Goal: Obtain resource: Obtain resource

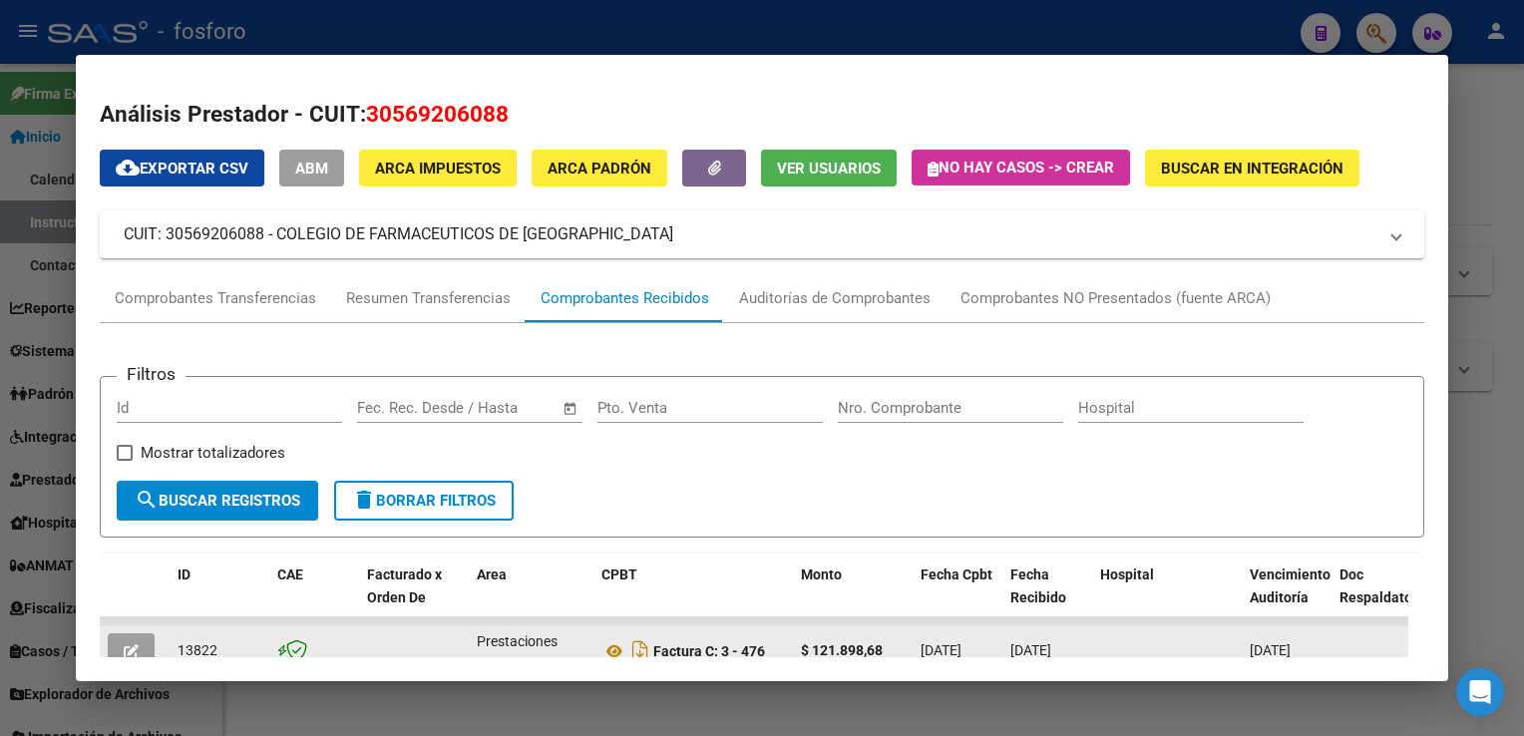
scroll to position [299, 0]
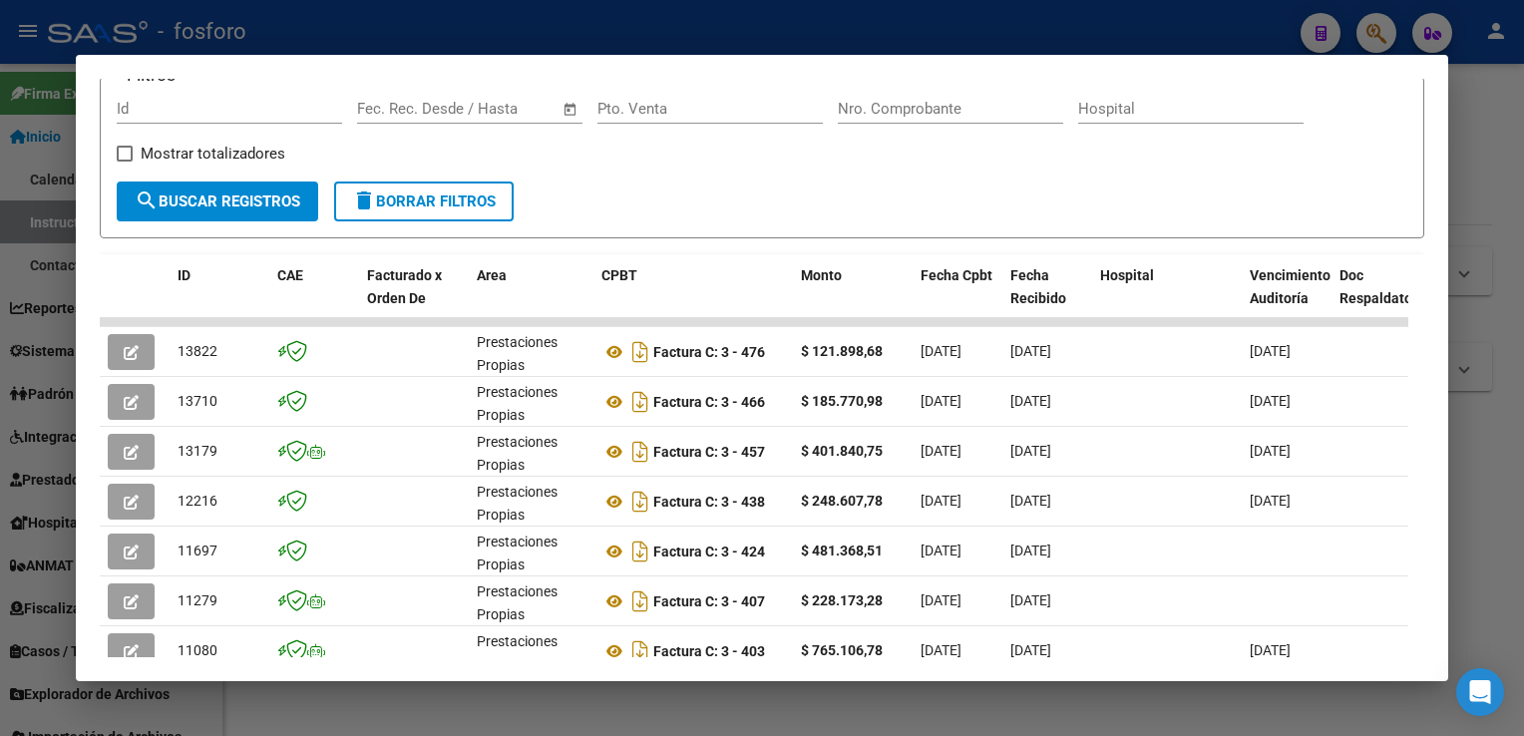
click at [1520, 351] on div at bounding box center [762, 368] width 1524 height 736
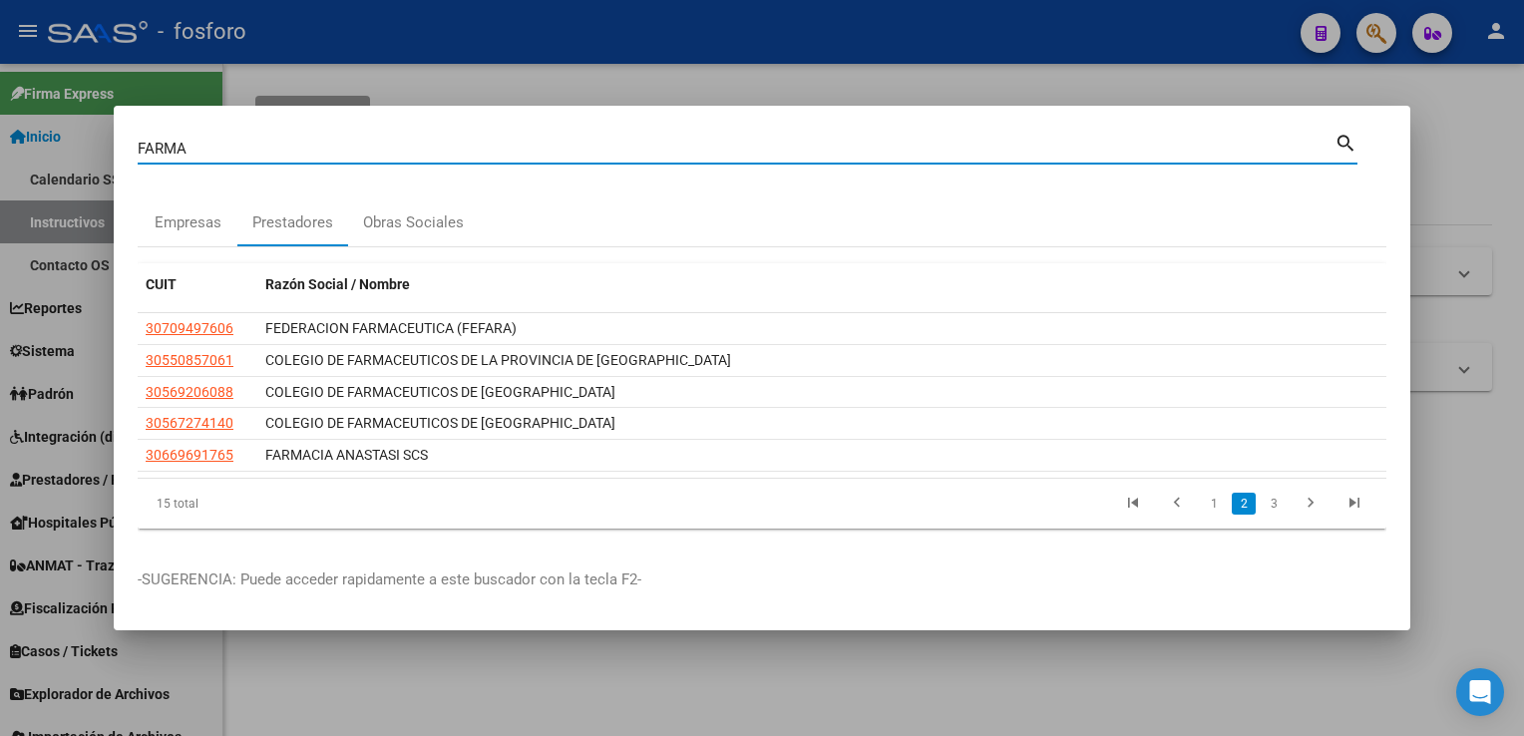
click at [295, 147] on input "FARMA" at bounding box center [736, 149] width 1197 height 18
type input "lib s"
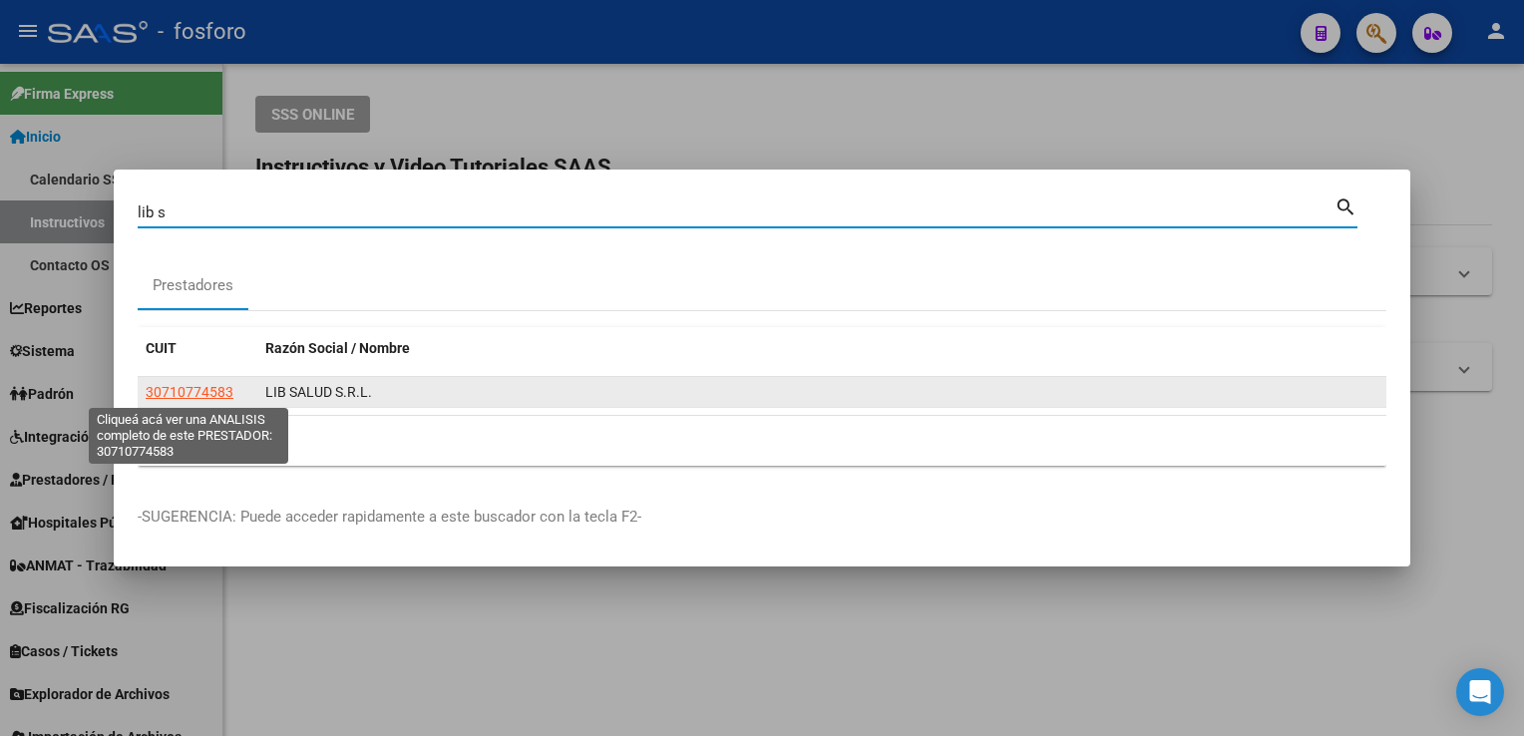
click at [190, 394] on span "30710774583" at bounding box center [190, 392] width 88 height 16
type textarea "30710774583"
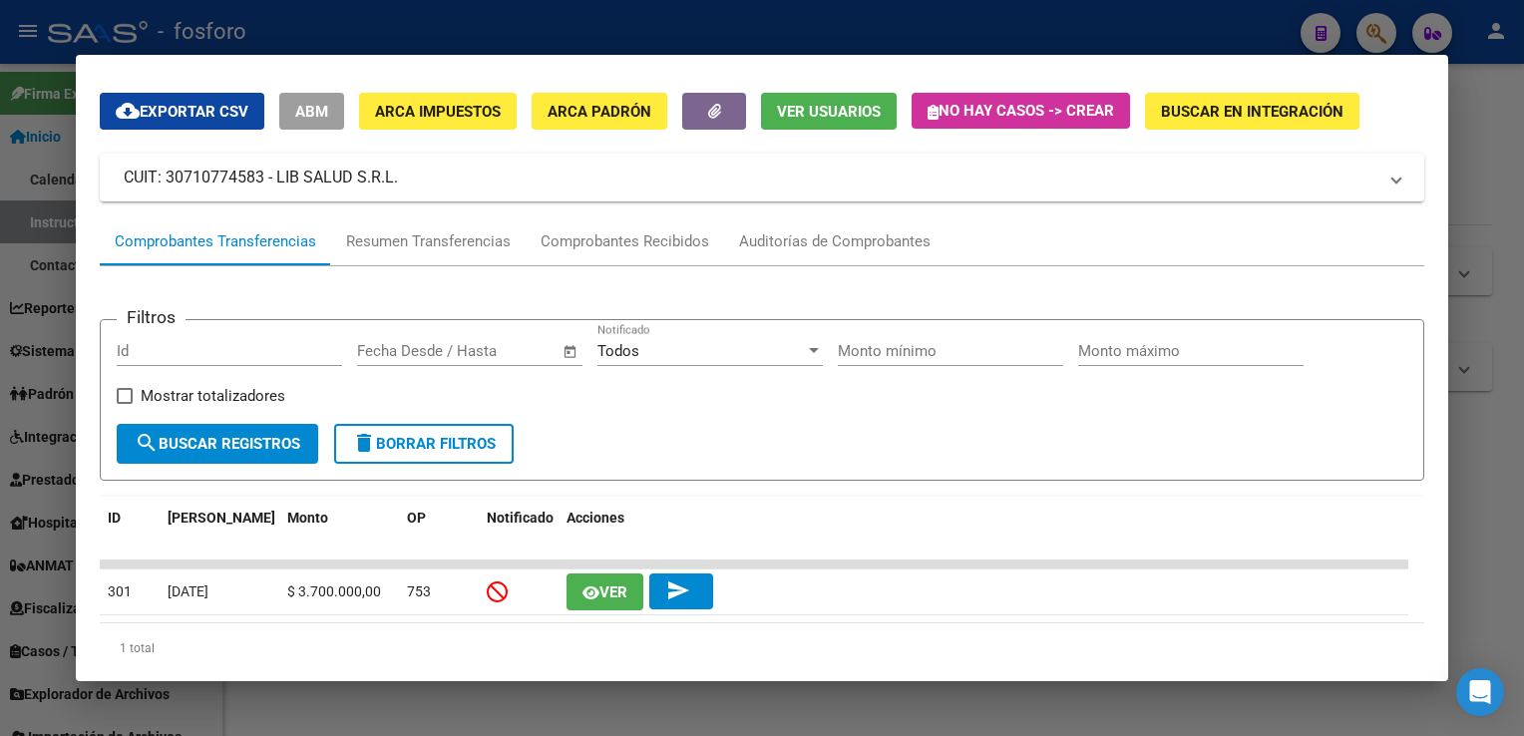
scroll to position [109, 0]
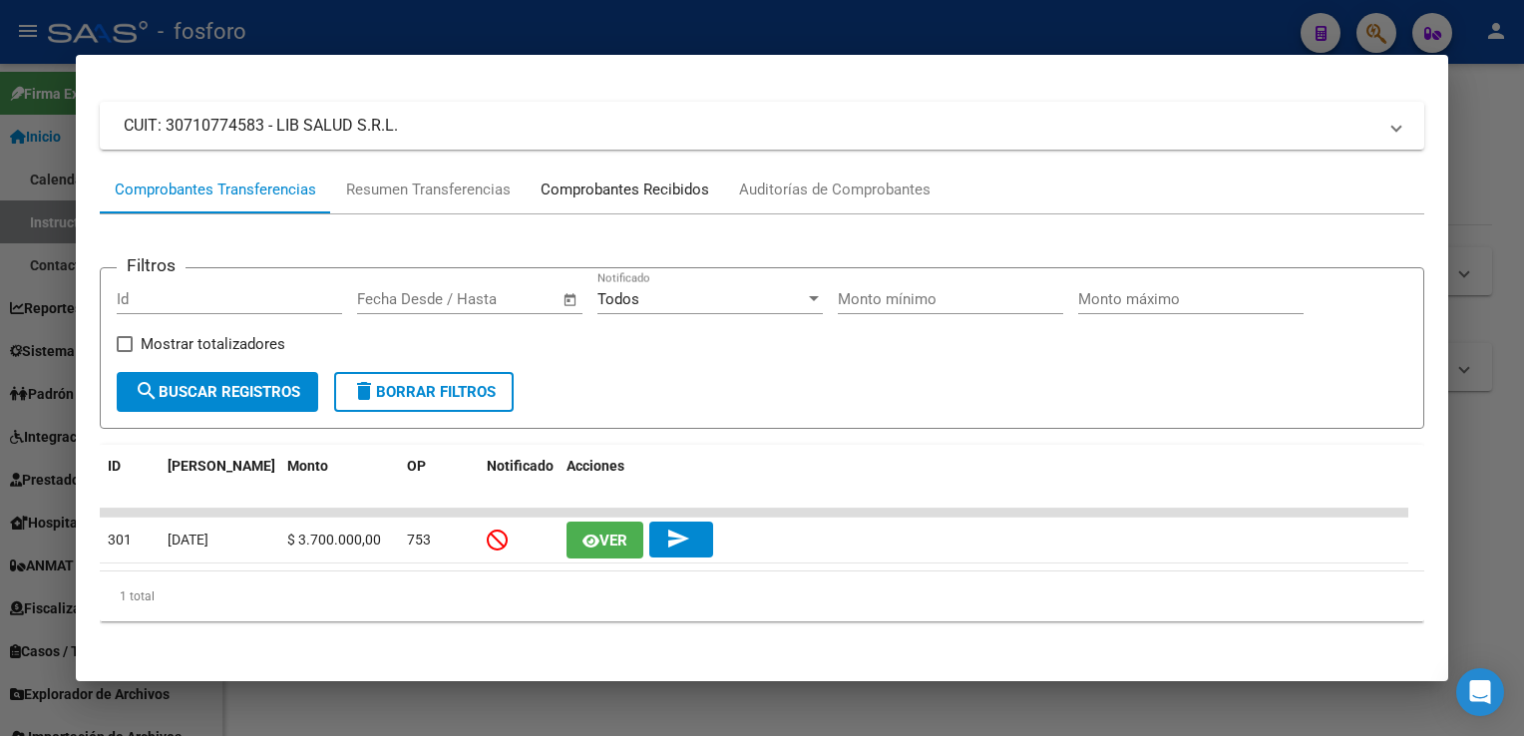
click at [654, 190] on div "Comprobantes Recibidos" at bounding box center [625, 190] width 169 height 23
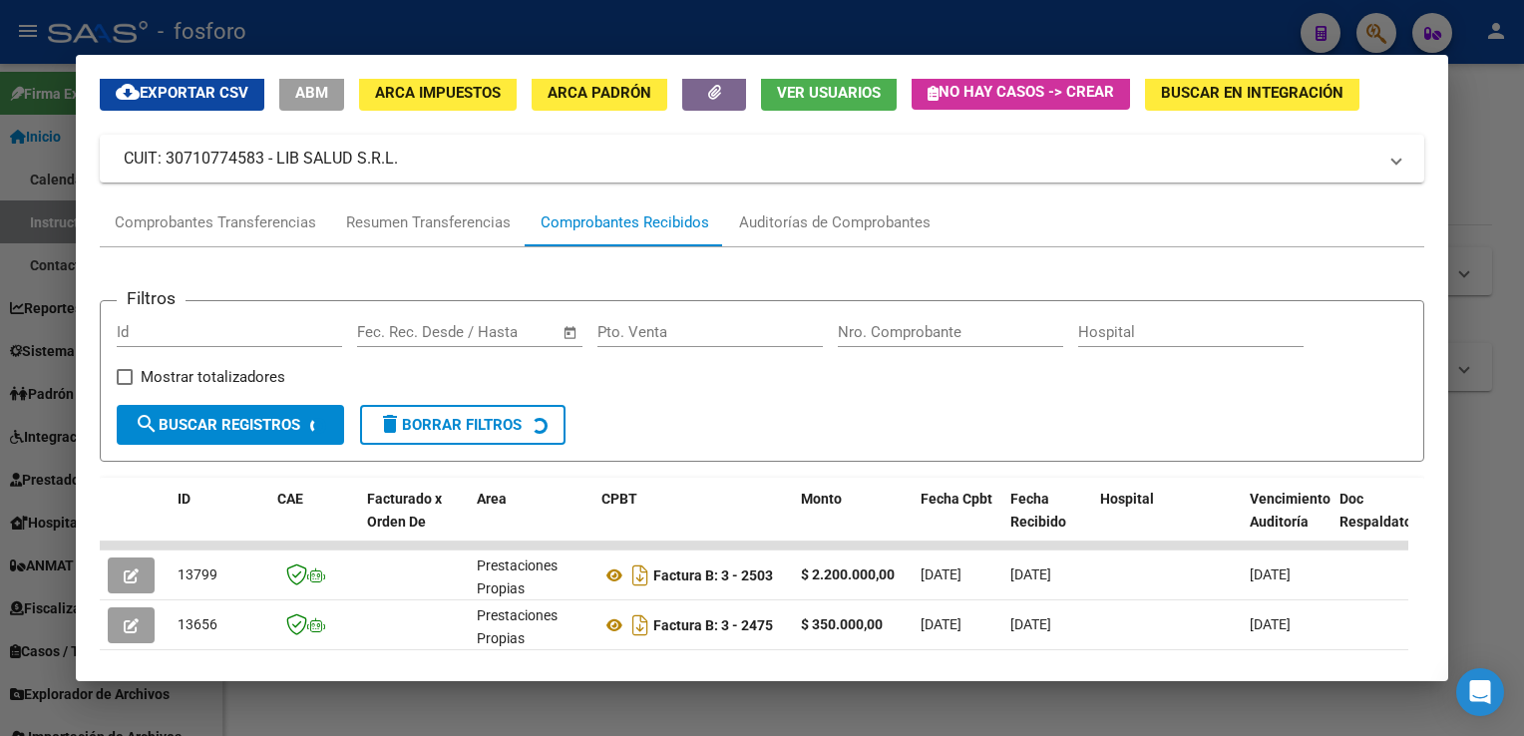
scroll to position [252, 0]
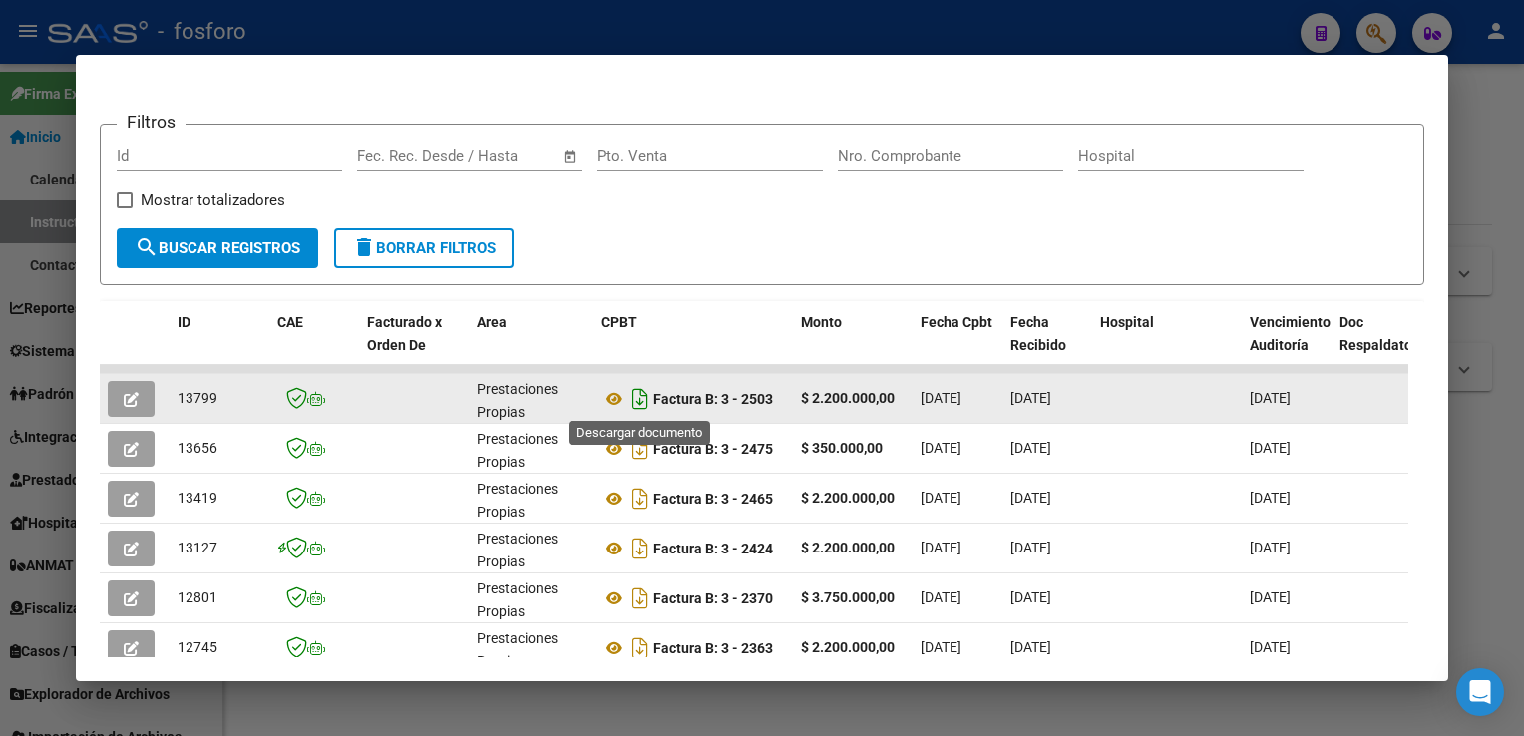
click at [636, 393] on icon "Descargar documento" at bounding box center [640, 399] width 26 height 32
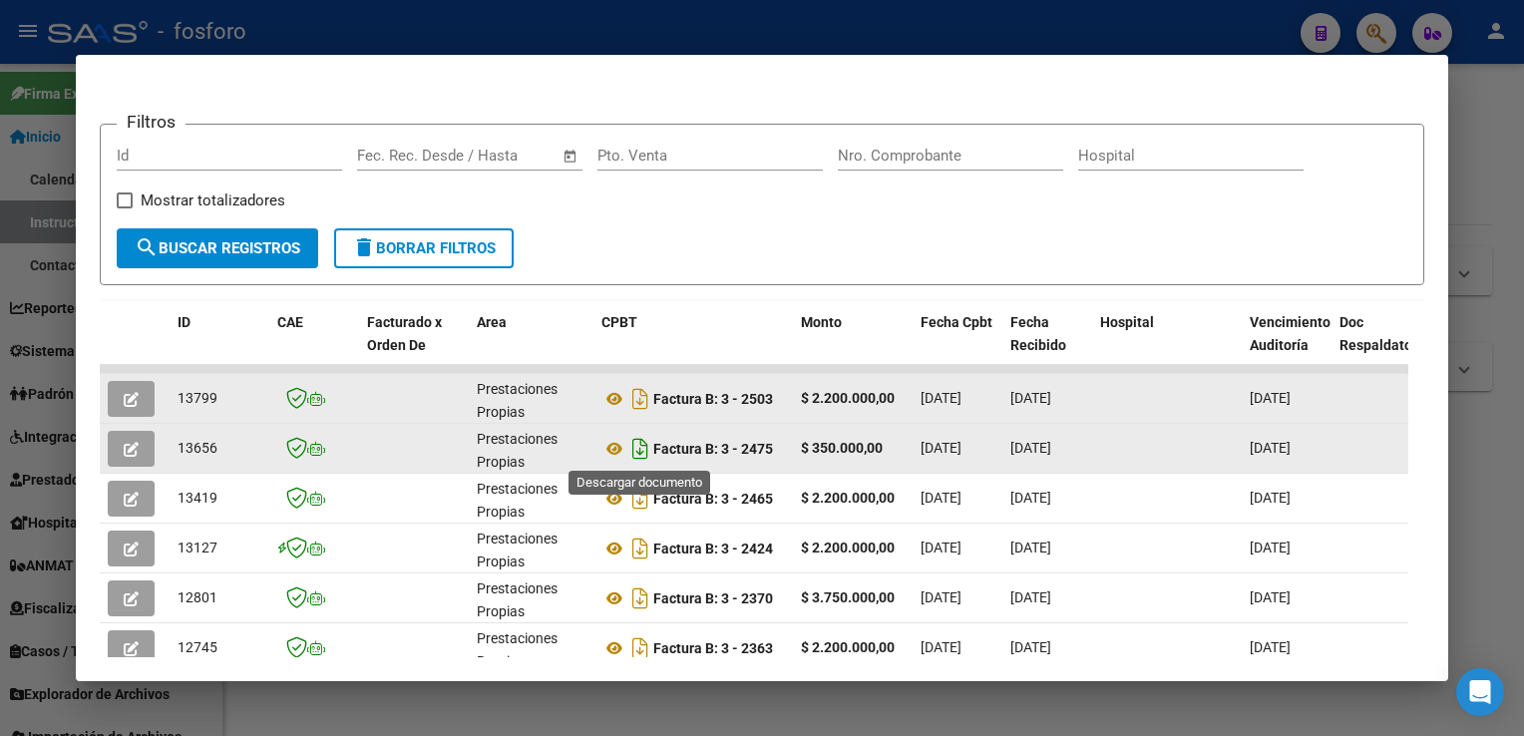
click at [642, 451] on icon "Descargar documento" at bounding box center [640, 449] width 26 height 32
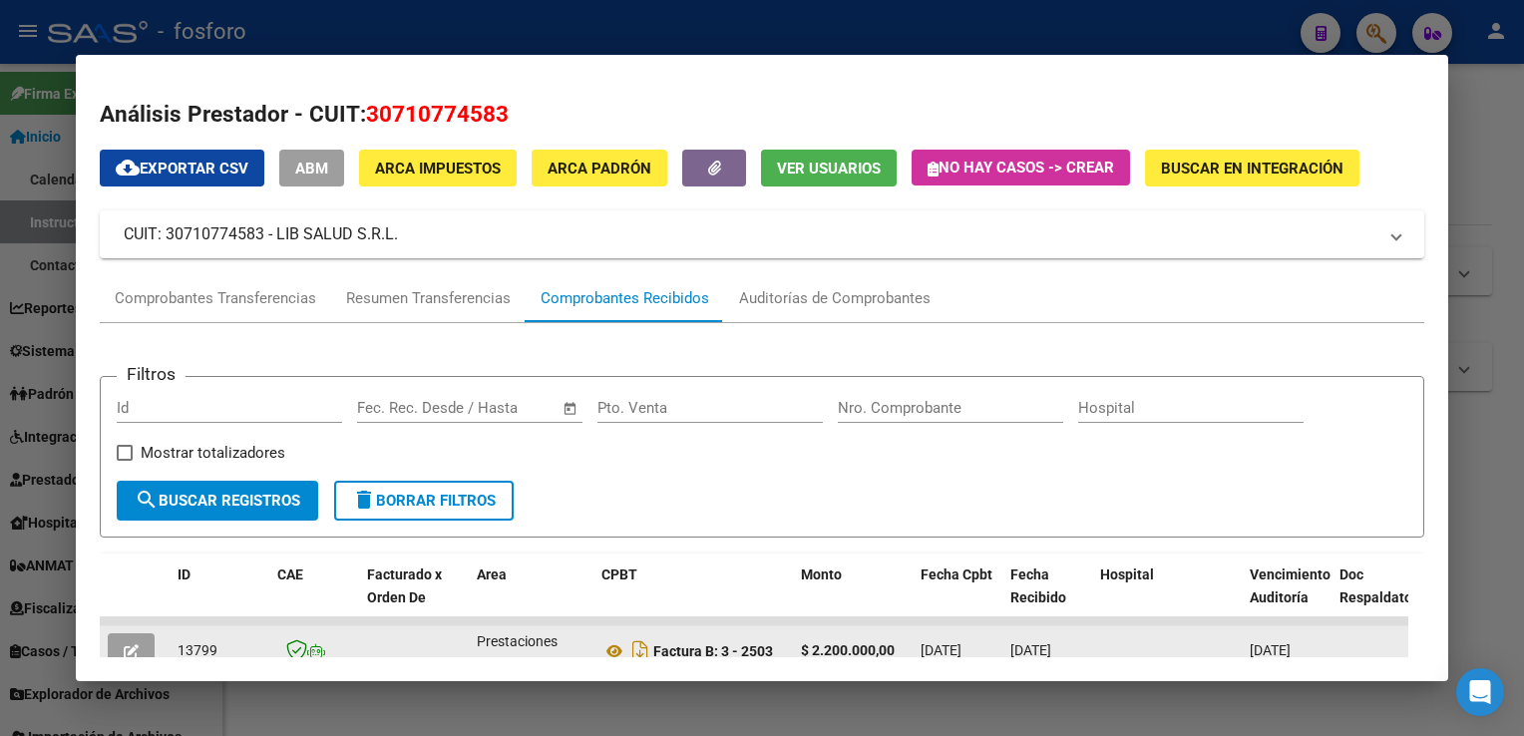
click at [1457, 152] on div at bounding box center [762, 368] width 1524 height 736
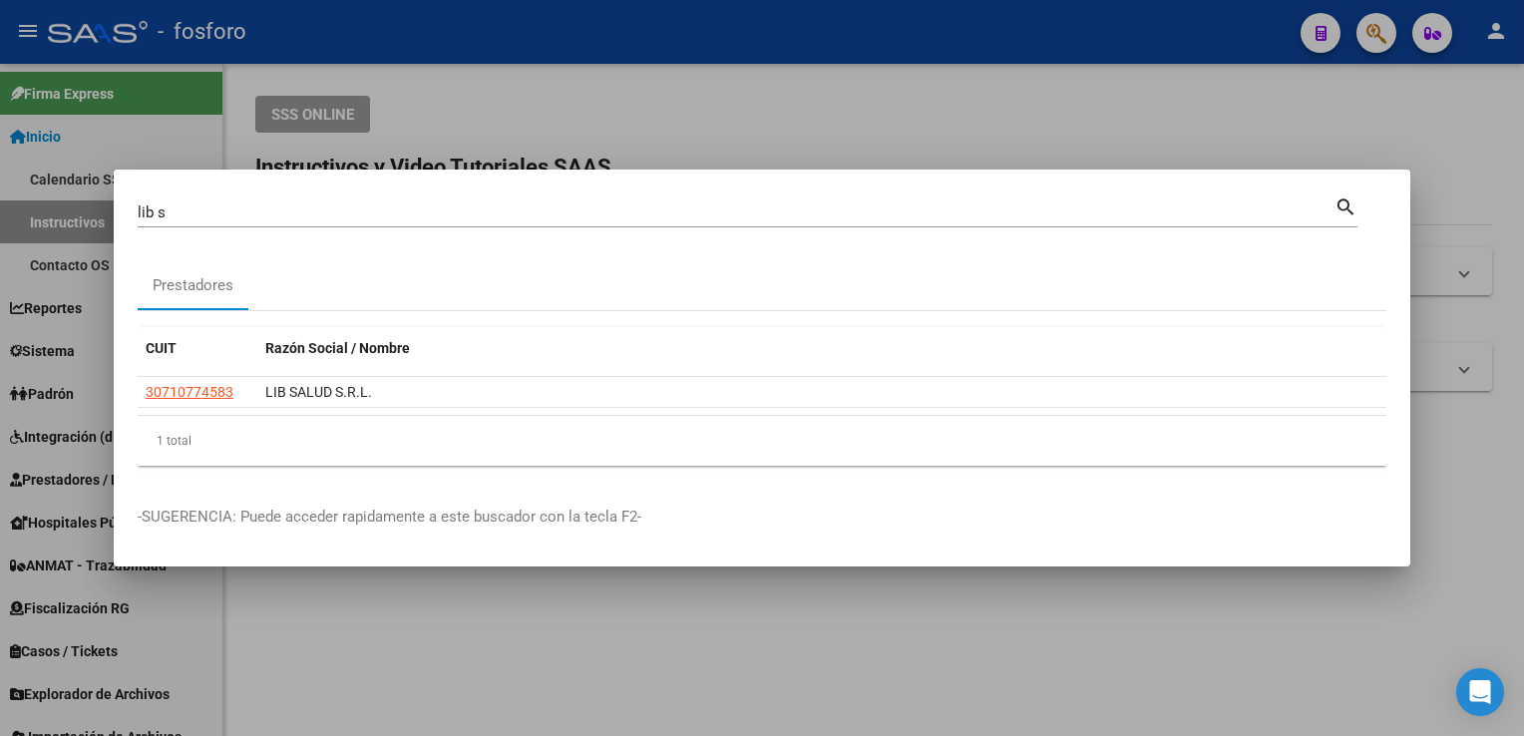
click at [275, 208] on input "lib s" at bounding box center [736, 213] width 1197 height 18
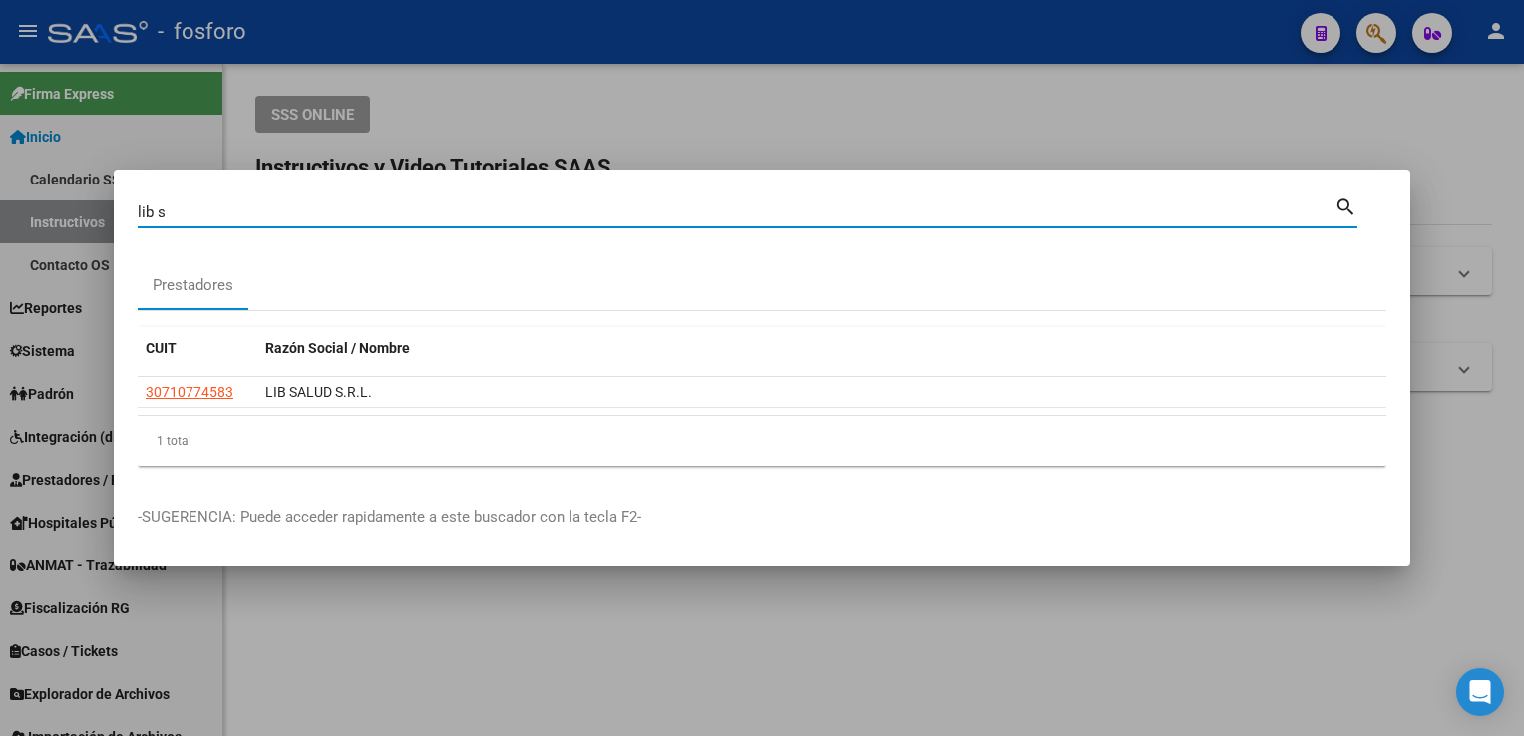
click at [275, 208] on input "lib s" at bounding box center [736, 213] width 1197 height 18
type input "l"
type input "medicus"
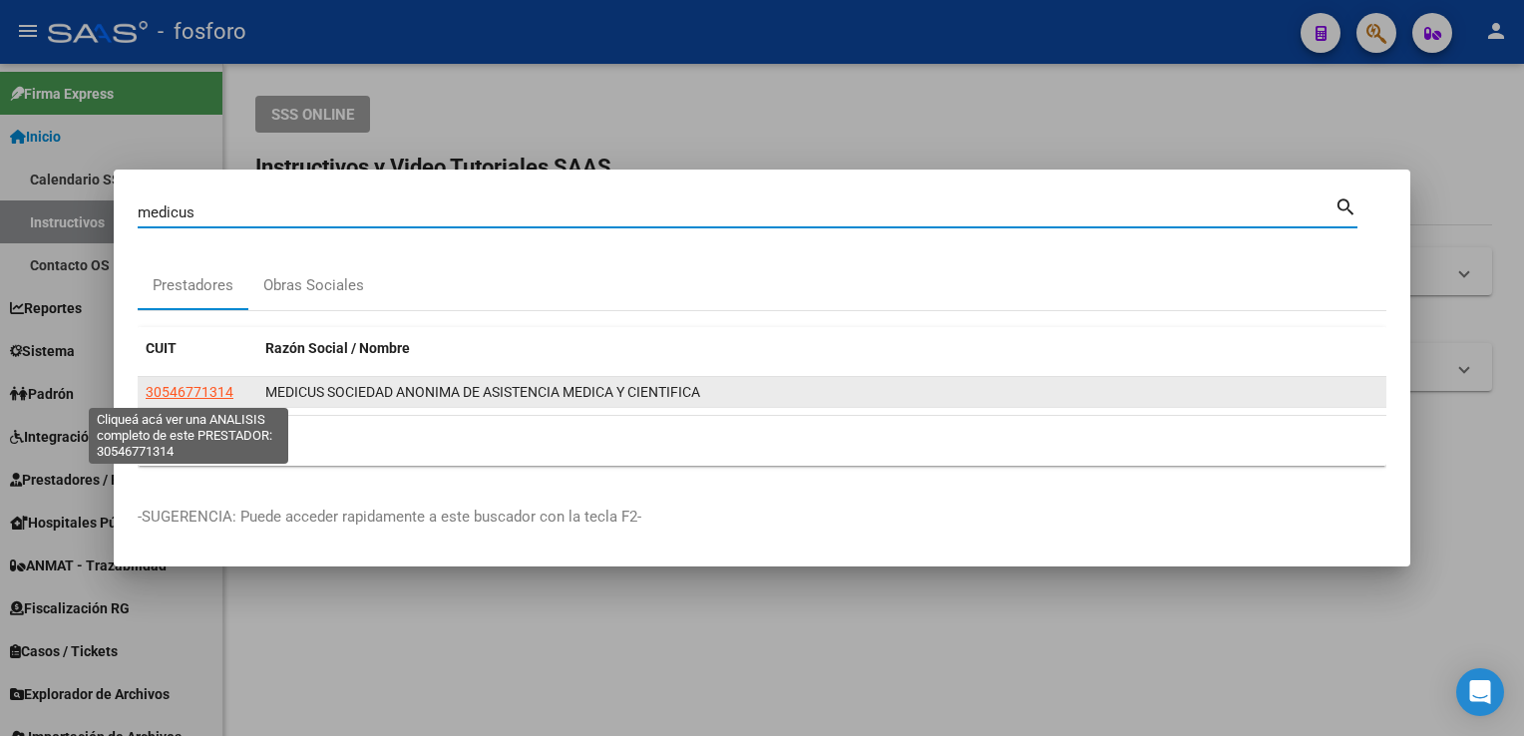
click at [181, 393] on span "30546771314" at bounding box center [190, 392] width 88 height 16
type textarea "30546771314"
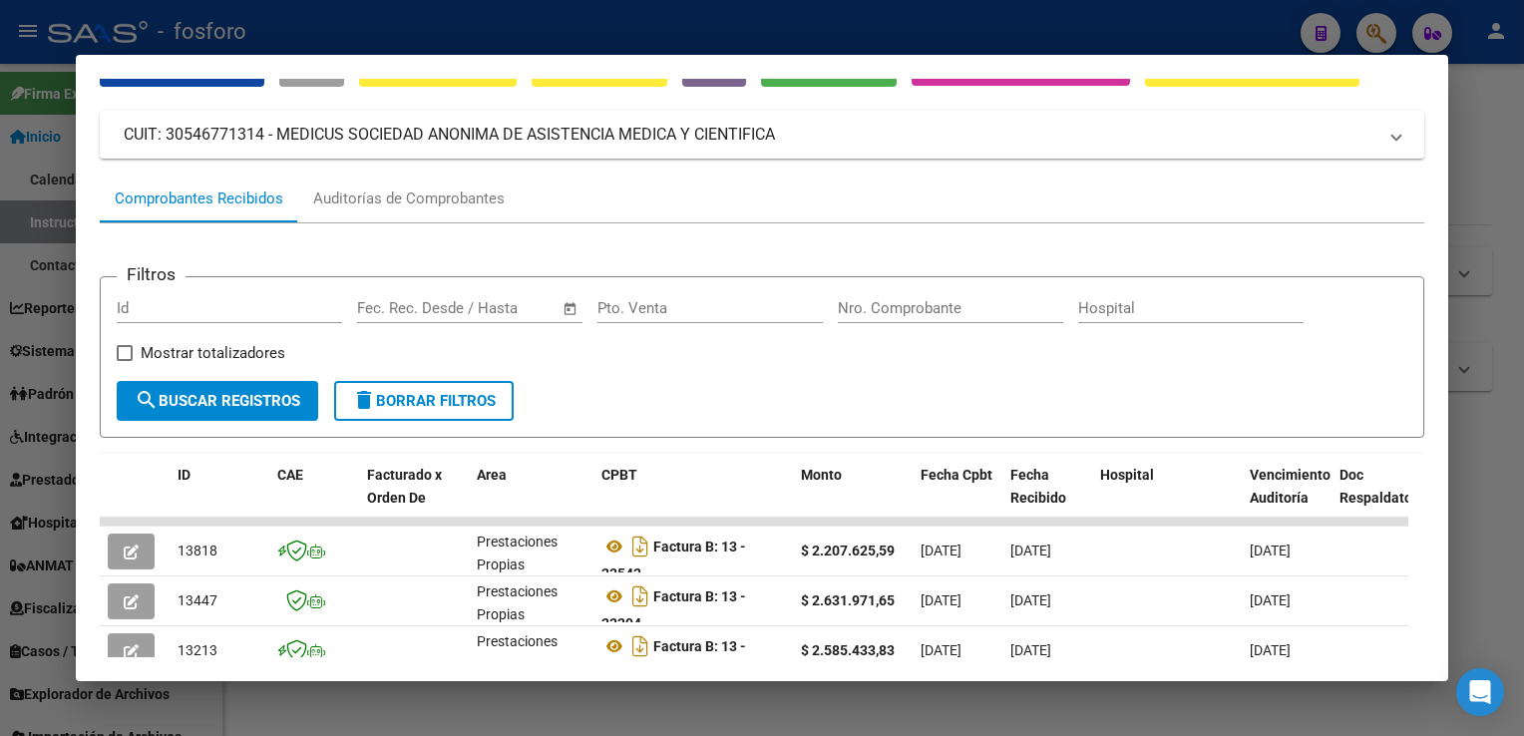
scroll to position [200, 0]
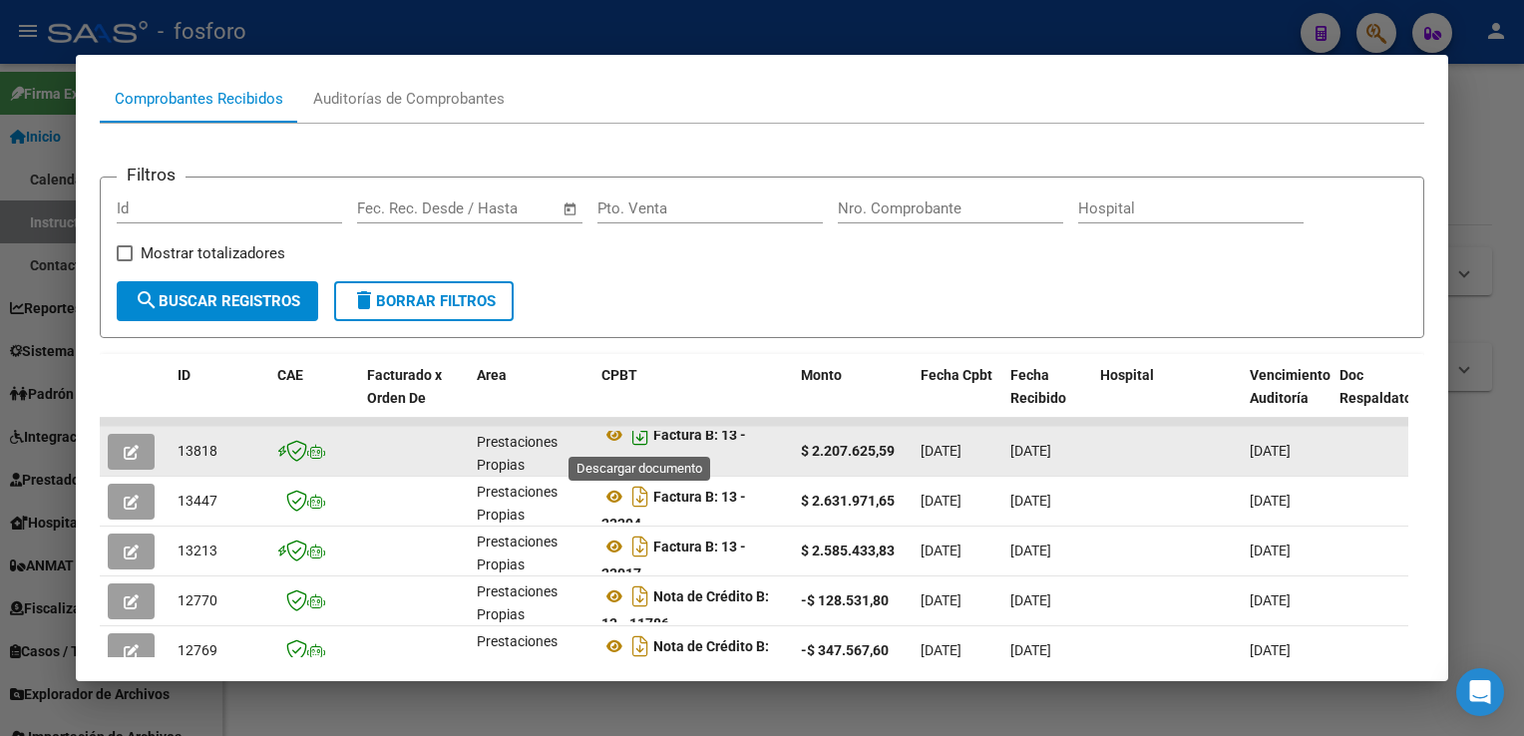
click at [642, 438] on icon "Descargar documento" at bounding box center [640, 435] width 26 height 32
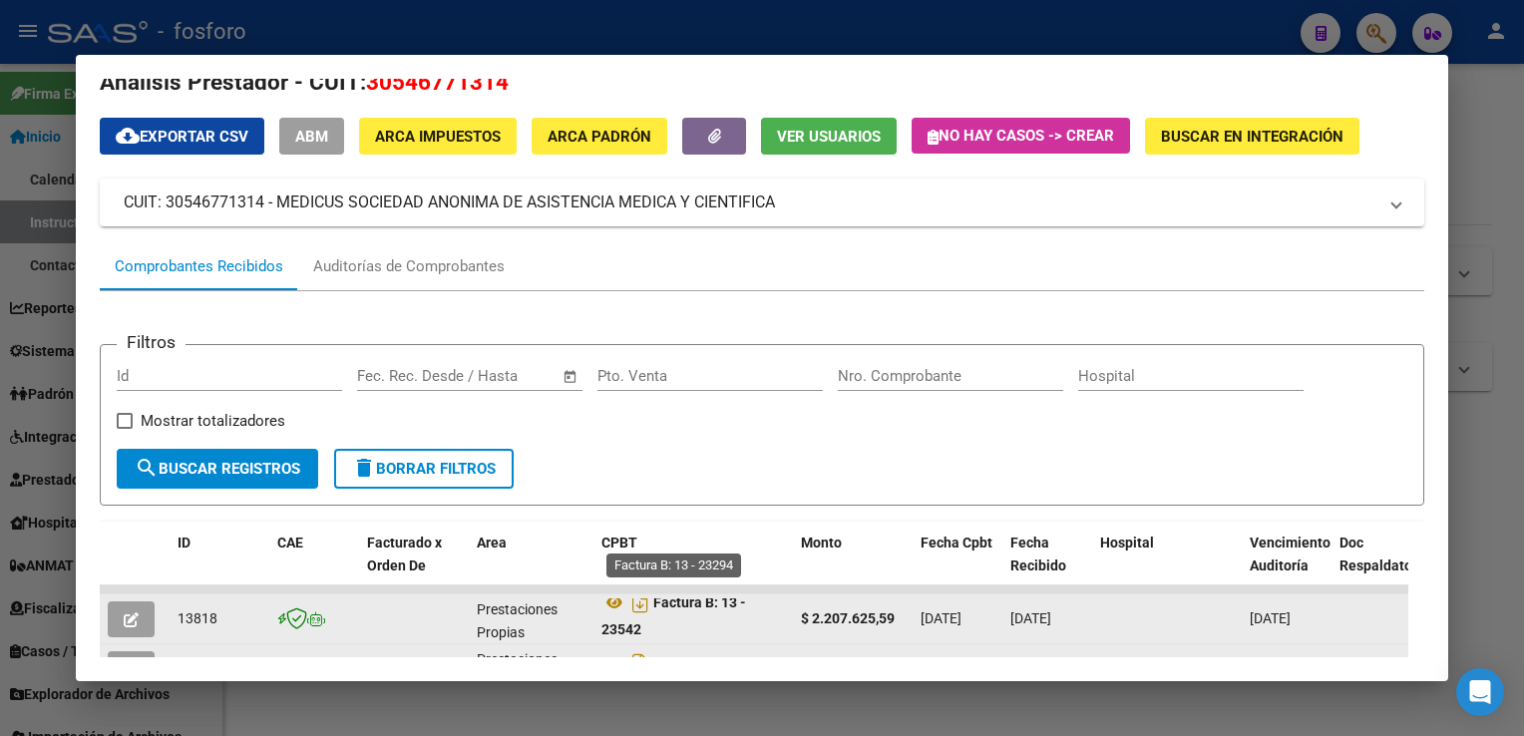
scroll to position [0, 0]
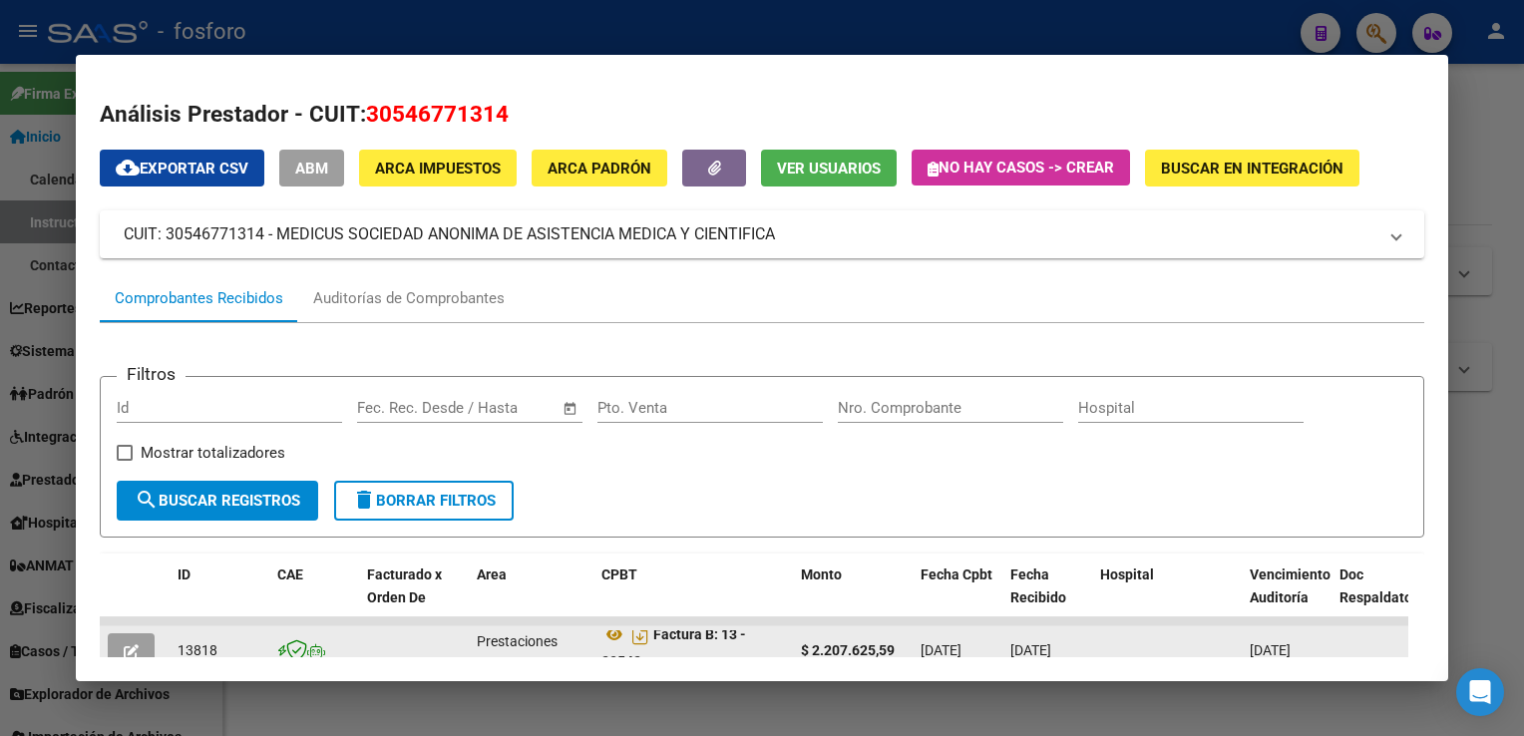
click at [1492, 333] on div at bounding box center [762, 368] width 1524 height 736
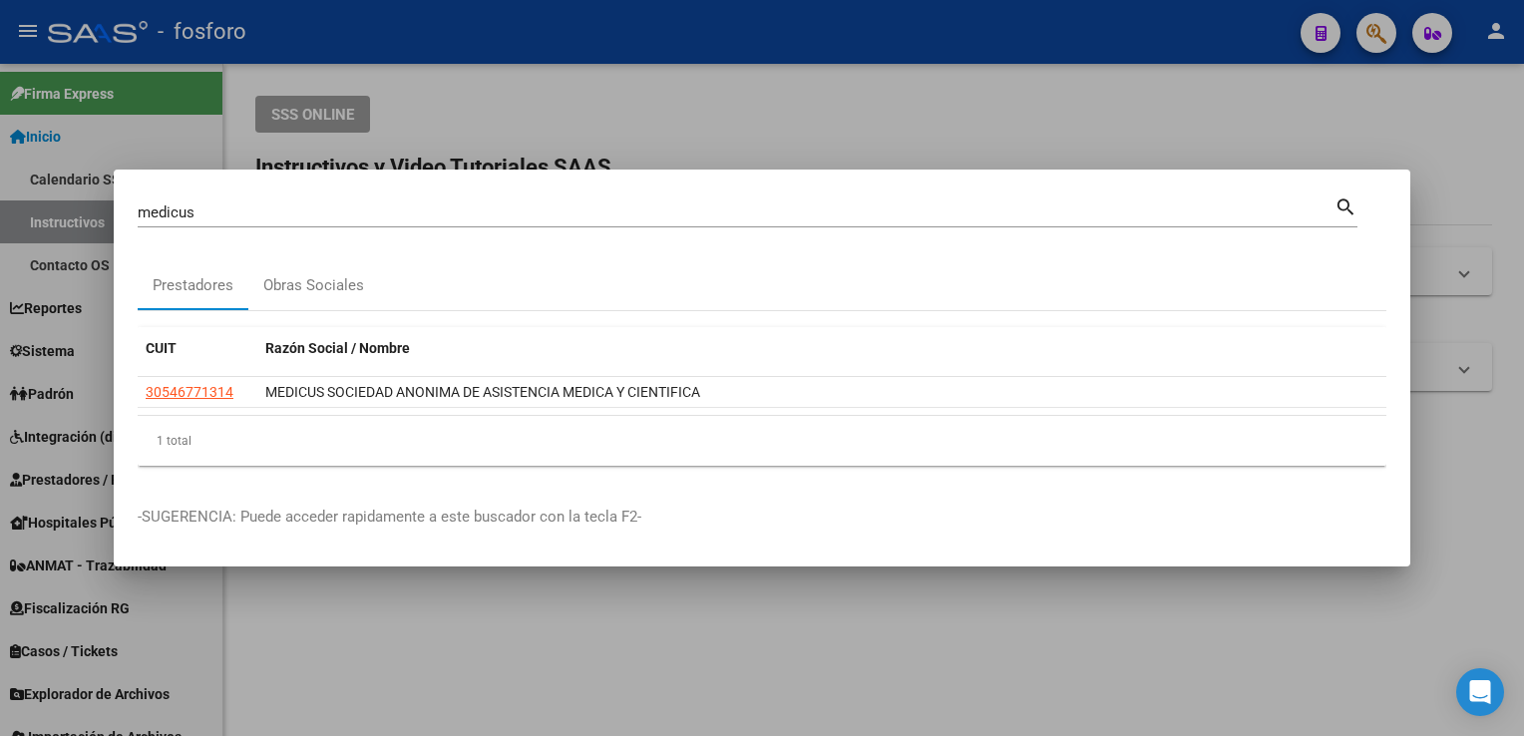
click at [379, 213] on input "medicus" at bounding box center [736, 213] width 1197 height 18
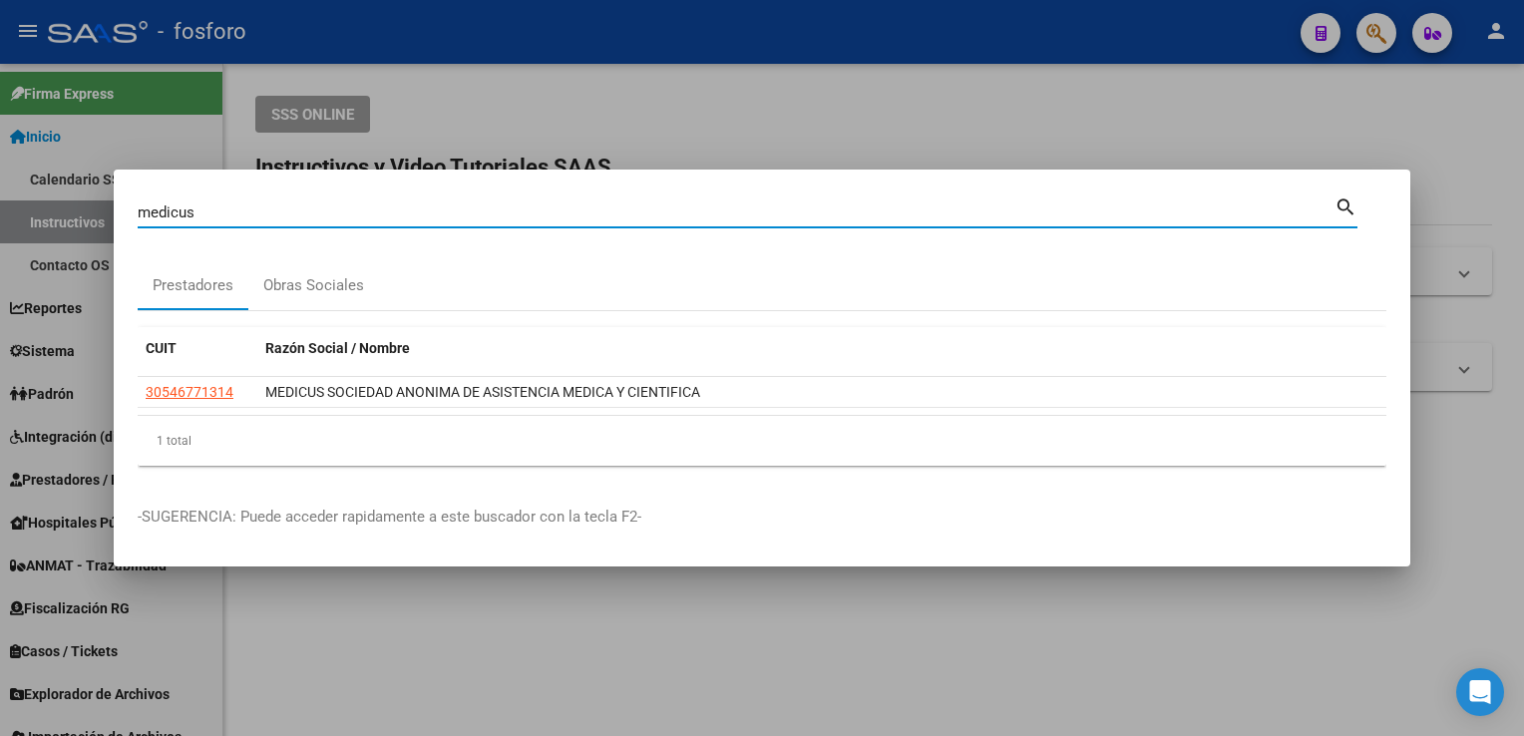
click at [379, 213] on input "medicus" at bounding box center [736, 213] width 1197 height 18
type input "medifarm"
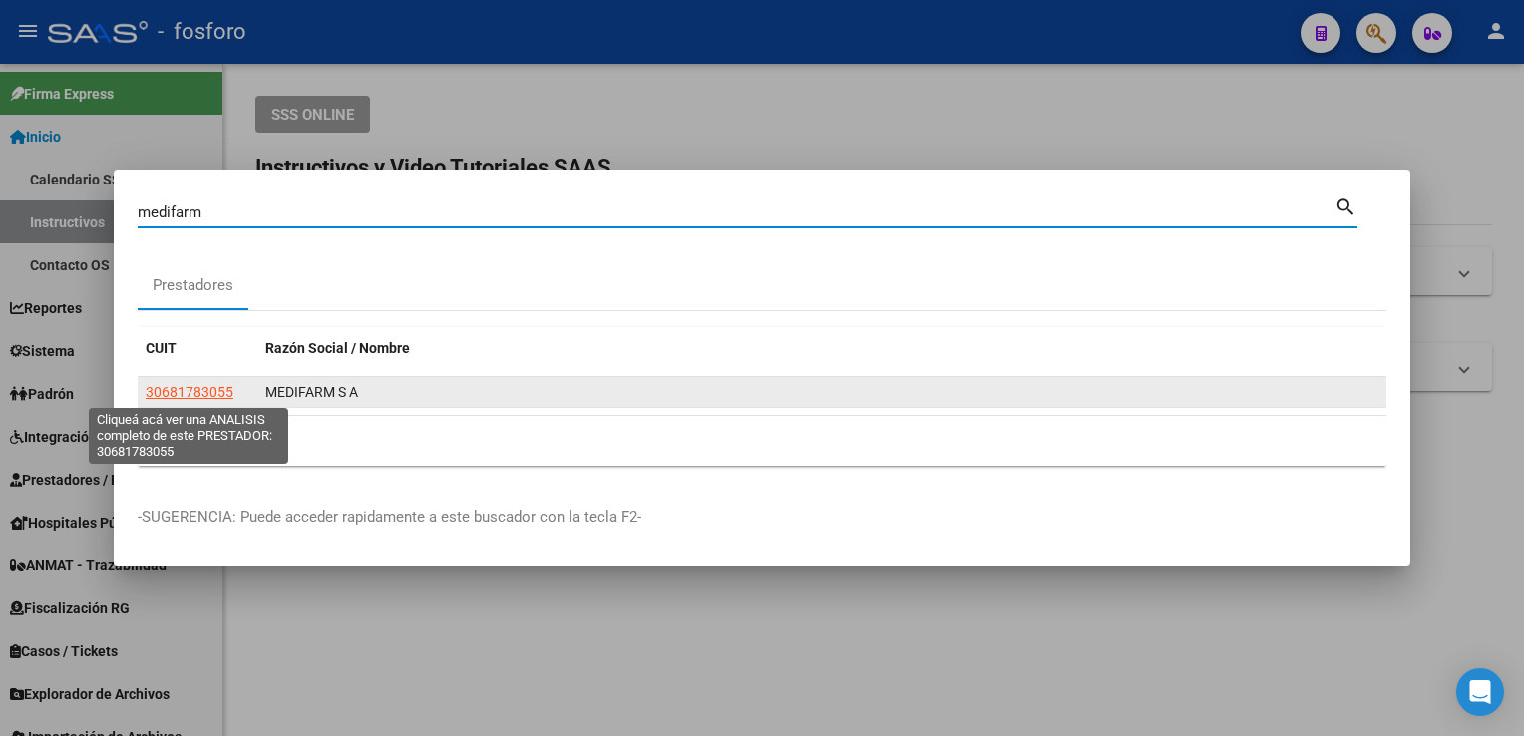
click at [164, 391] on span "30681783055" at bounding box center [190, 392] width 88 height 16
type textarea "30681783055"
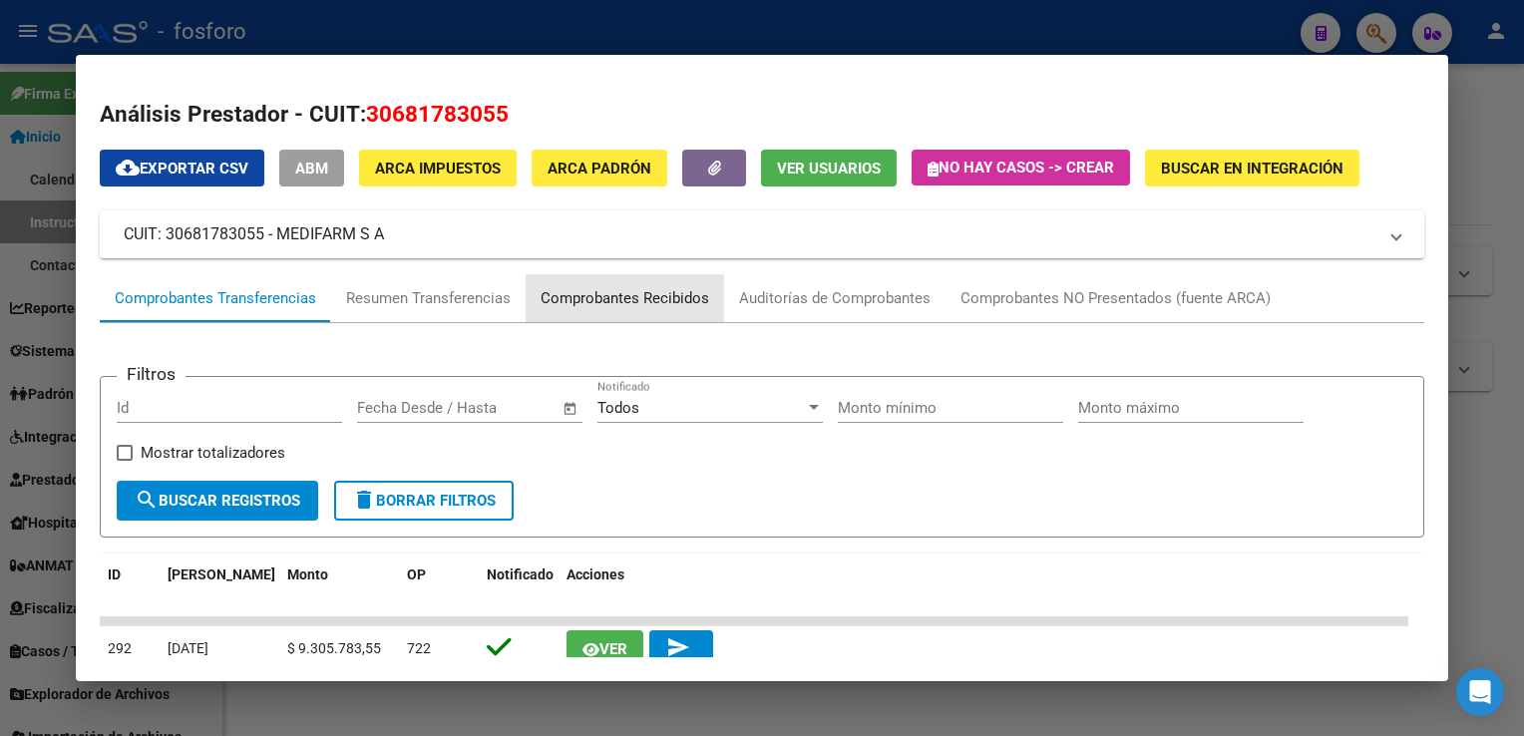
click at [606, 299] on div "Comprobantes Recibidos" at bounding box center [625, 298] width 169 height 23
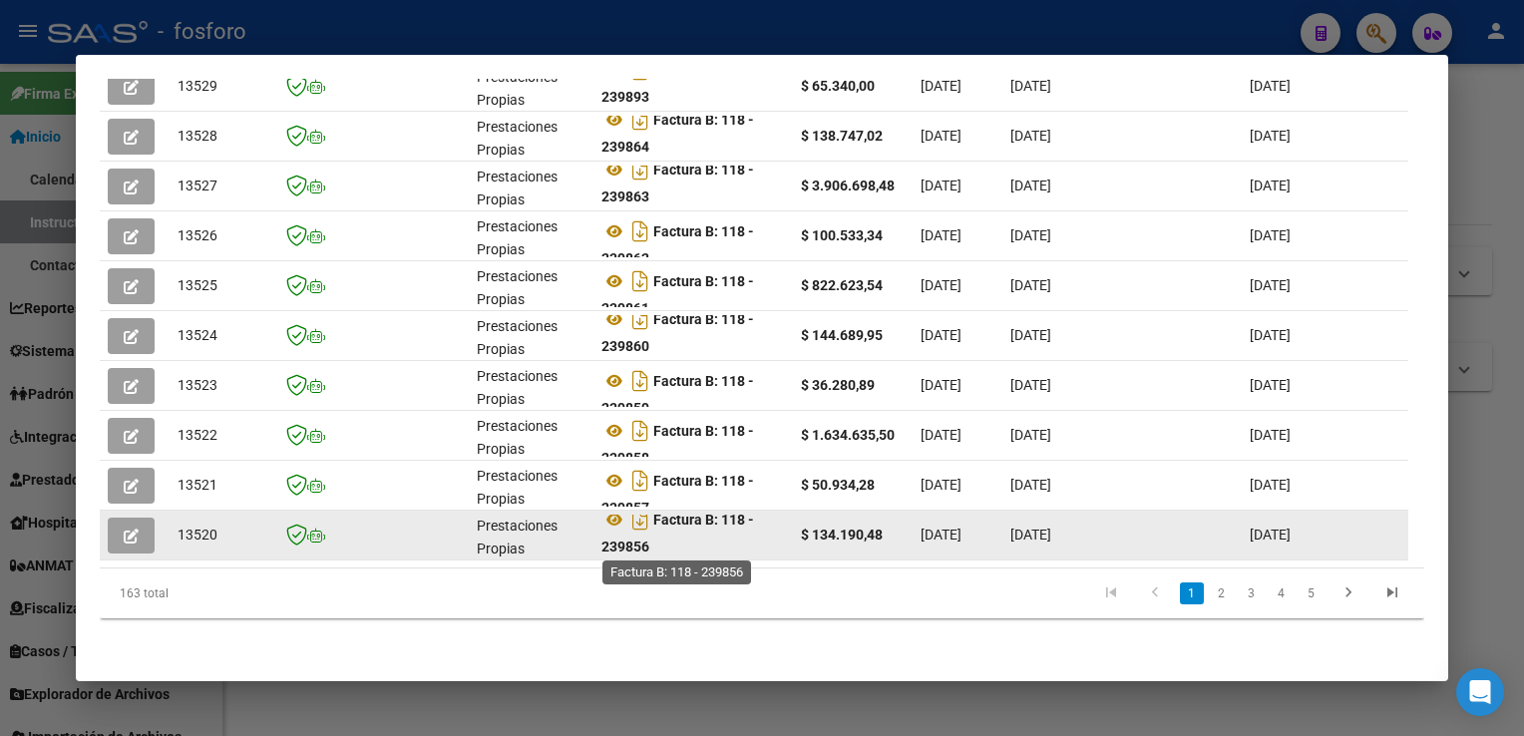
scroll to position [12, 0]
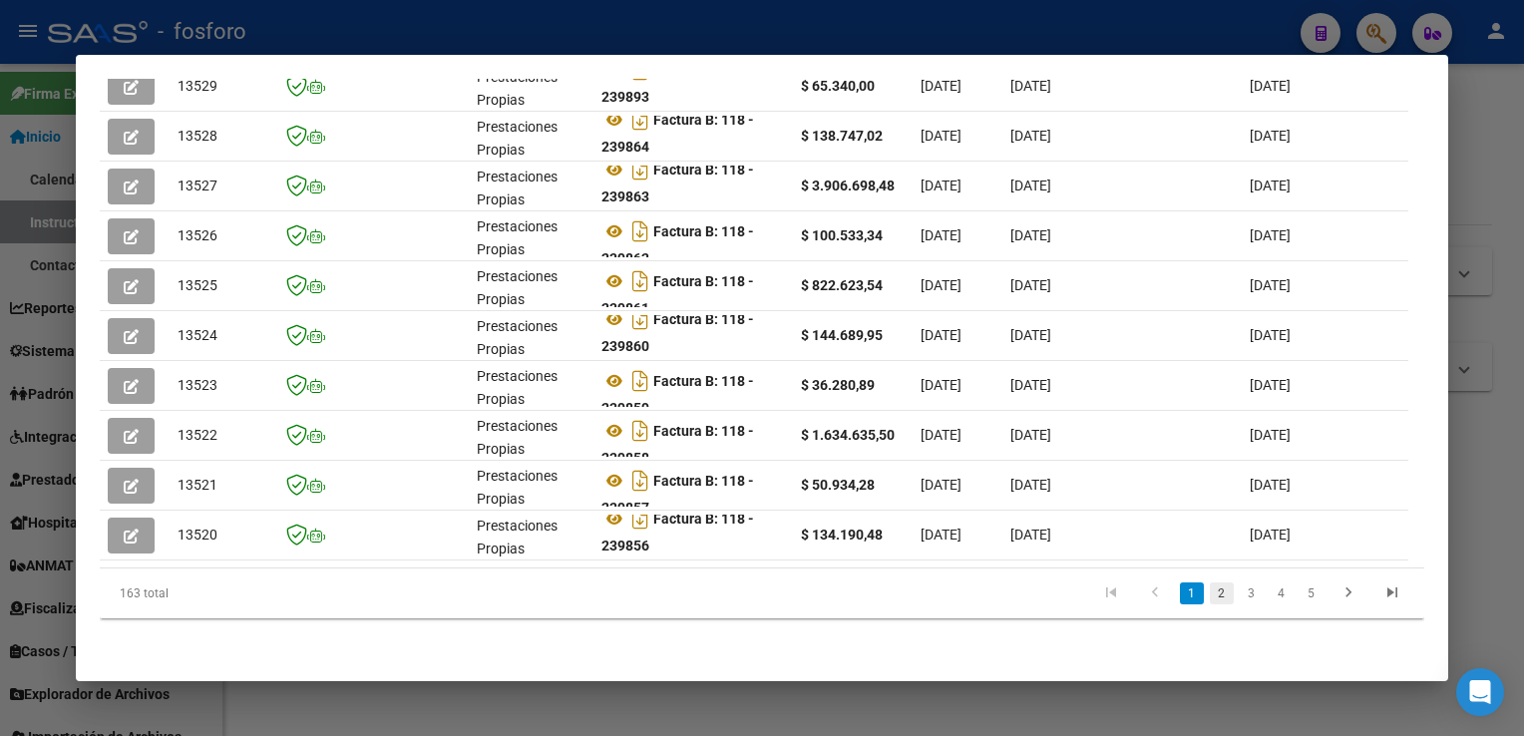
click at [1210, 601] on link "2" at bounding box center [1222, 594] width 24 height 22
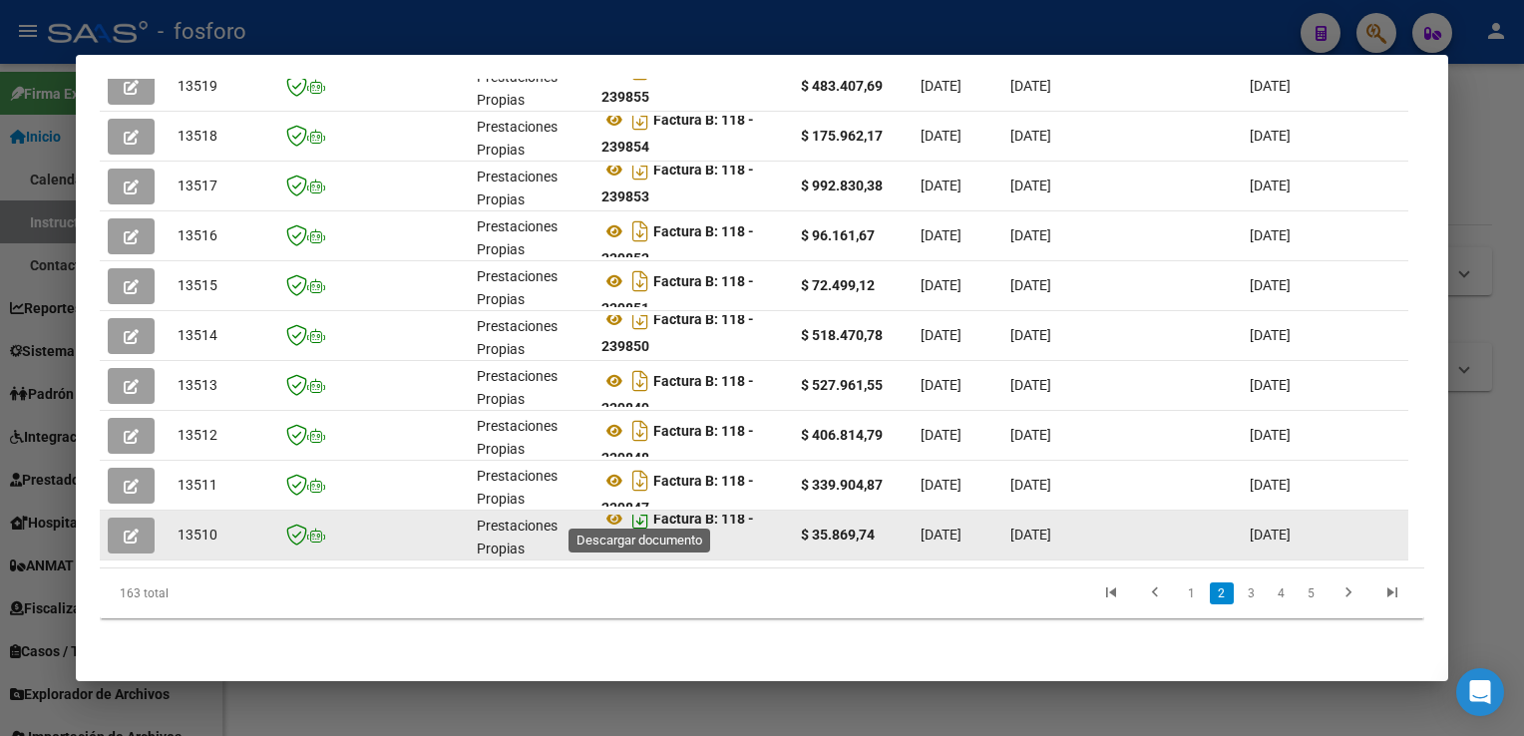
click at [642, 509] on icon "Descargar documento" at bounding box center [640, 519] width 26 height 32
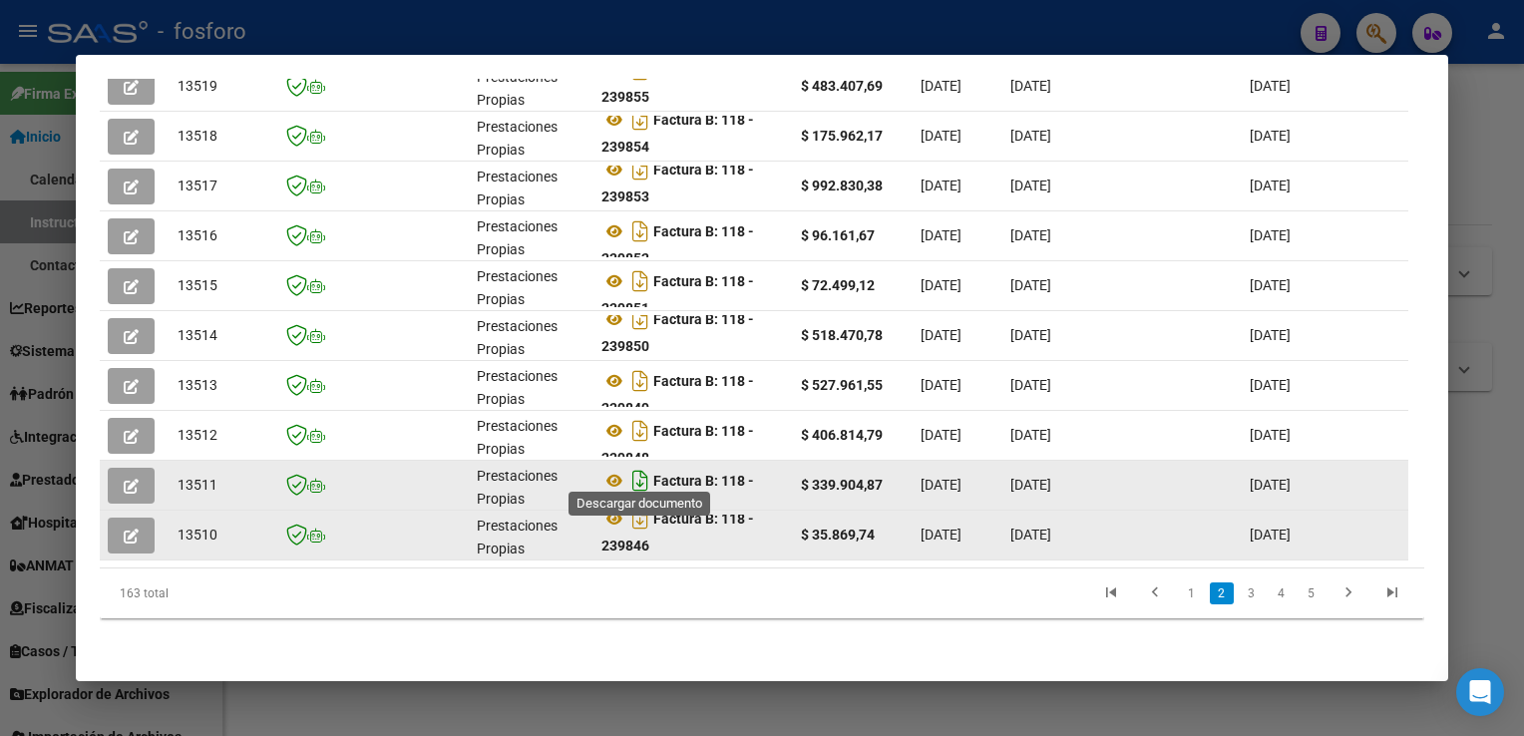
click at [643, 465] on icon "Descargar documento" at bounding box center [640, 481] width 26 height 32
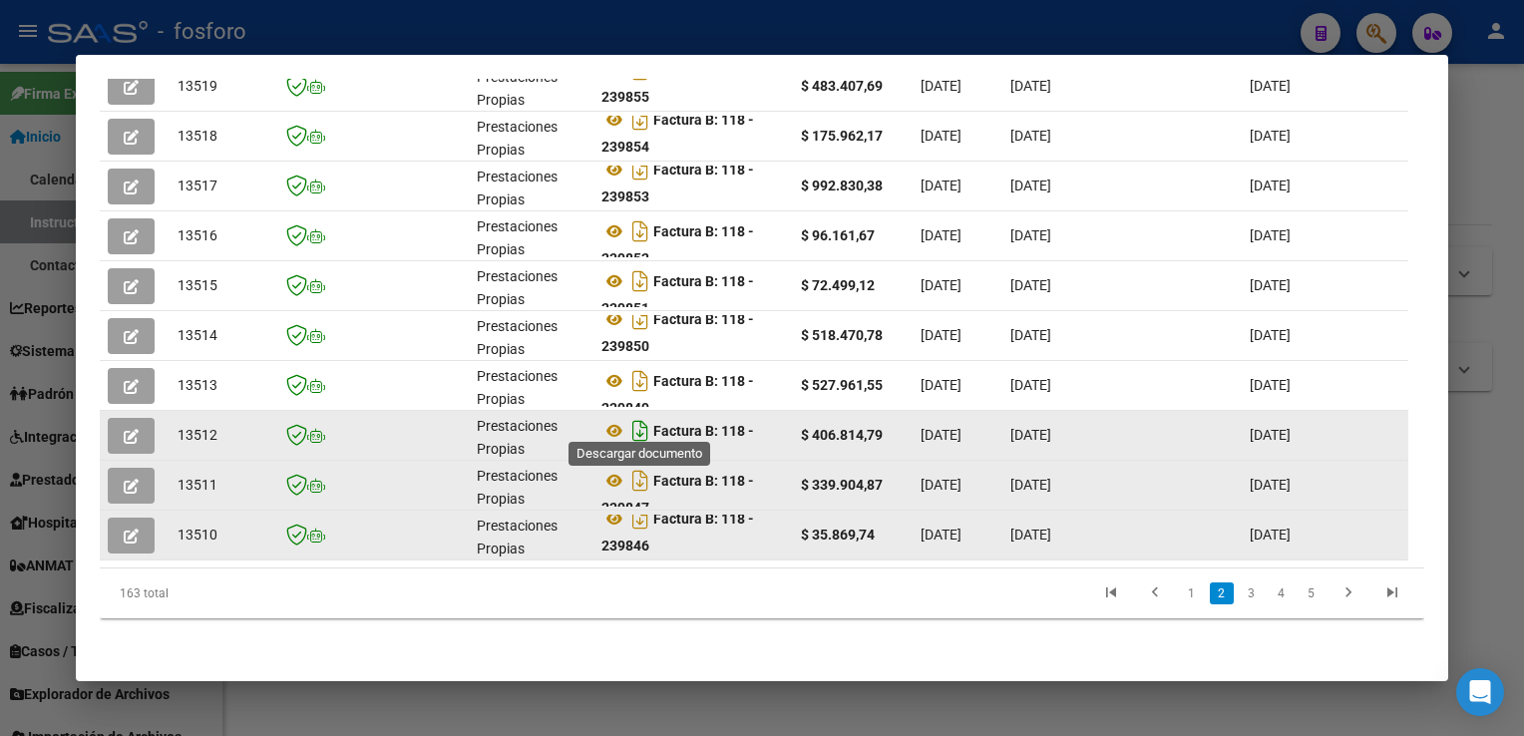
click at [637, 417] on icon "Descargar documento" at bounding box center [640, 431] width 26 height 32
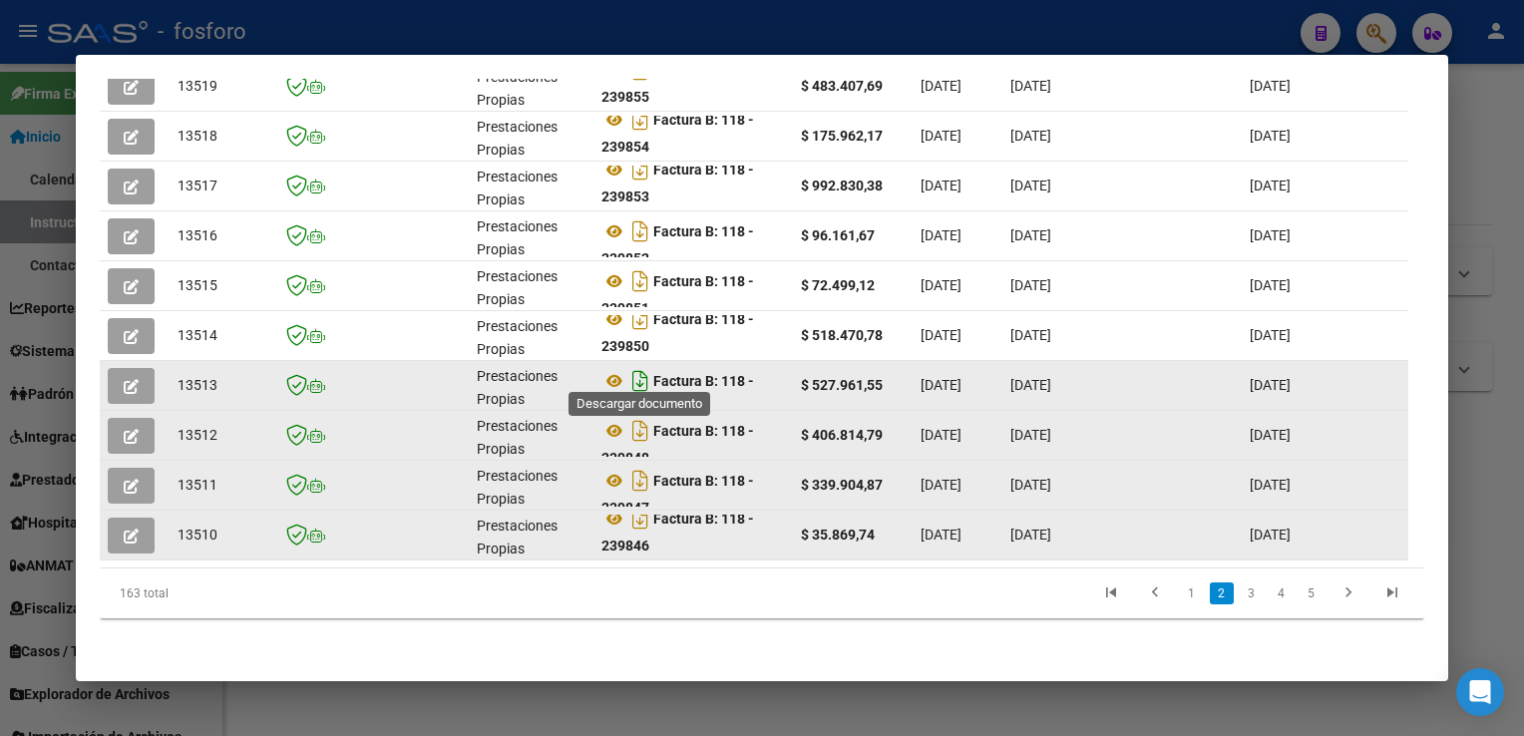
click at [634, 365] on icon "Descargar documento" at bounding box center [640, 381] width 26 height 32
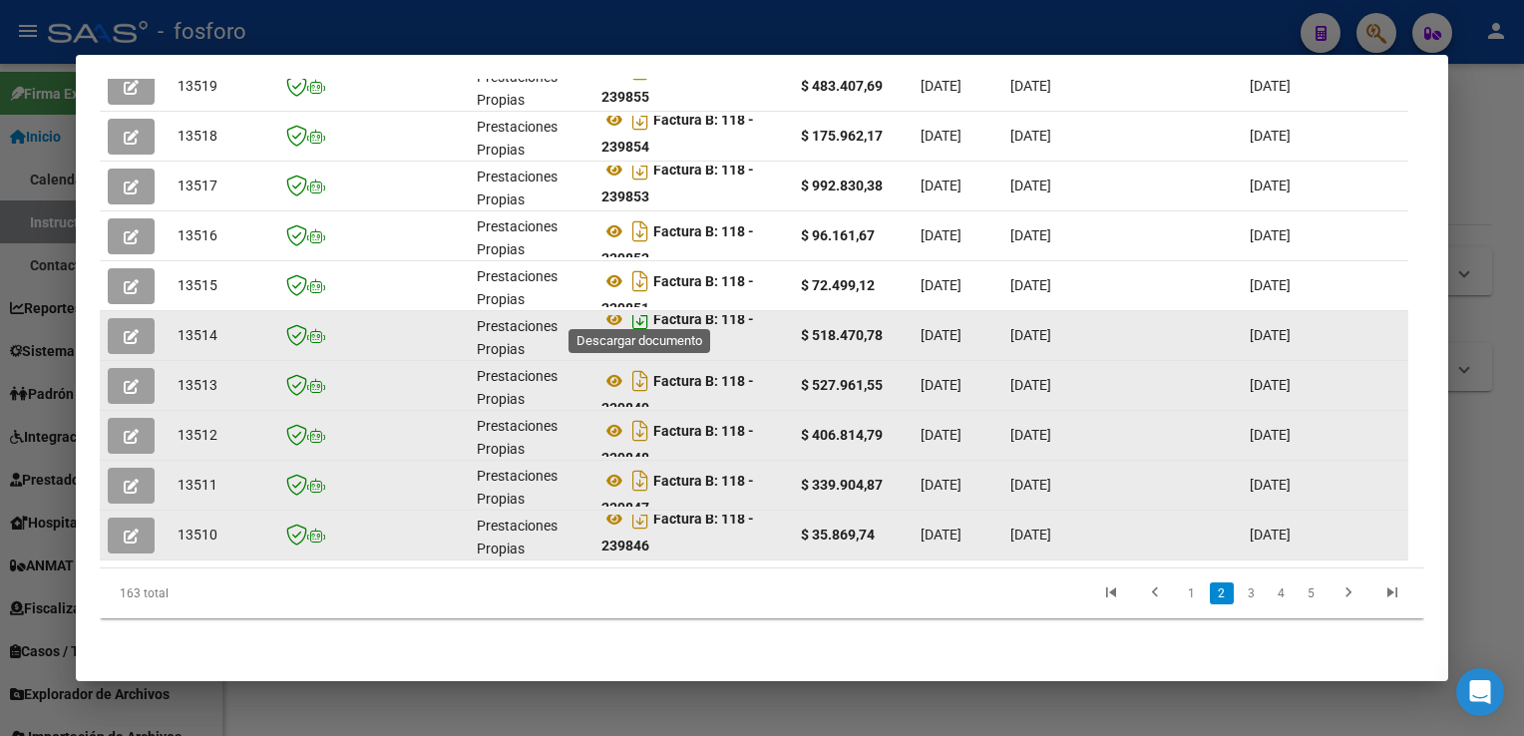
click at [639, 305] on icon "Descargar documento" at bounding box center [640, 319] width 26 height 32
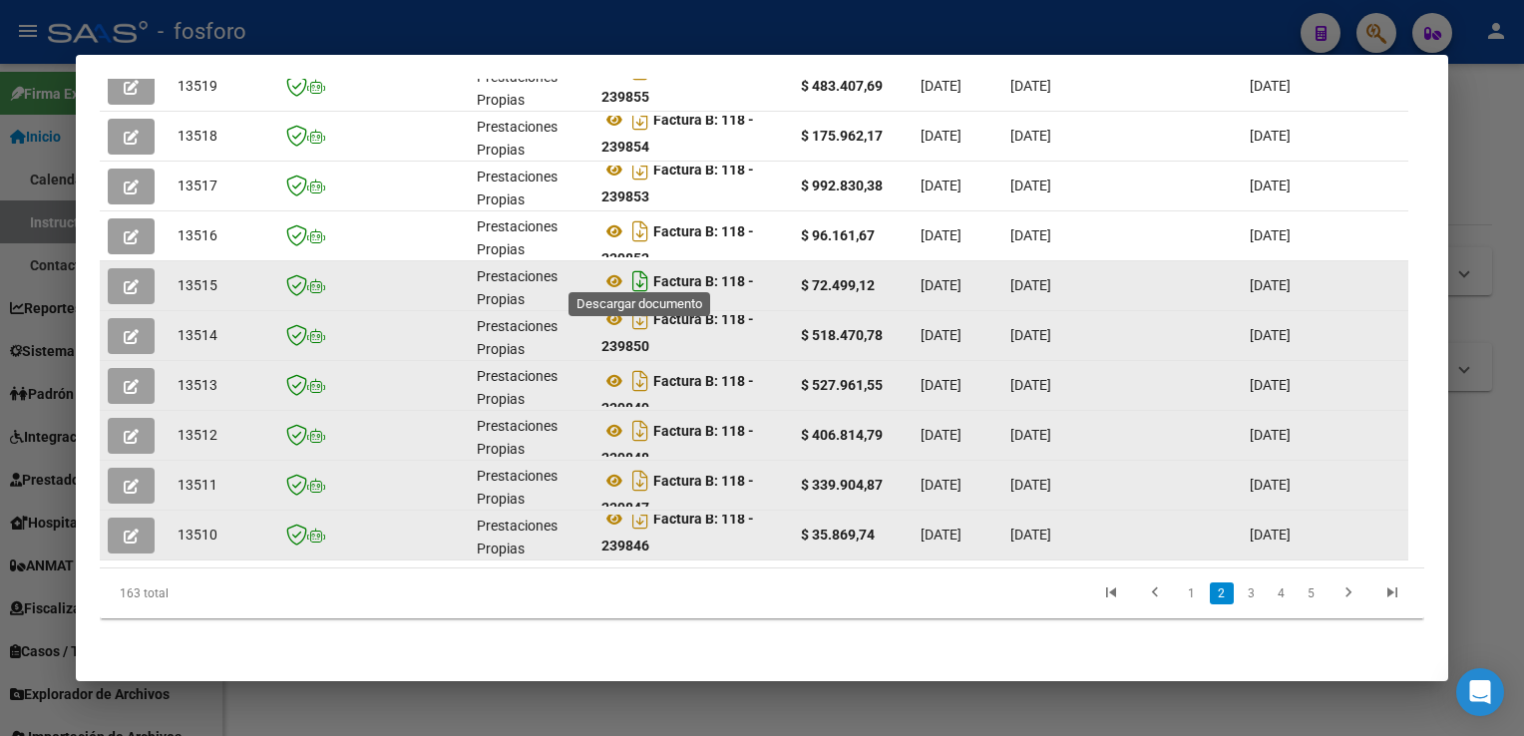
click at [644, 268] on icon "Descargar documento" at bounding box center [640, 281] width 26 height 32
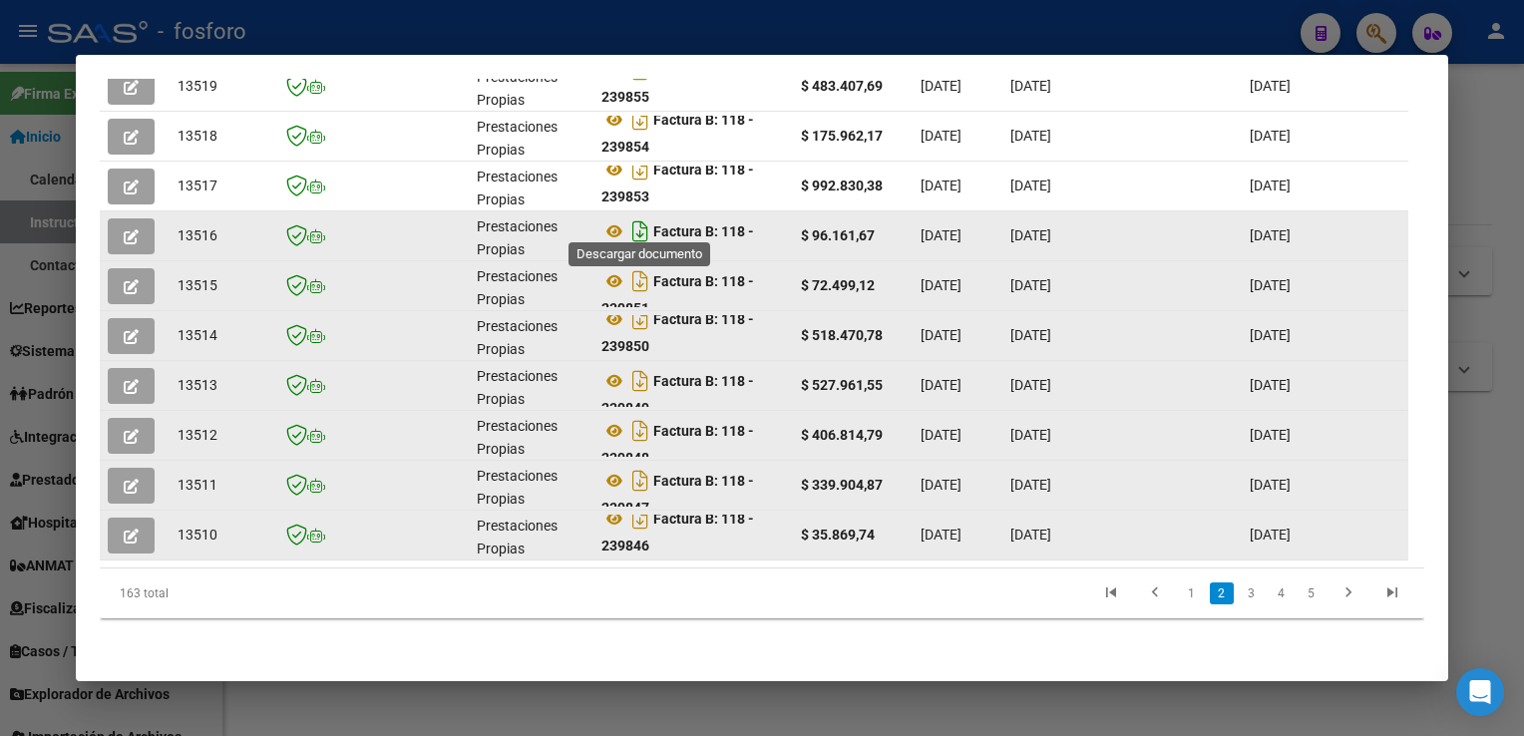
click at [640, 222] on icon "Descargar documento" at bounding box center [640, 231] width 26 height 32
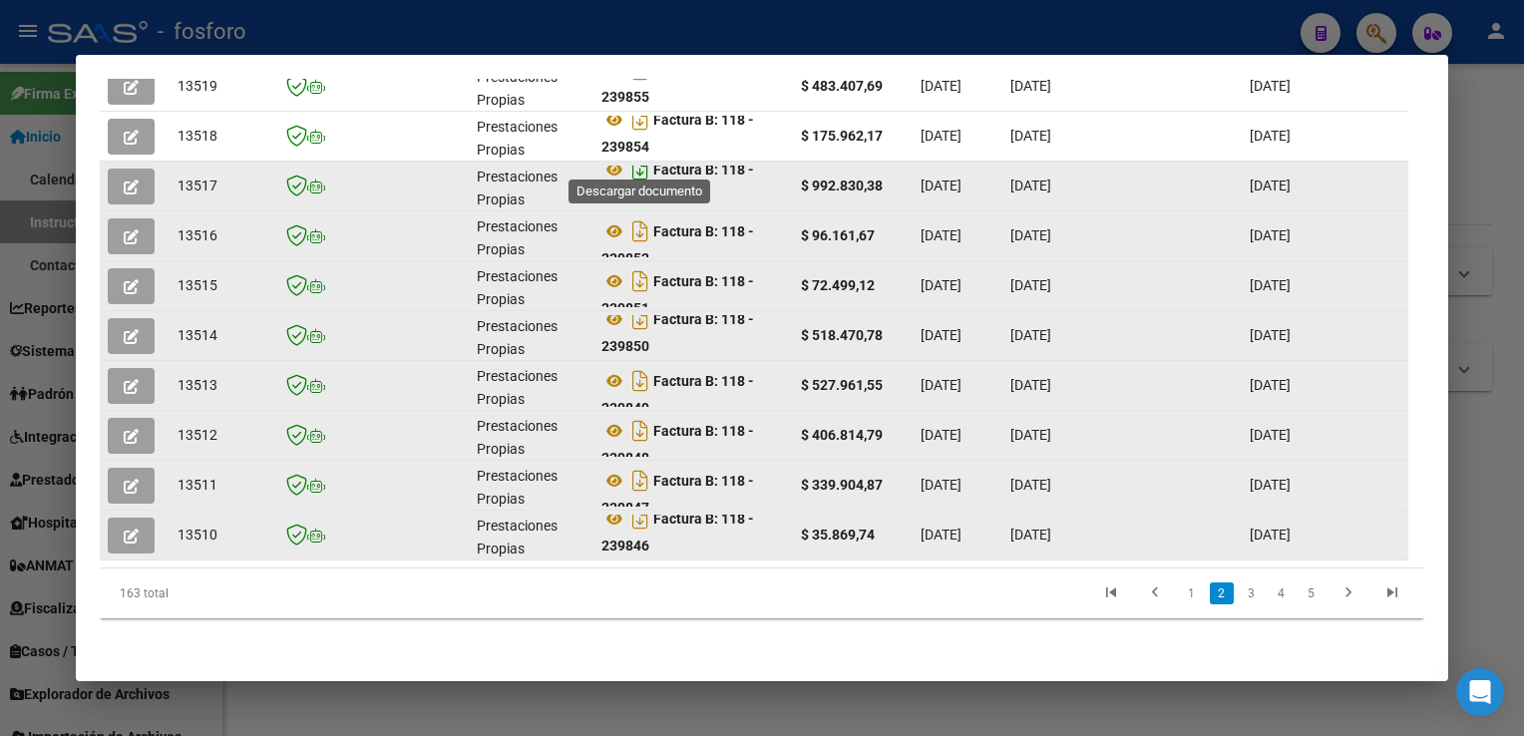
click at [637, 159] on icon "Descargar documento" at bounding box center [640, 170] width 26 height 32
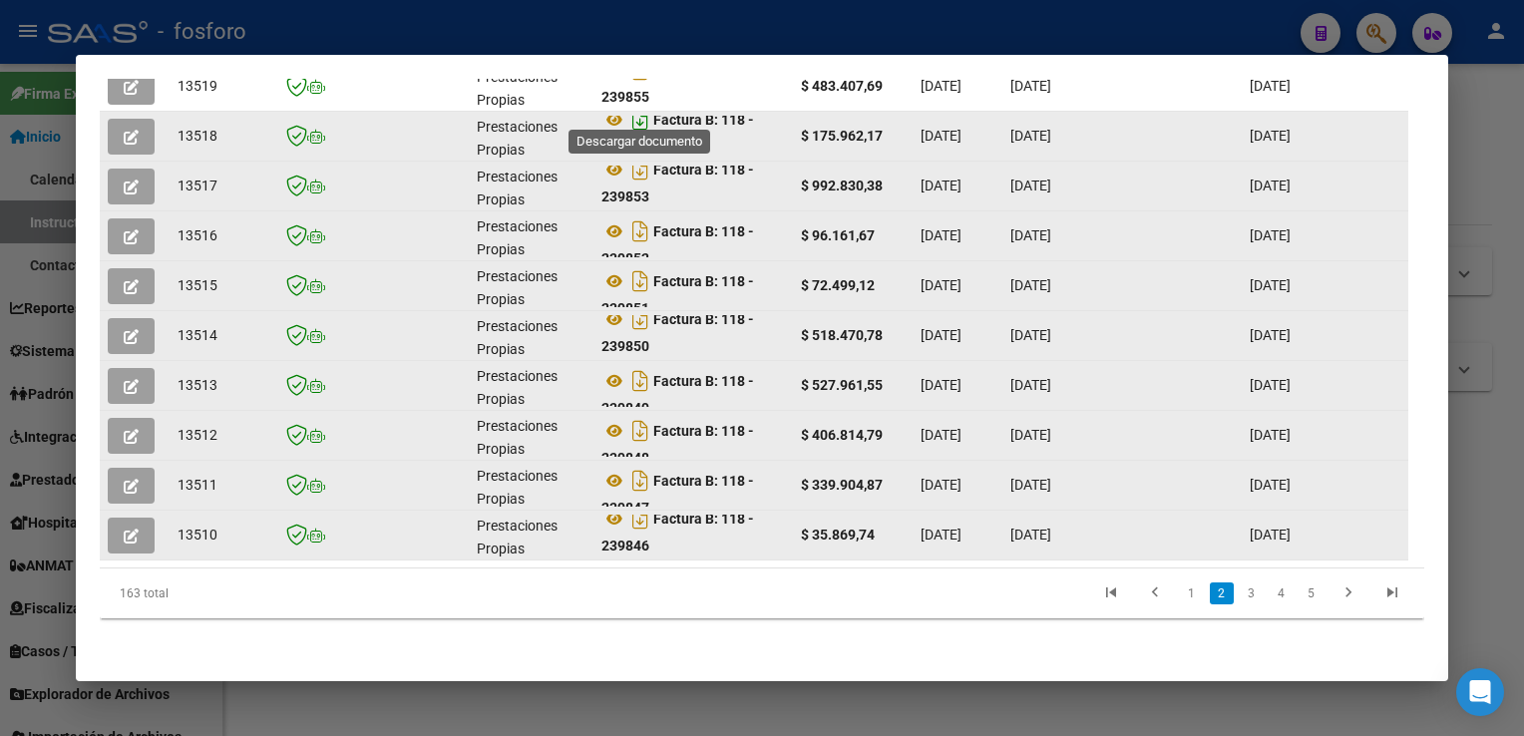
click at [636, 104] on icon "Descargar documento" at bounding box center [640, 120] width 26 height 32
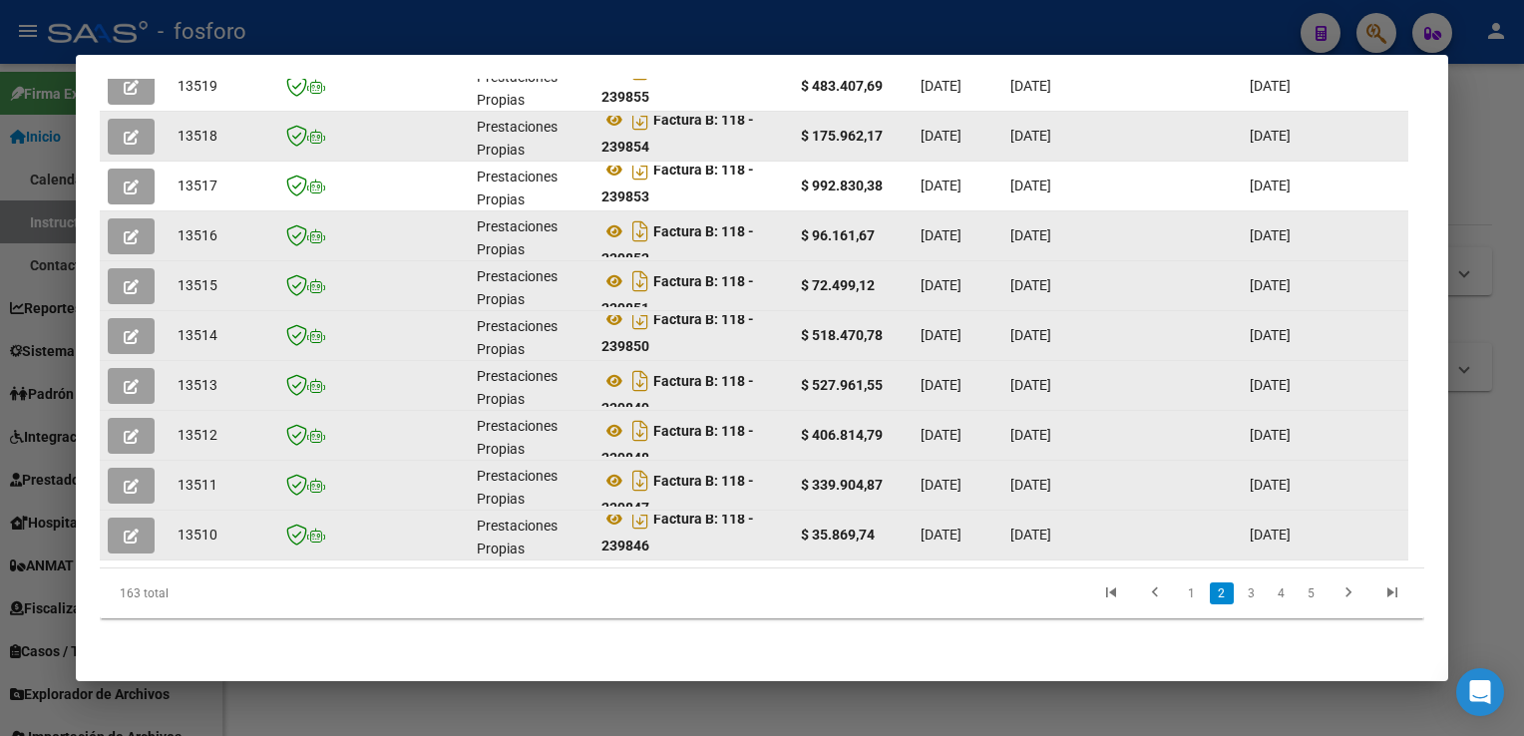
scroll to position [477, 0]
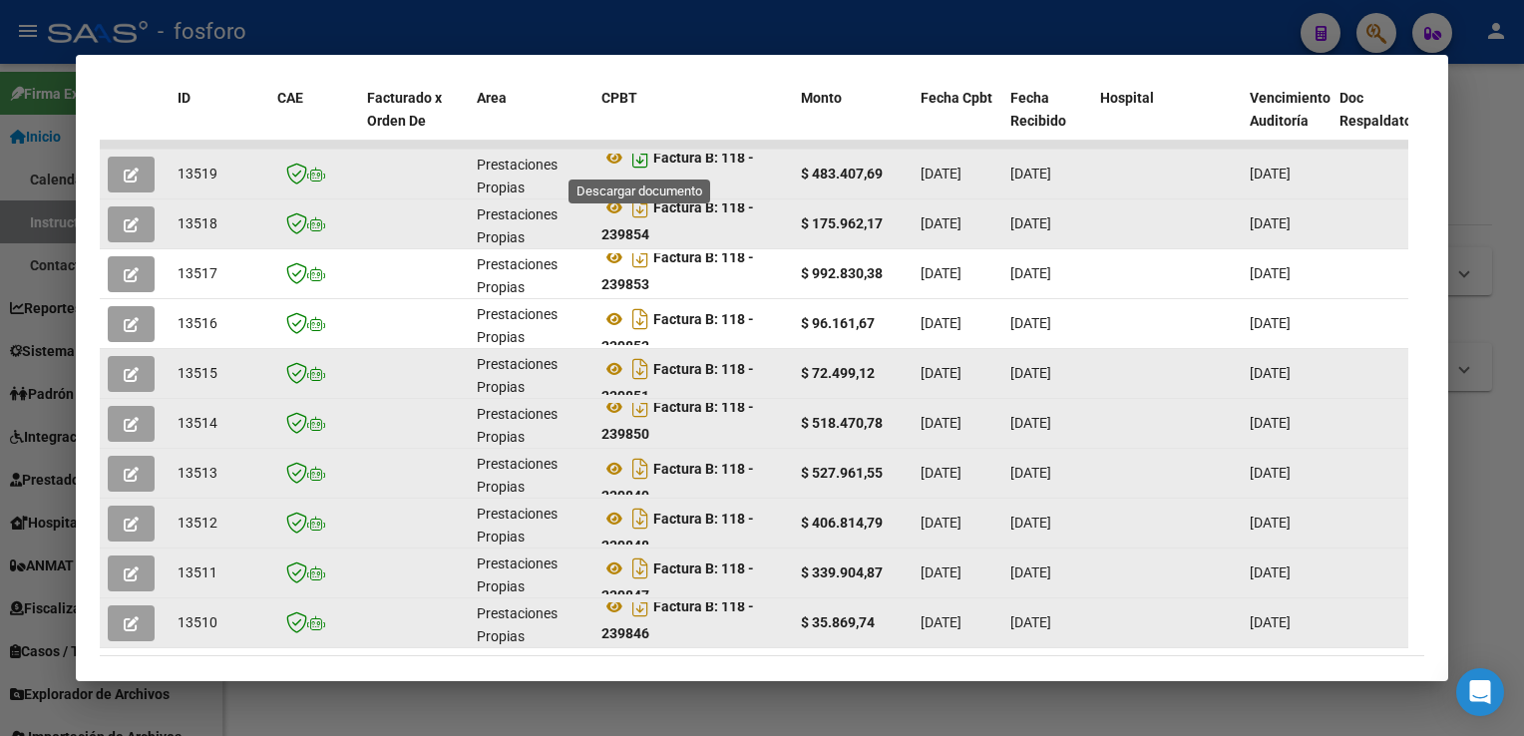
click at [642, 160] on icon "Descargar documento" at bounding box center [640, 158] width 26 height 32
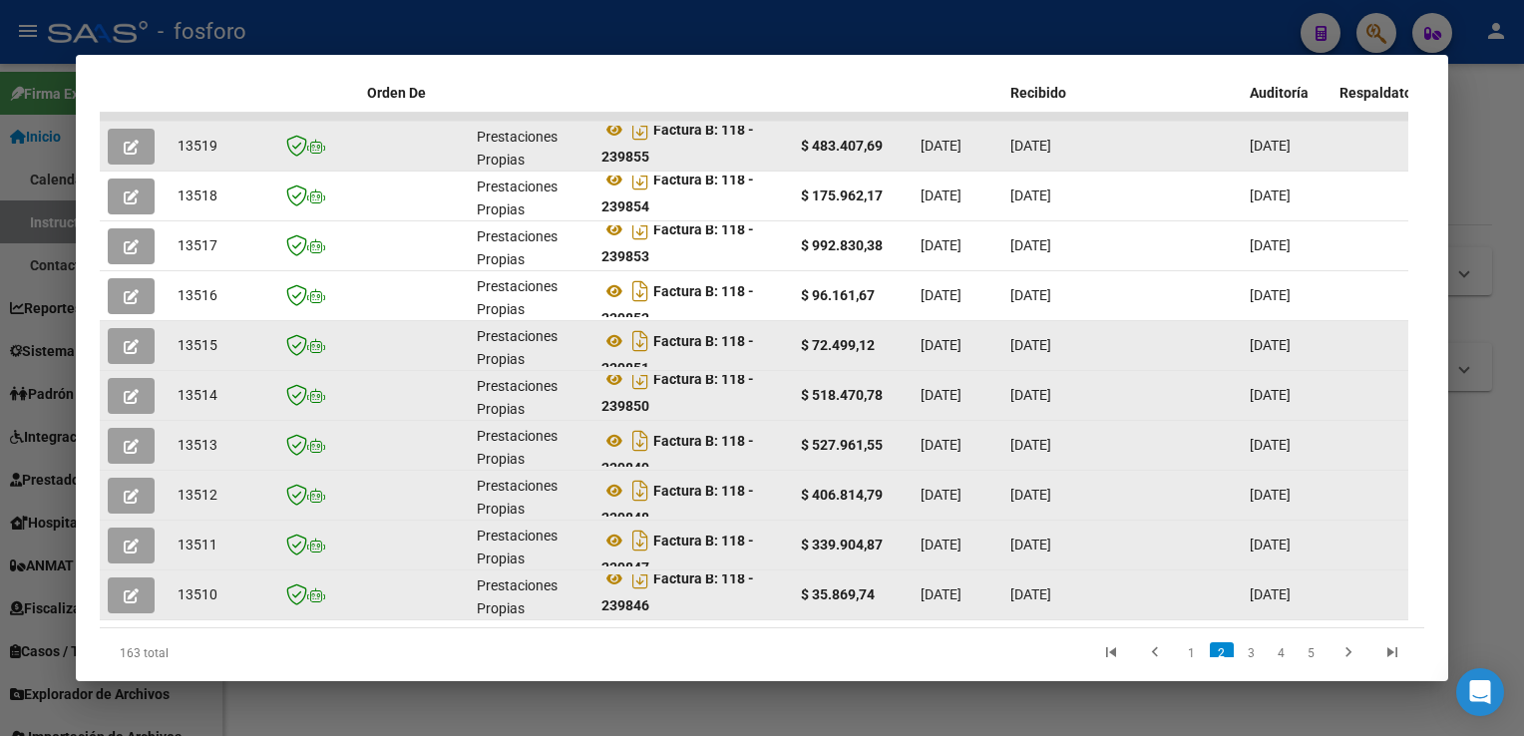
scroll to position [577, 0]
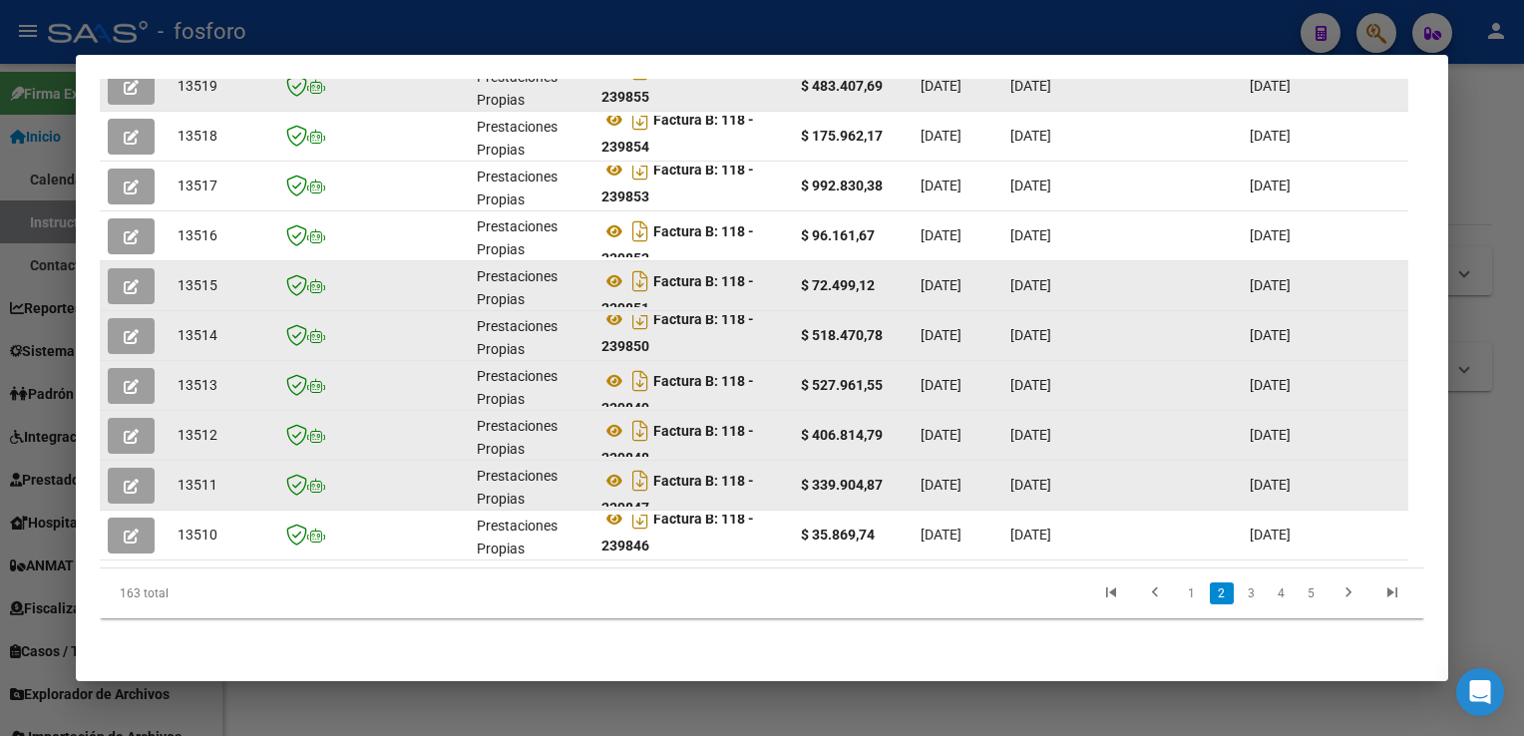
click at [1053, 655] on div "Análisis Prestador - CUIT: 30681783055 cloud_download Exportar CSV ABM ARCA Imp…" at bounding box center [762, 94] width 1324 height 1123
click at [1180, 599] on link "1" at bounding box center [1192, 594] width 24 height 22
click at [636, 509] on icon "Descargar documento" at bounding box center [640, 519] width 26 height 32
click at [638, 465] on icon "Descargar documento" at bounding box center [640, 481] width 26 height 32
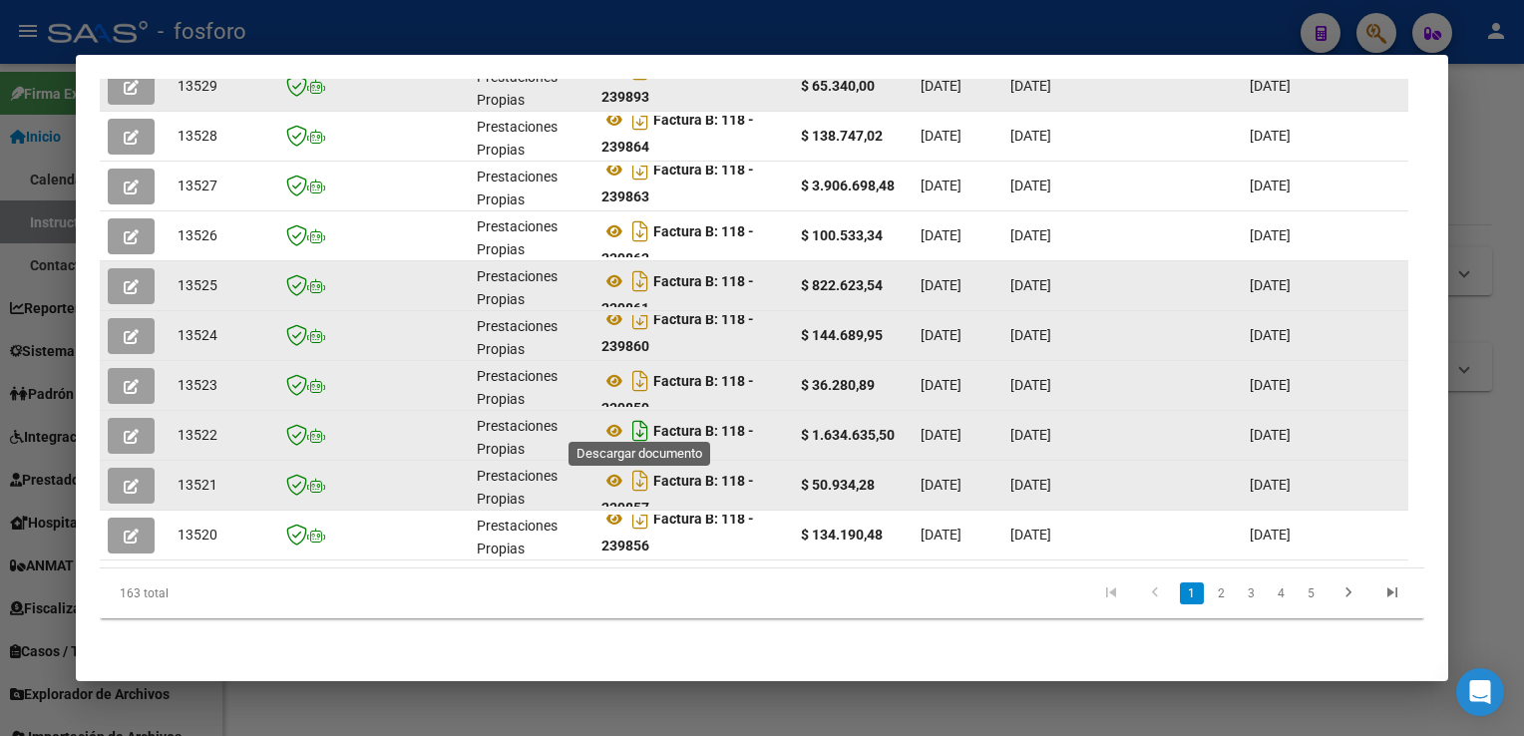
click at [637, 417] on icon "Descargar documento" at bounding box center [640, 431] width 26 height 32
click at [642, 365] on icon "Descargar documento" at bounding box center [640, 381] width 26 height 32
click at [639, 312] on icon "Descargar documento" at bounding box center [640, 319] width 26 height 32
click at [639, 273] on icon "Descargar documento" at bounding box center [640, 281] width 26 height 32
click at [639, 222] on icon "Descargar documento" at bounding box center [640, 231] width 26 height 32
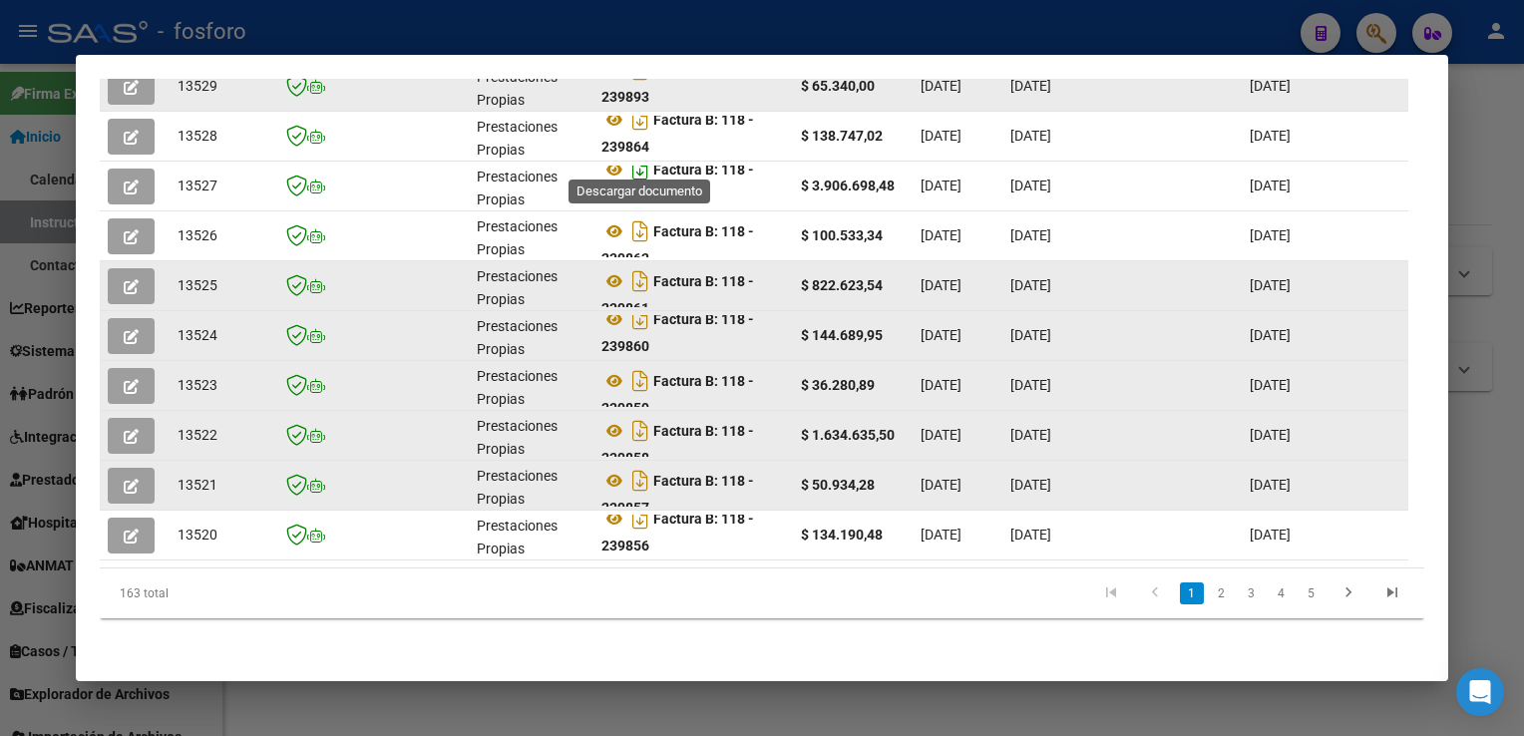
click at [639, 159] on icon "Descargar documento" at bounding box center [640, 170] width 26 height 32
click at [639, 114] on icon "Descargar documento" at bounding box center [640, 120] width 26 height 32
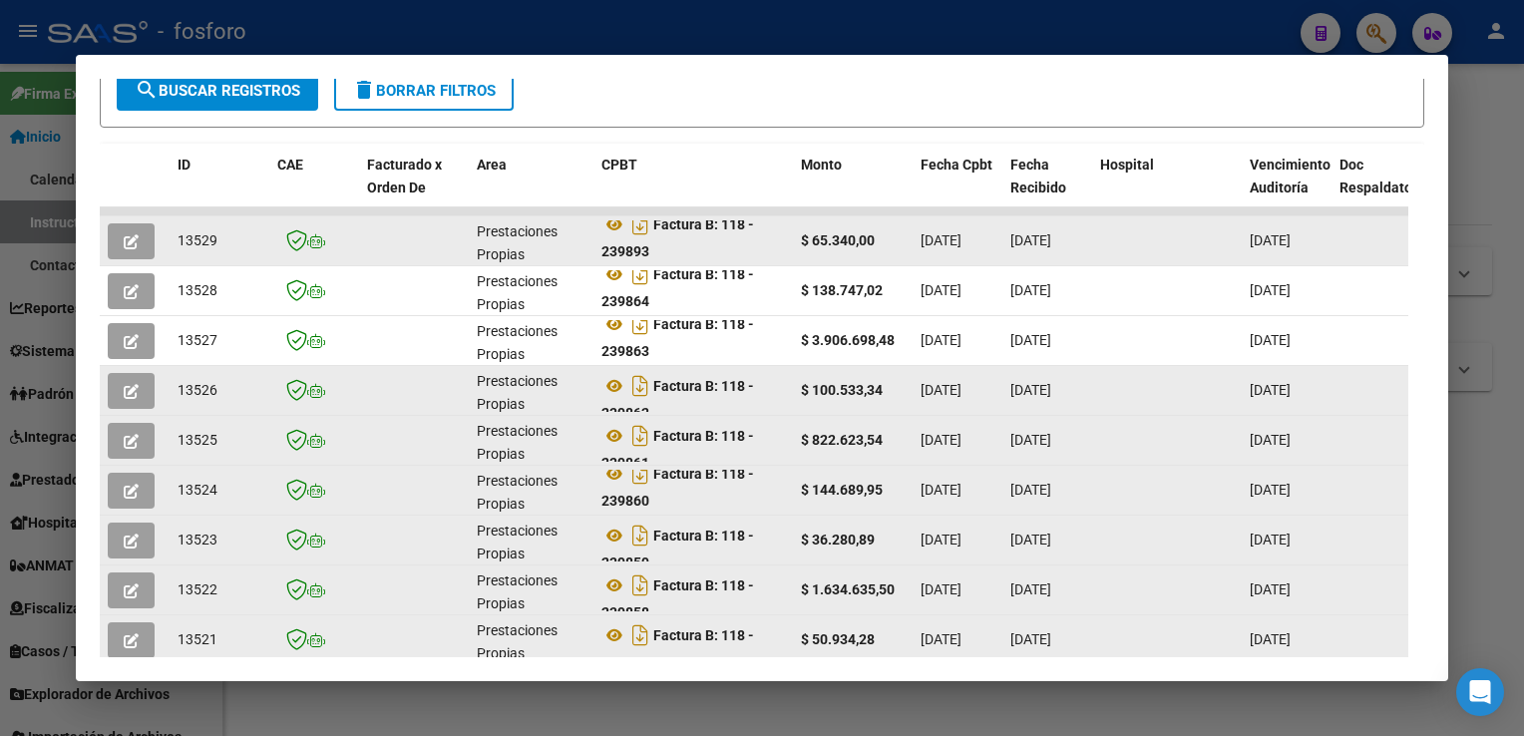
scroll to position [377, 0]
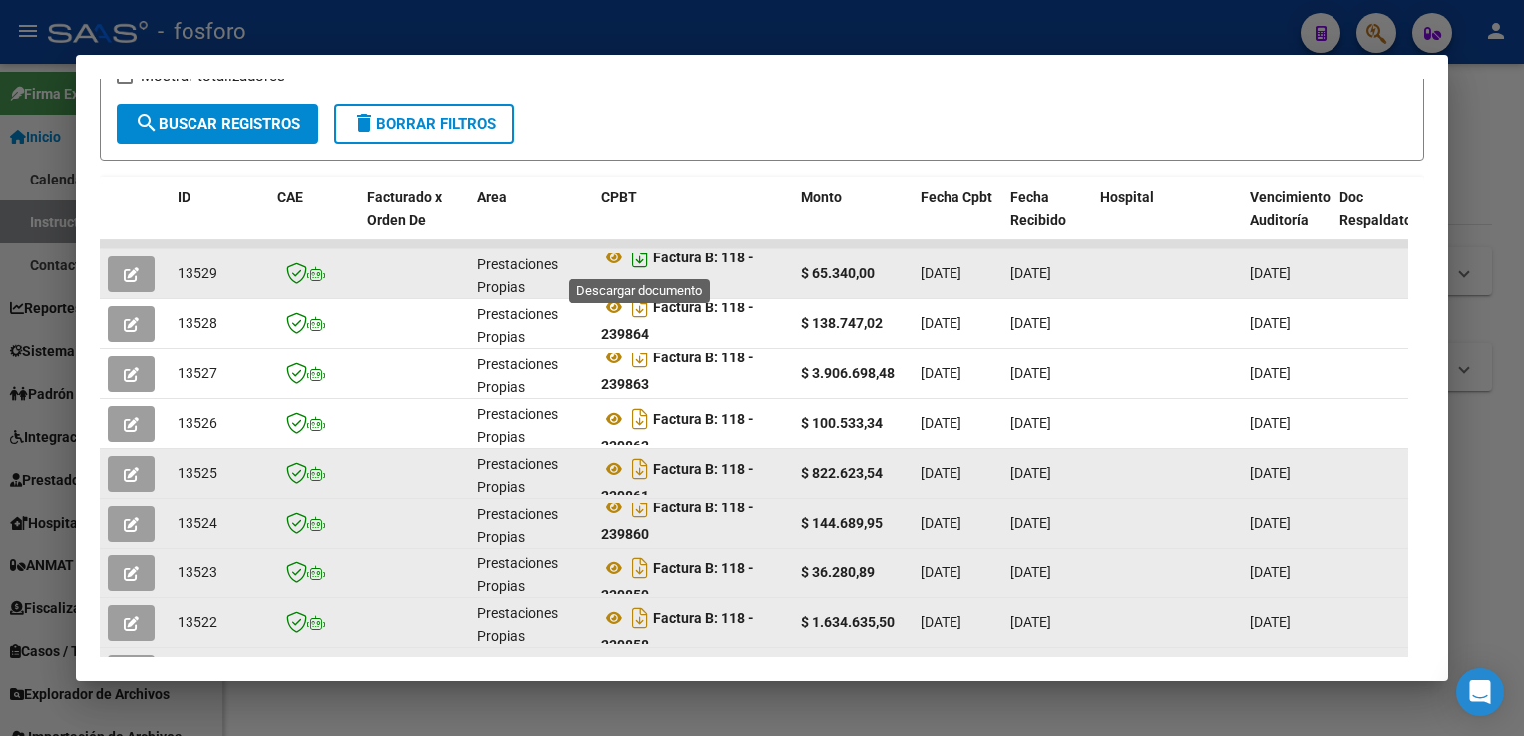
click at [646, 257] on icon "Descargar documento" at bounding box center [640, 257] width 26 height 32
click at [1476, 297] on div at bounding box center [762, 368] width 1524 height 736
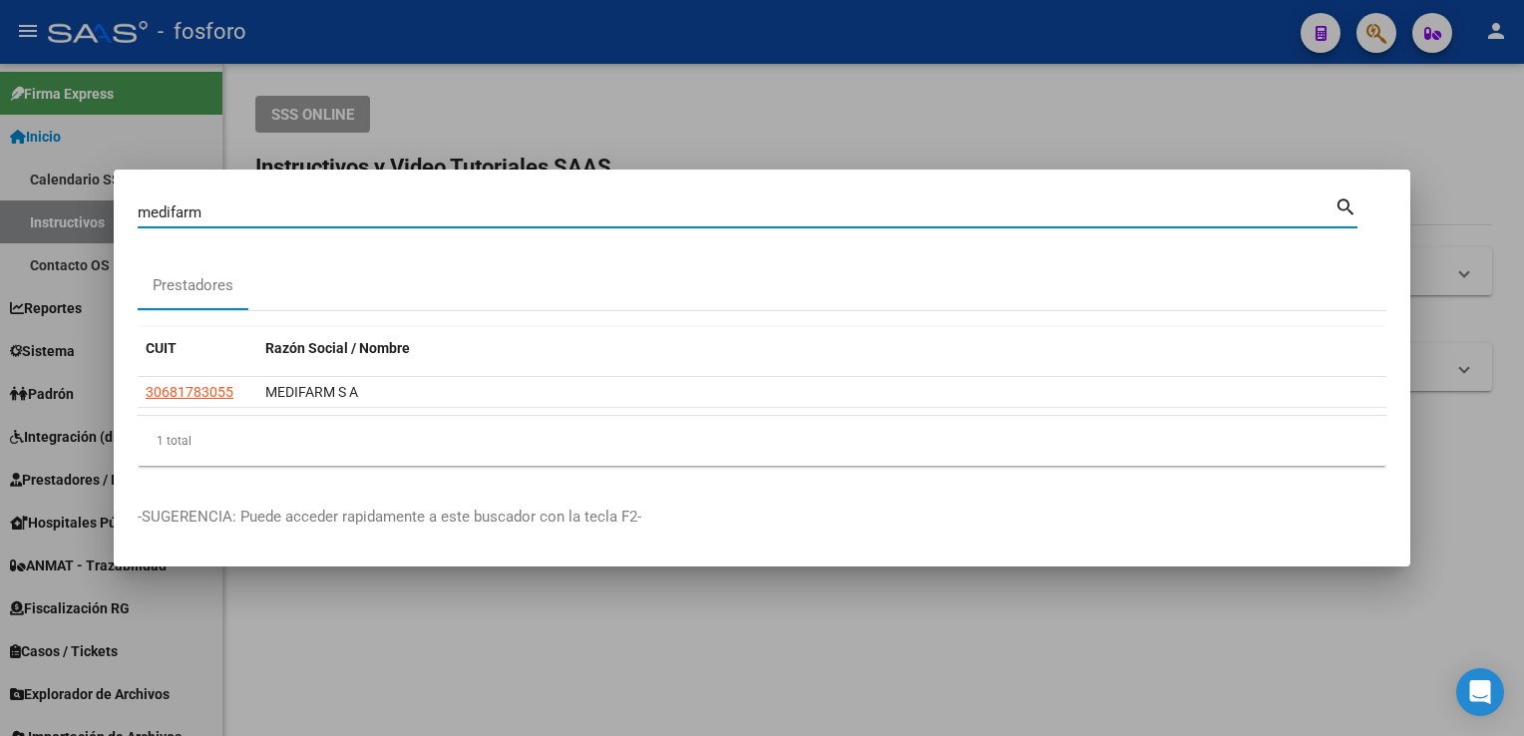
drag, startPoint x: 507, startPoint y: 220, endPoint x: 171, endPoint y: 222, distance: 336.2
click at [172, 221] on div "medifarm Buscar (apellido, dni, [PERSON_NAME], nro traspaso, cuit, obra social)" at bounding box center [736, 213] width 1197 height 30
type input "m"
type input "odontoplad"
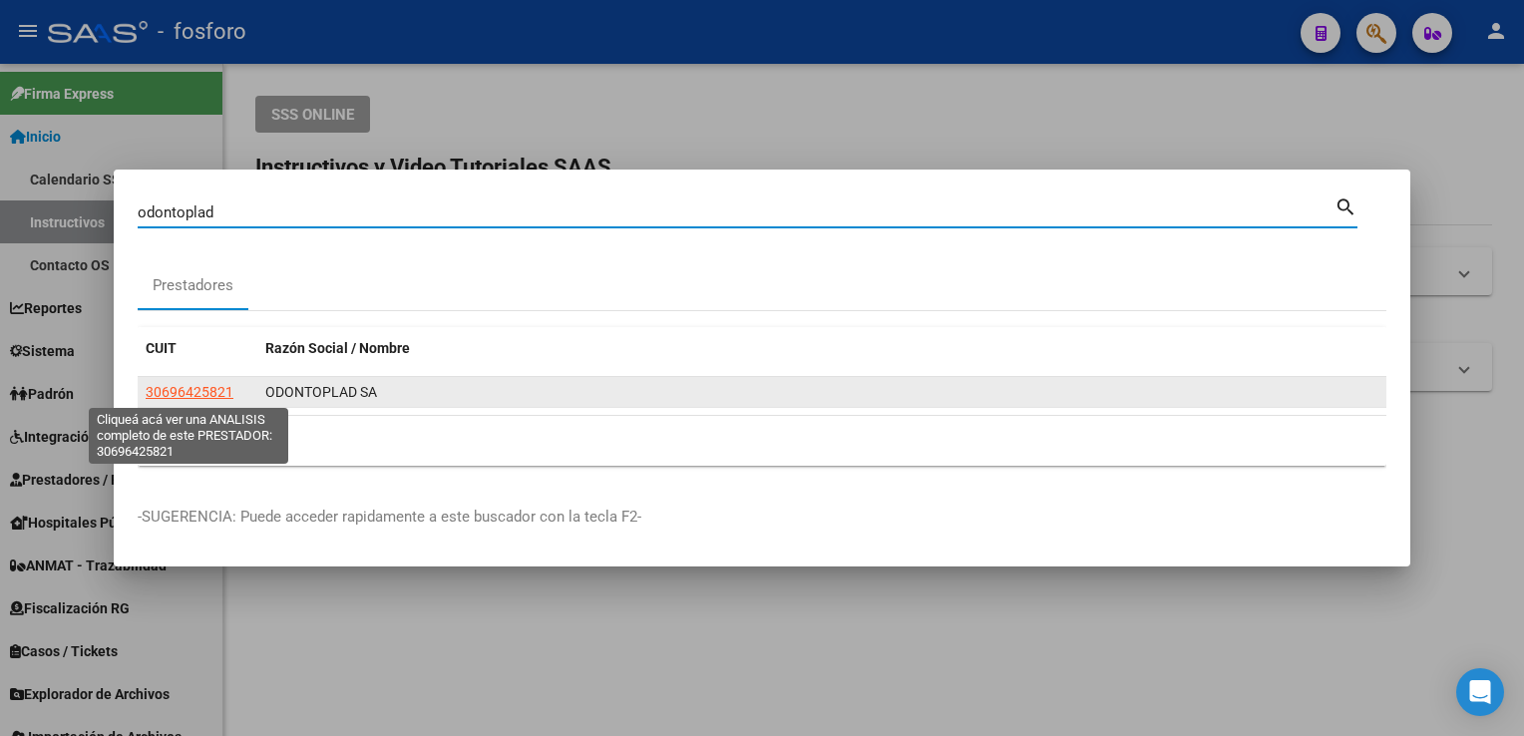
click at [200, 400] on span "30696425821" at bounding box center [190, 392] width 88 height 16
type textarea "30696425821"
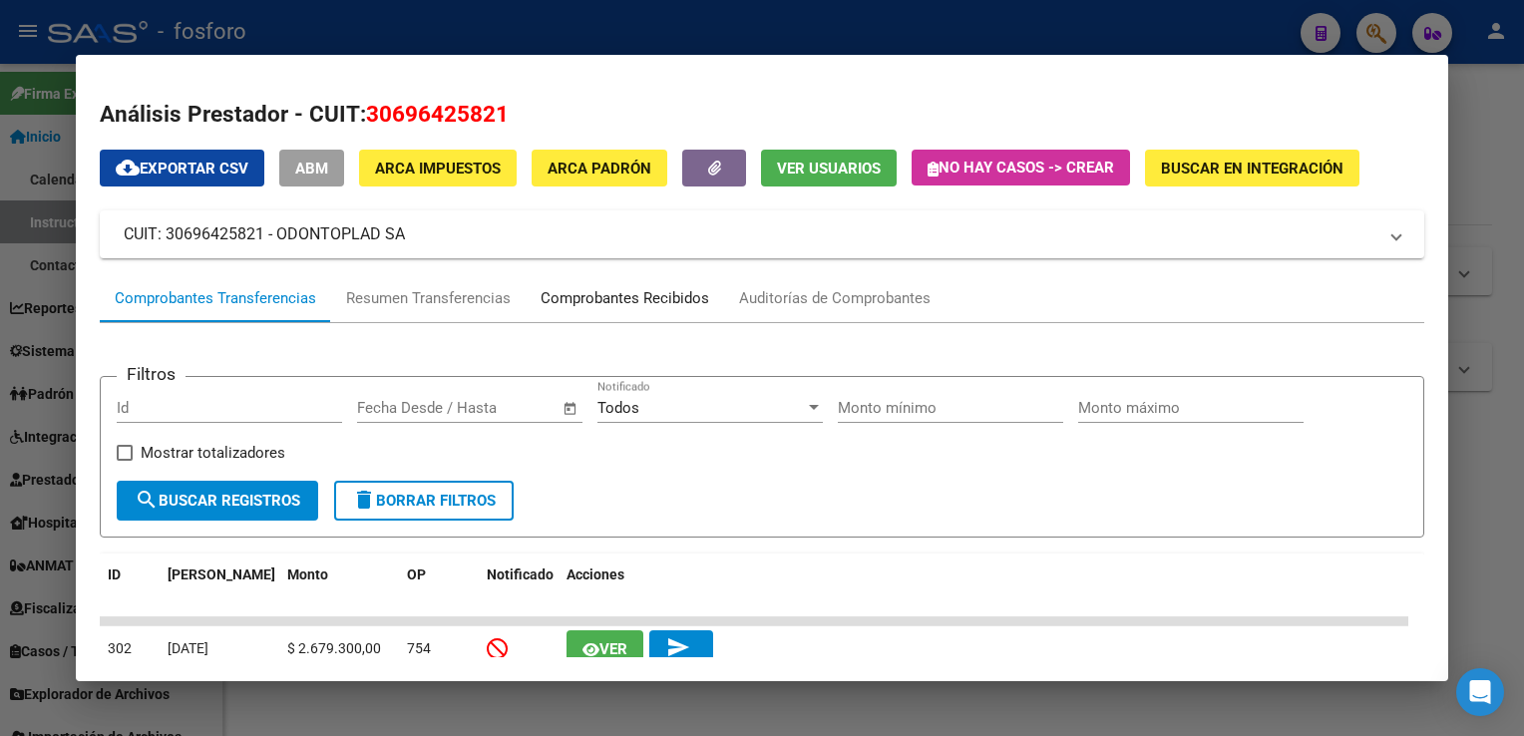
click at [591, 294] on div "Comprobantes Recibidos" at bounding box center [625, 298] width 169 height 23
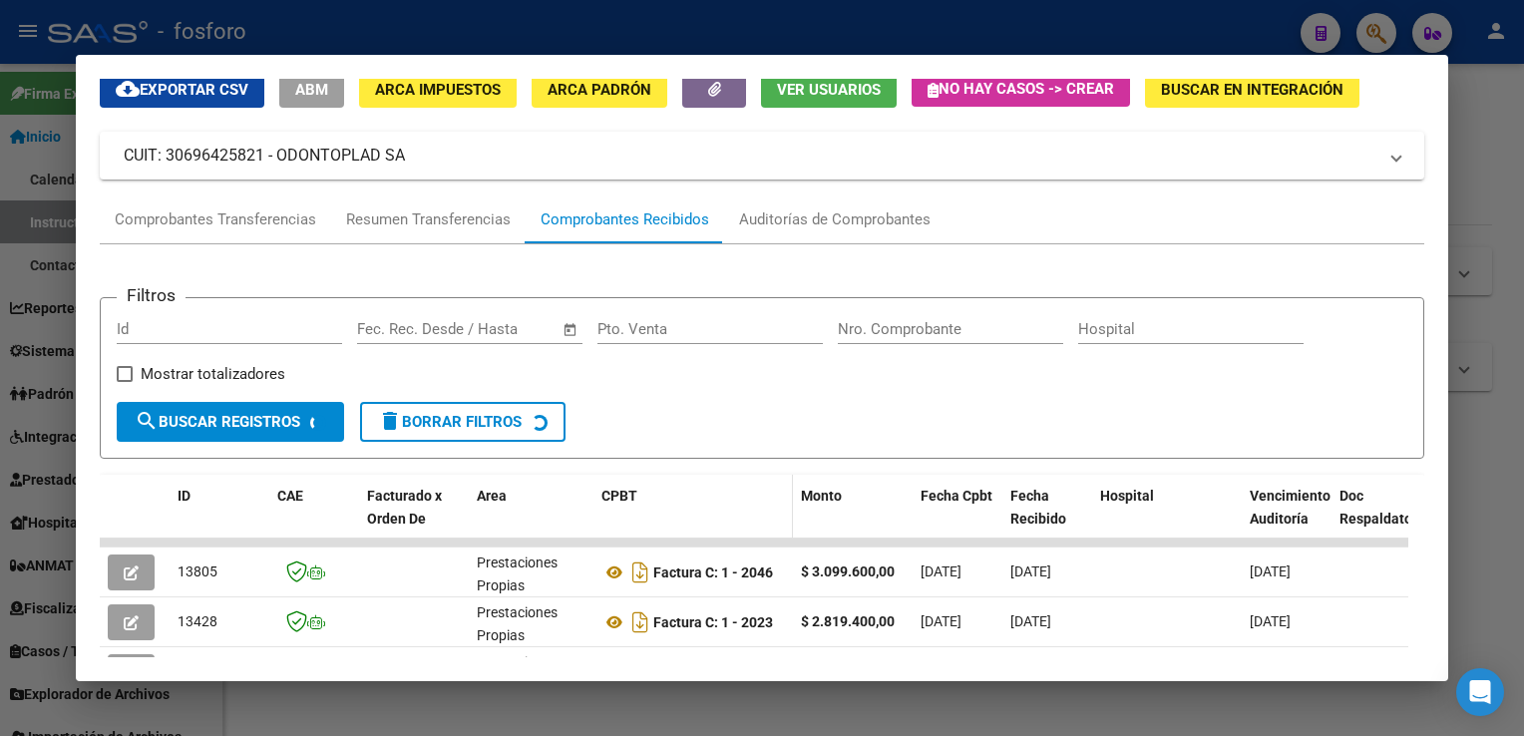
scroll to position [100, 0]
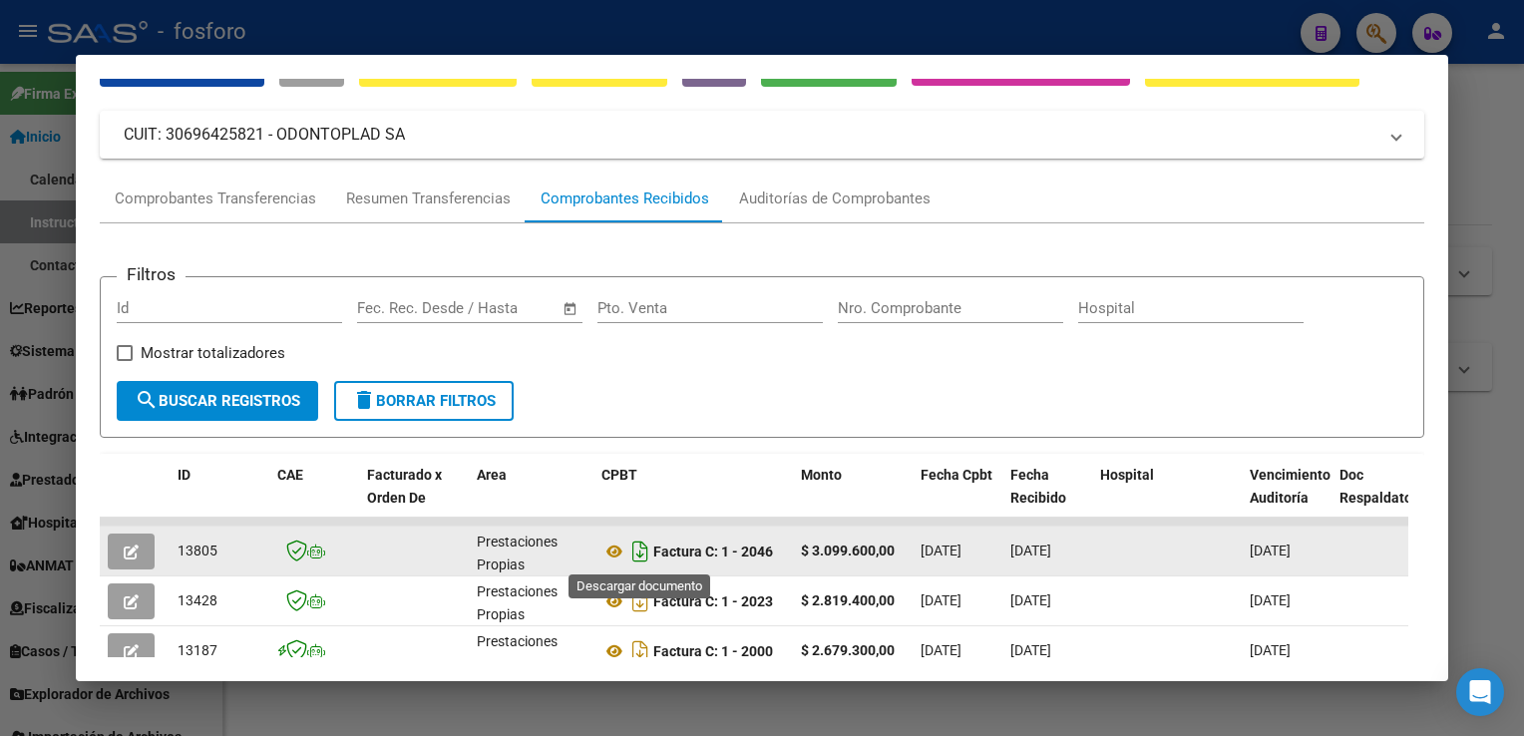
click at [638, 551] on icon "Descargar documento" at bounding box center [640, 552] width 26 height 32
click at [1523, 431] on html "menu - fosforo person Firma Express Inicio Calendario SSS Instructivos Contacto…" at bounding box center [762, 368] width 1524 height 736
click at [1504, 433] on div at bounding box center [762, 368] width 1524 height 736
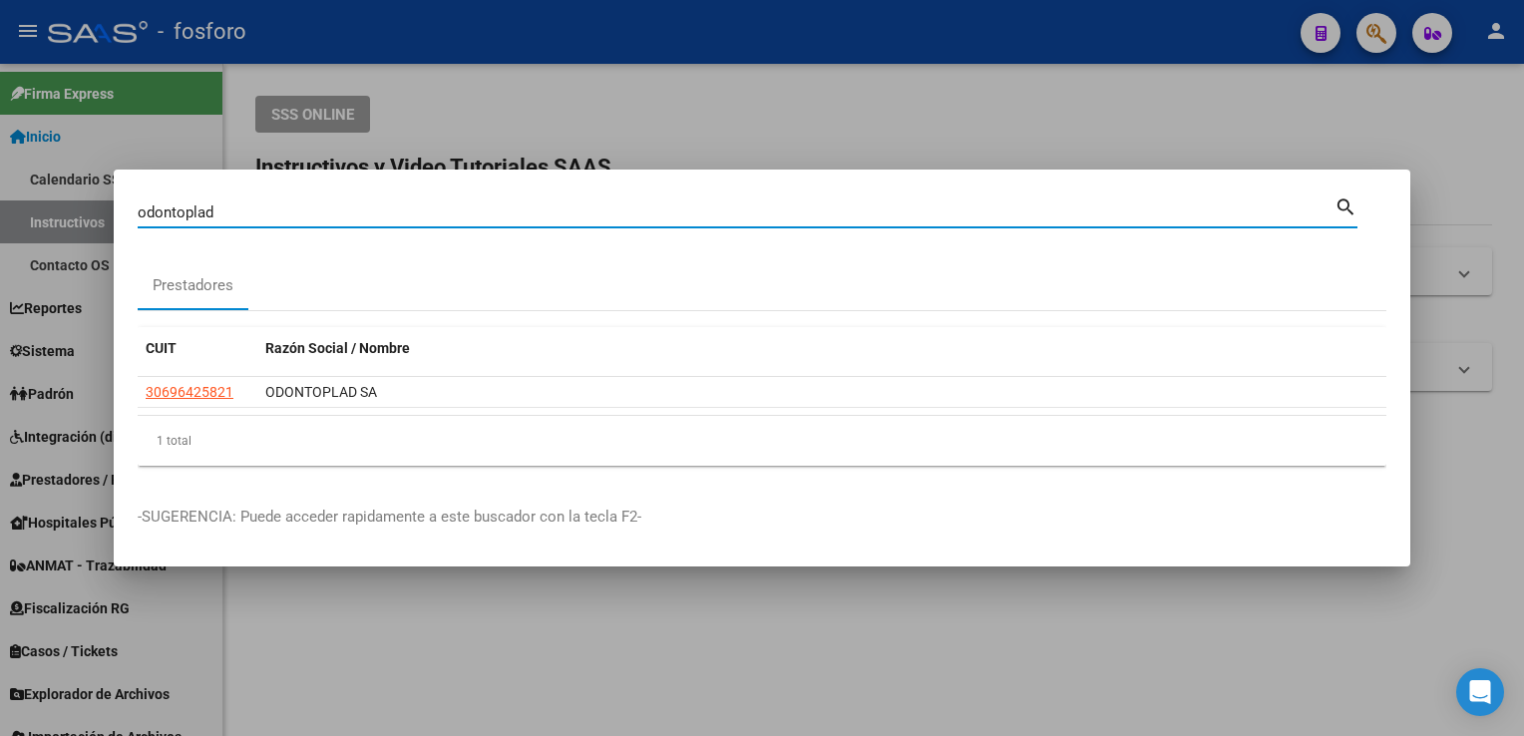
drag, startPoint x: 138, startPoint y: 215, endPoint x: 36, endPoint y: 206, distance: 102.1
click at [38, 208] on div "odontoplad Buscar (apellido, dni, [PERSON_NAME], nro traspaso, cuit, obra socia…" at bounding box center [762, 368] width 1524 height 736
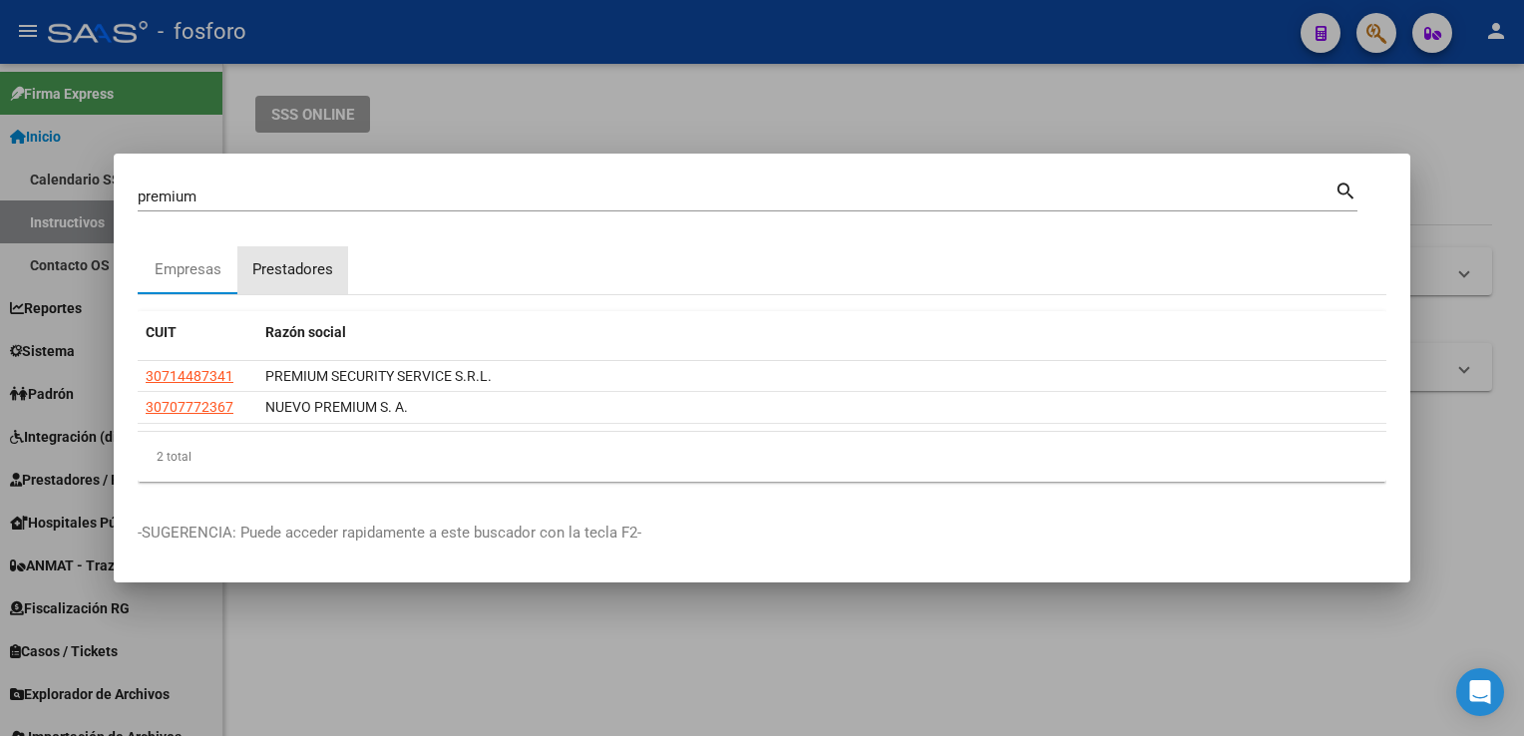
click at [296, 290] on div "Prestadores" at bounding box center [292, 270] width 111 height 48
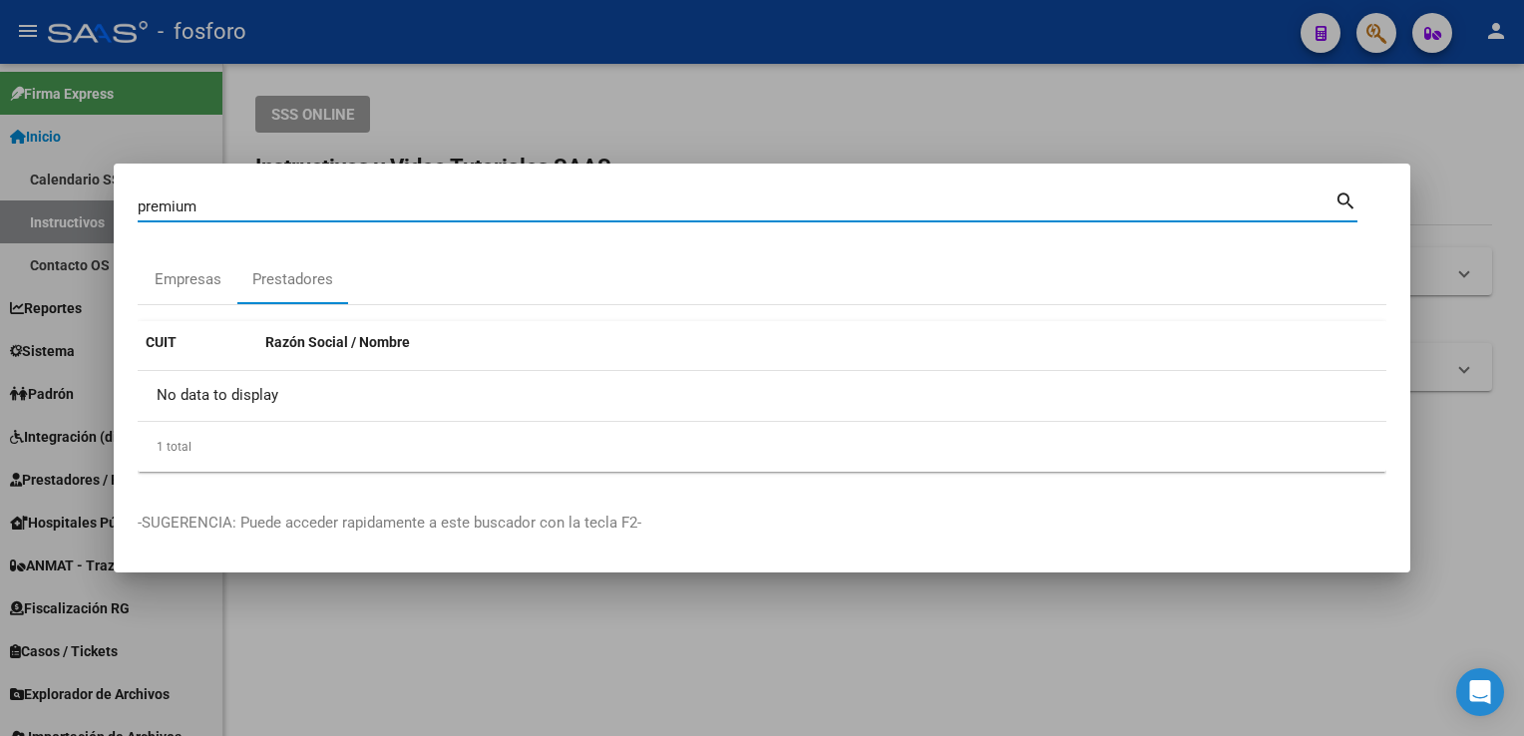
click at [230, 208] on input "premium" at bounding box center [736, 207] width 1197 height 18
drag, startPoint x: 230, startPoint y: 208, endPoint x: 52, endPoint y: 247, distance: 182.8
click at [52, 247] on div "premium Buscar (apellido, dni, cuil, nro traspaso, cuit, obra social) search Em…" at bounding box center [762, 368] width 1524 height 736
paste input "30715574140"
type input "30715574140"
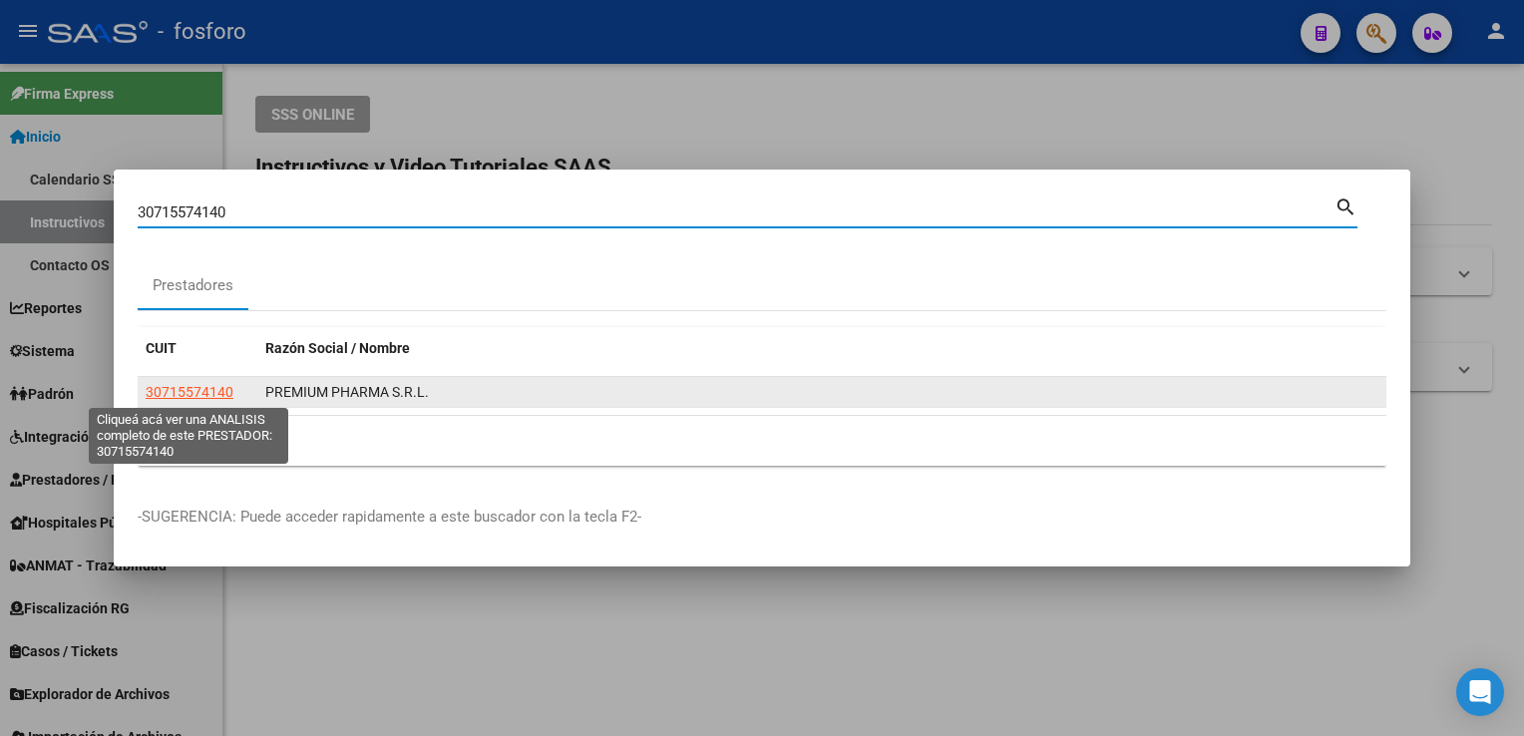
click at [214, 388] on span "30715574140" at bounding box center [190, 392] width 88 height 16
type textarea "30715574140"
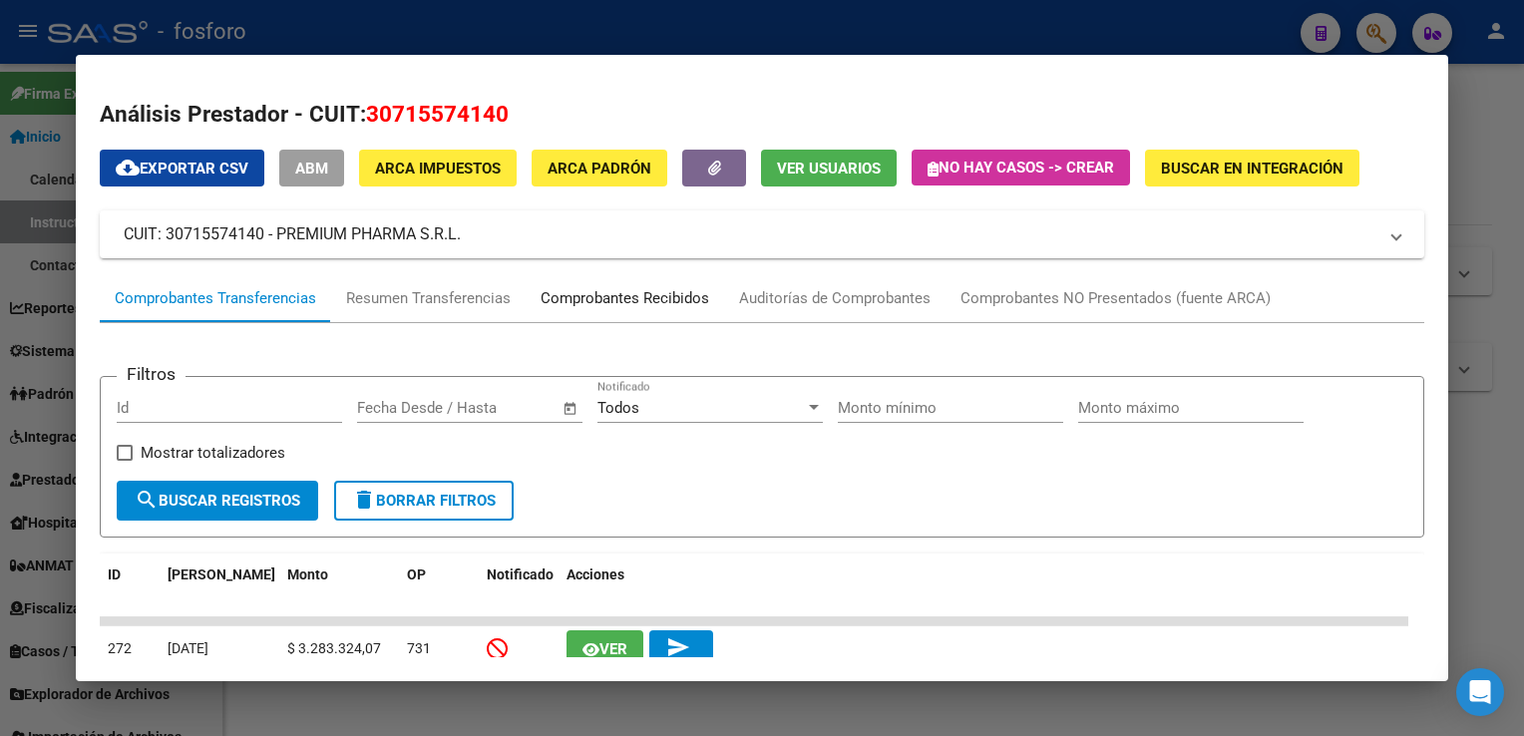
click at [575, 293] on div "Comprobantes Recibidos" at bounding box center [625, 298] width 169 height 23
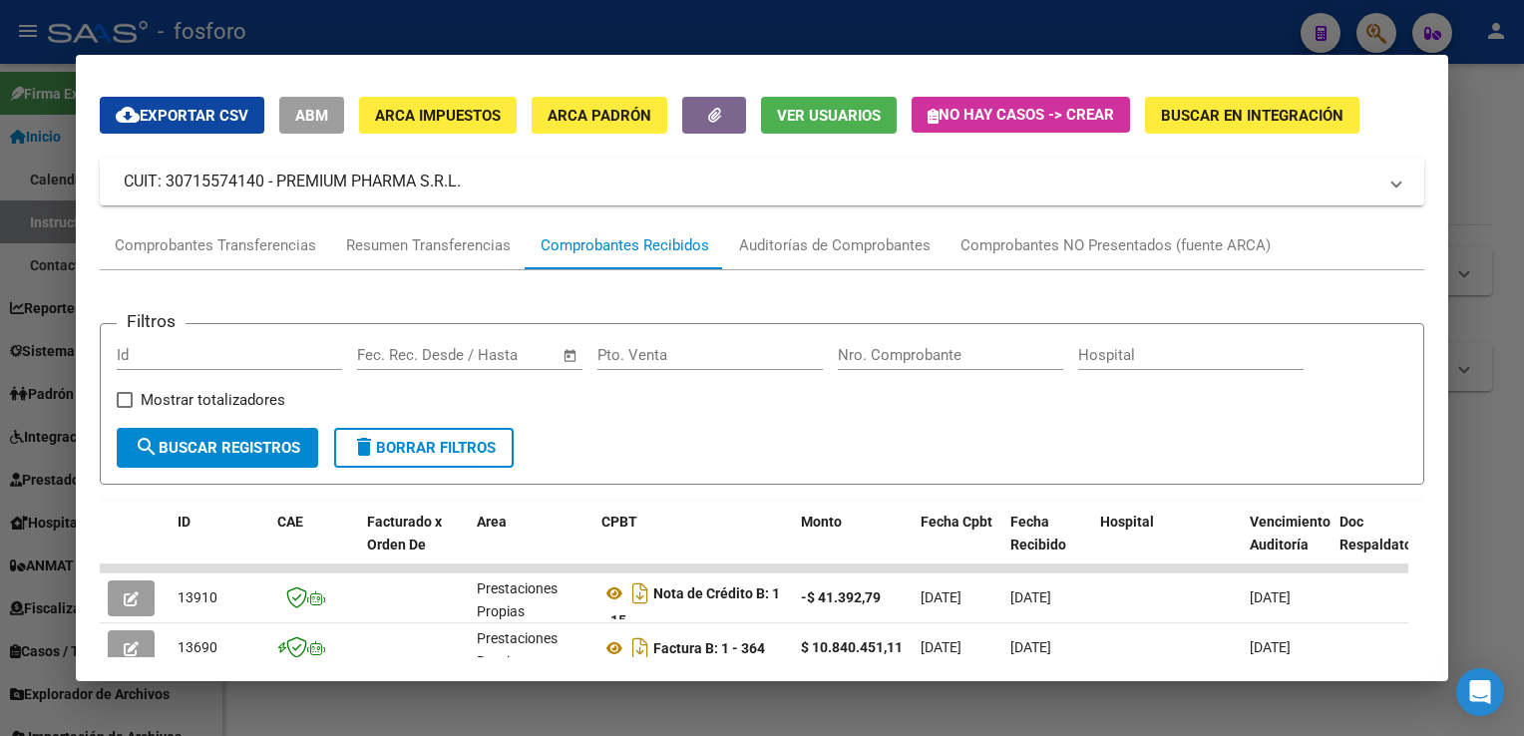
scroll to position [252, 0]
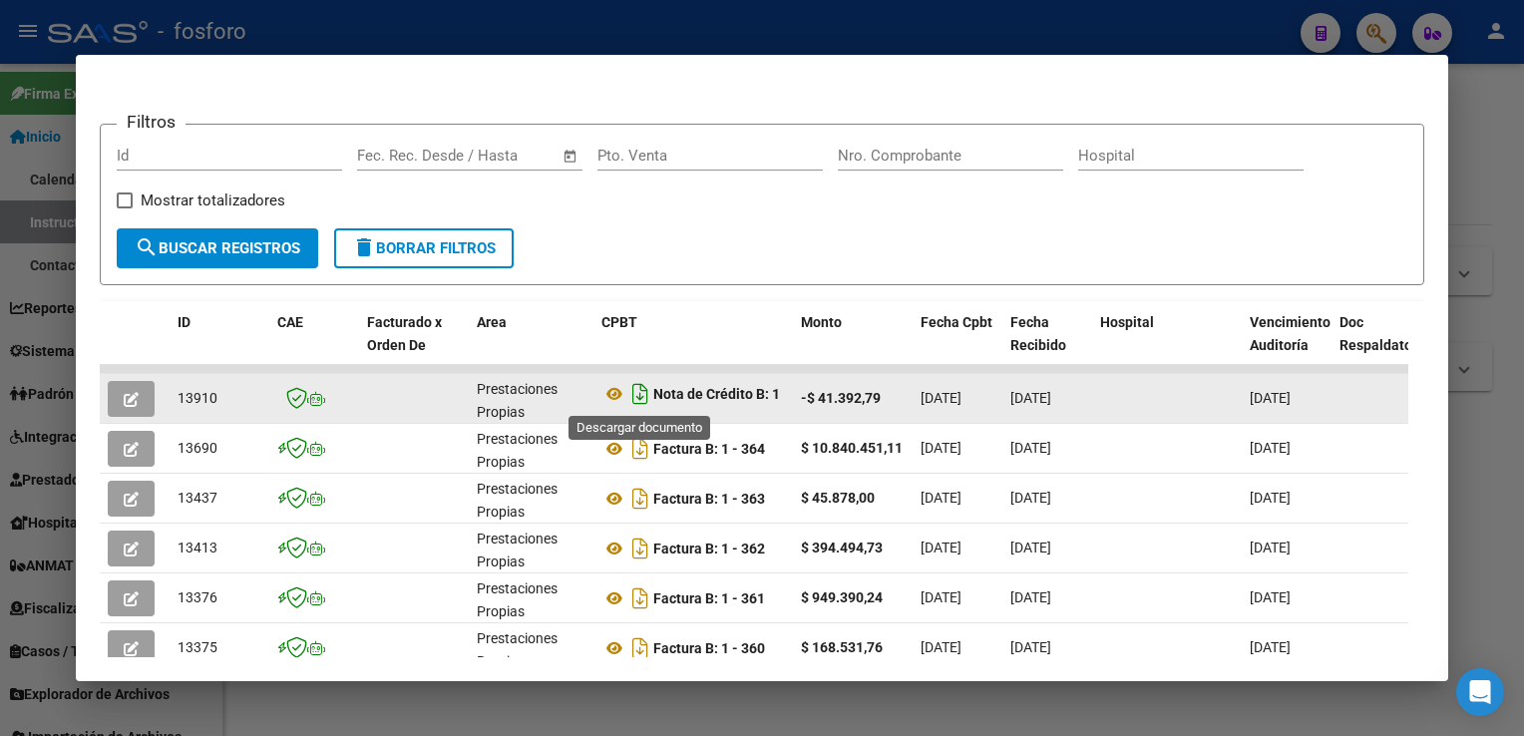
click at [634, 391] on icon "Descargar documento" at bounding box center [640, 394] width 26 height 32
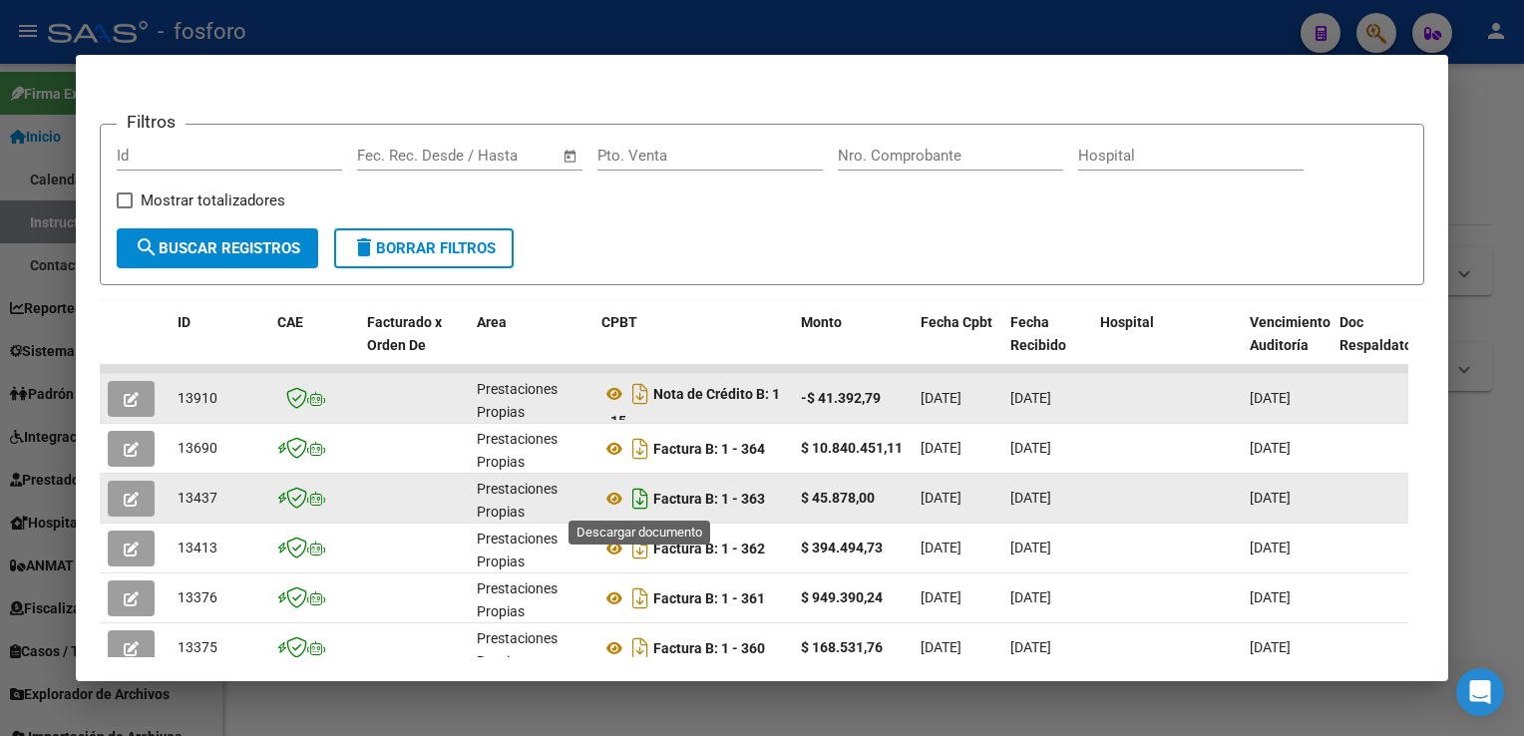
click at [644, 502] on icon "Descargar documento" at bounding box center [640, 499] width 26 height 32
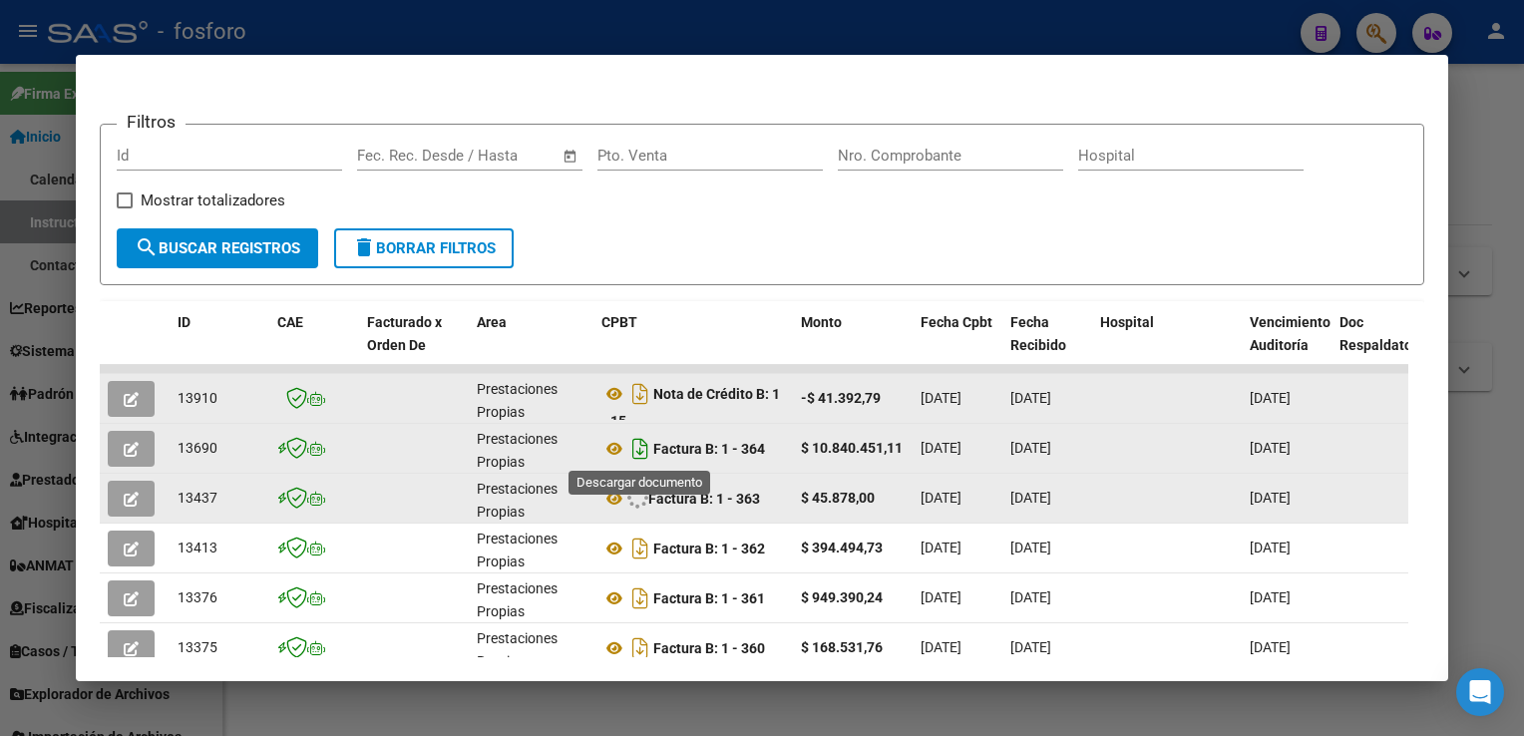
click at [642, 451] on icon "Descargar documento" at bounding box center [640, 449] width 26 height 32
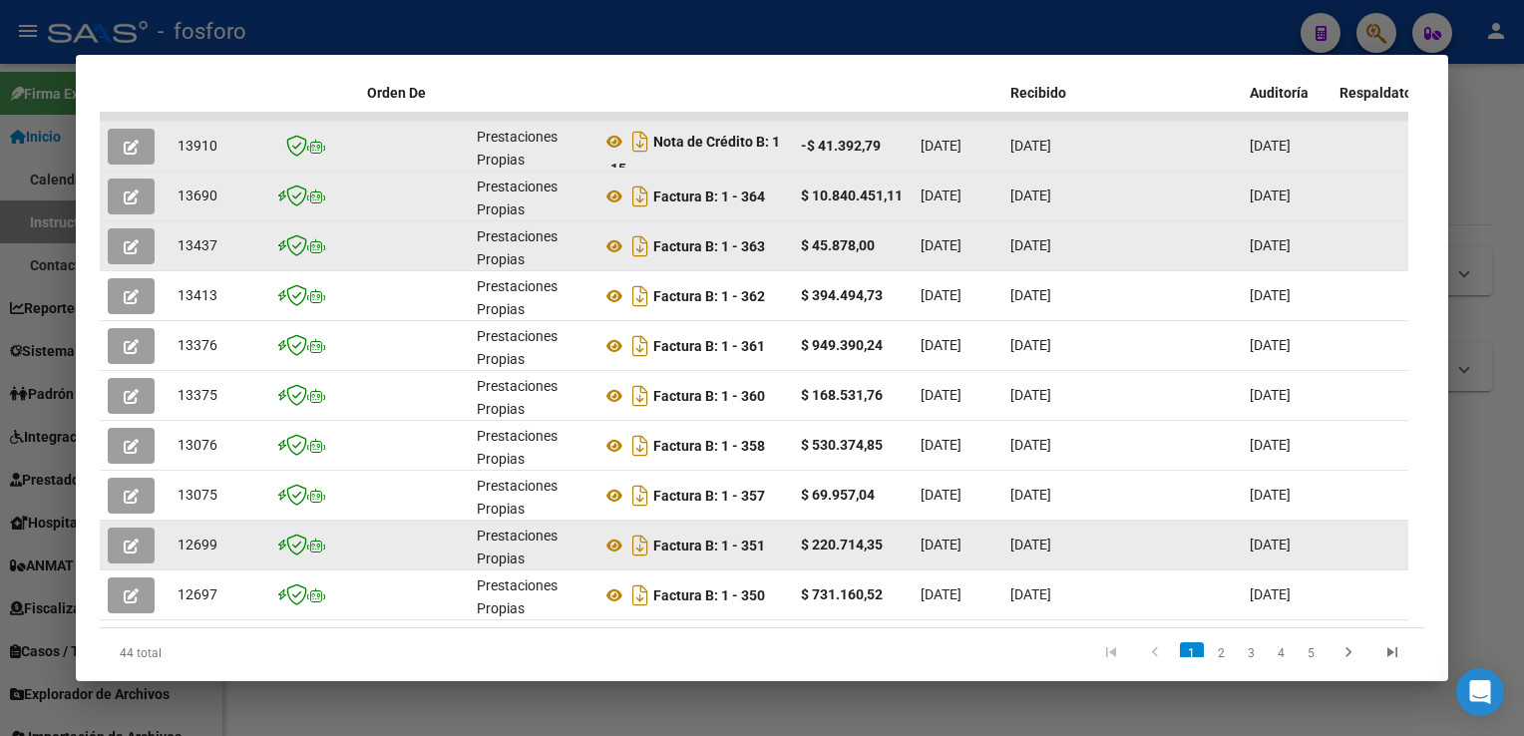
scroll to position [577, 0]
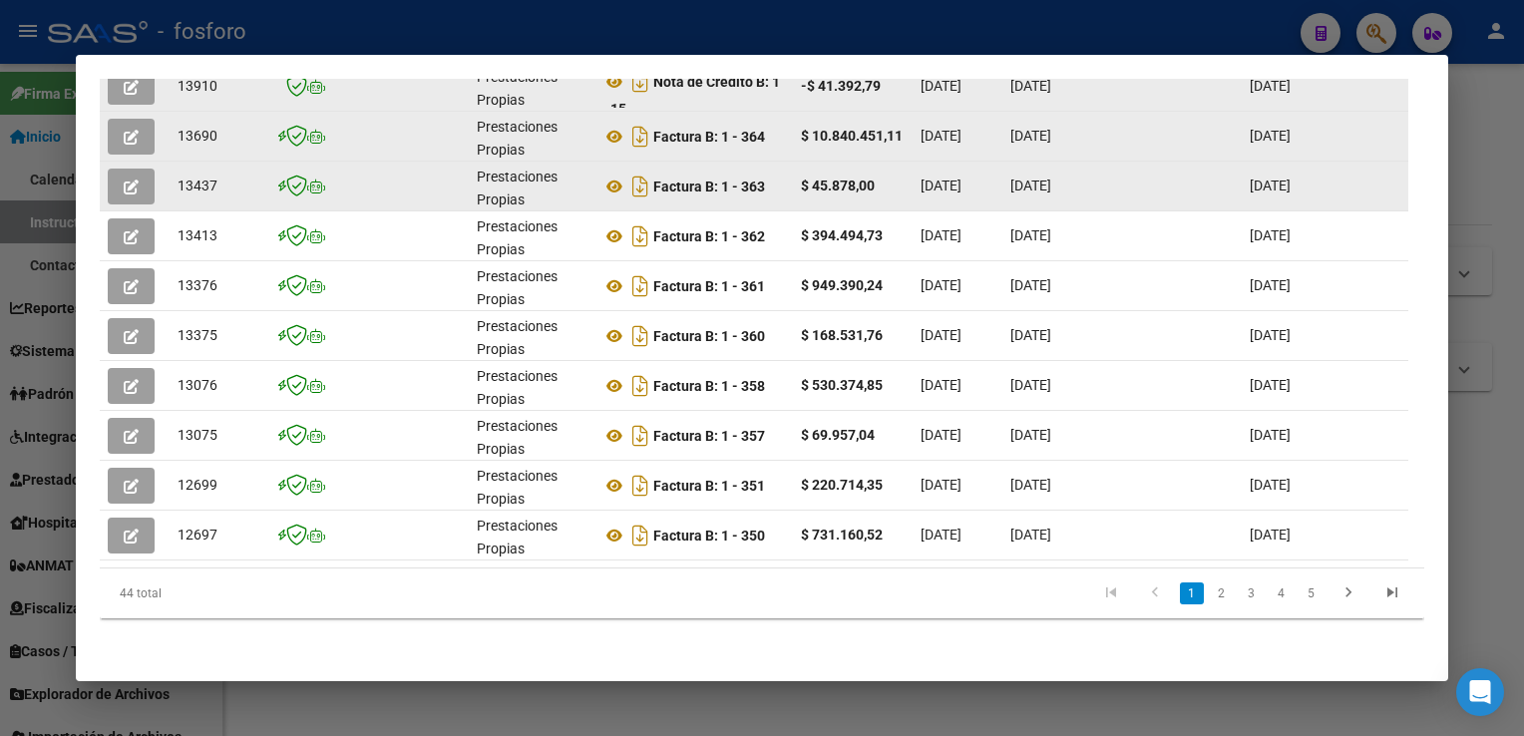
click at [1209, 610] on li "2" at bounding box center [1222, 594] width 30 height 34
click at [1210, 594] on link "2" at bounding box center [1222, 594] width 24 height 22
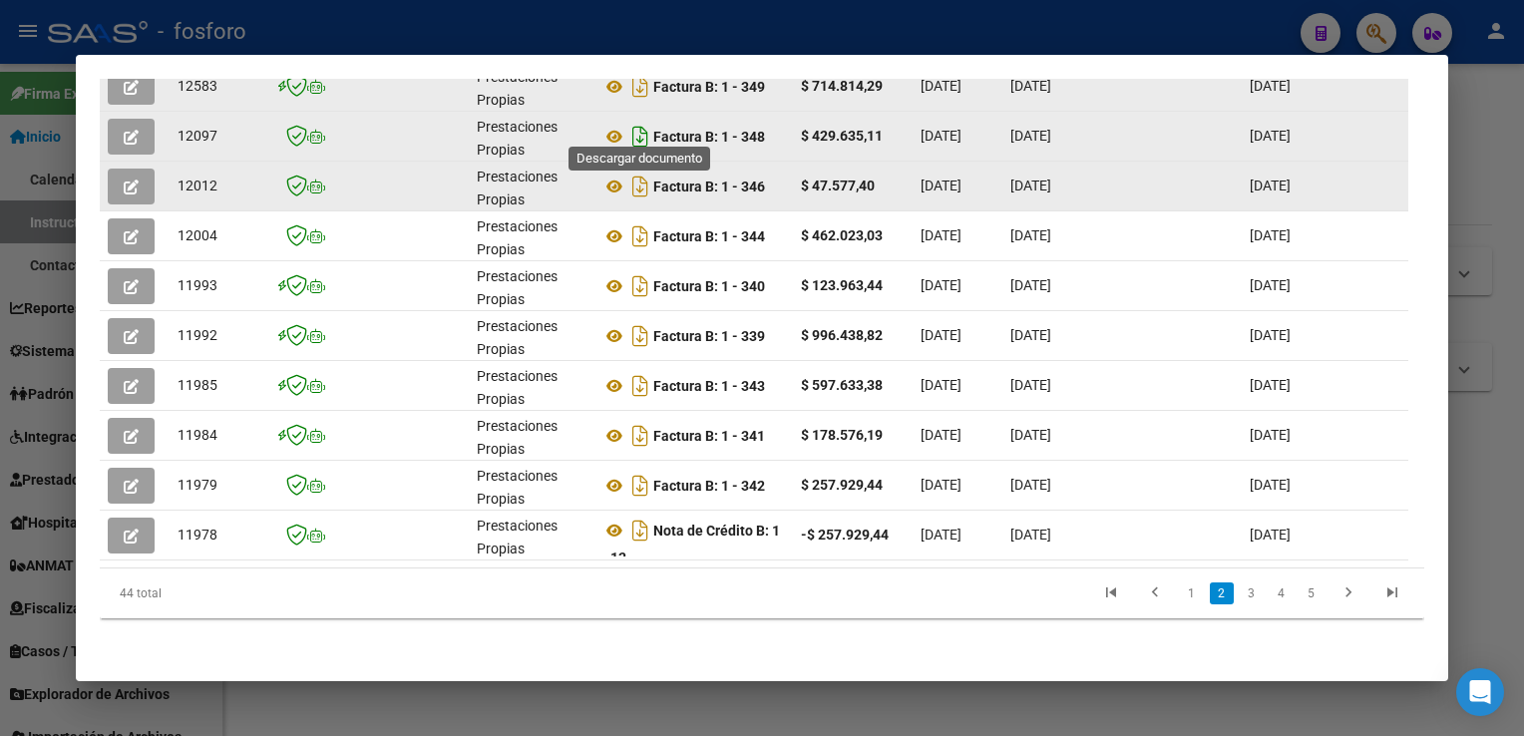
click at [641, 124] on icon "Descargar documento" at bounding box center [640, 137] width 26 height 32
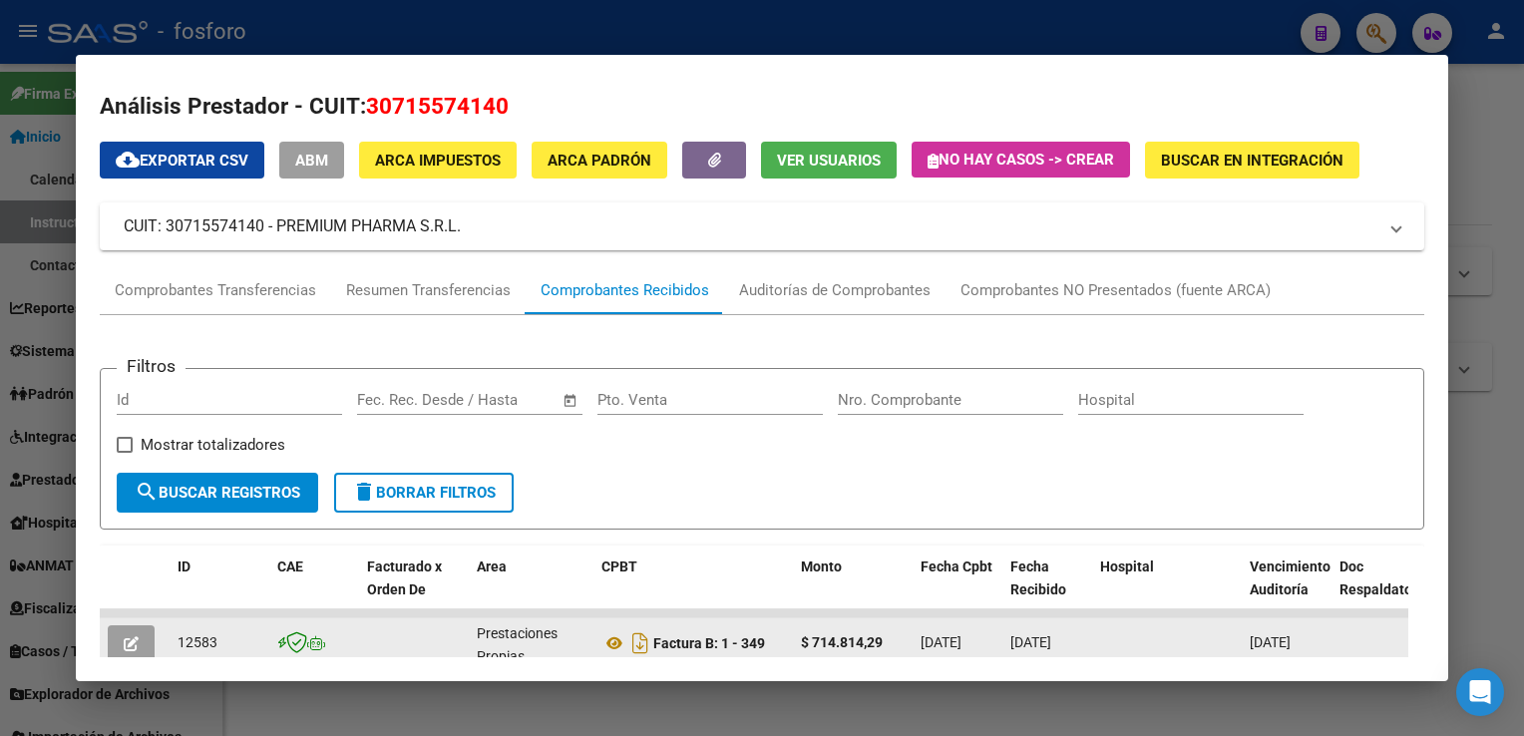
scroll to position [0, 0]
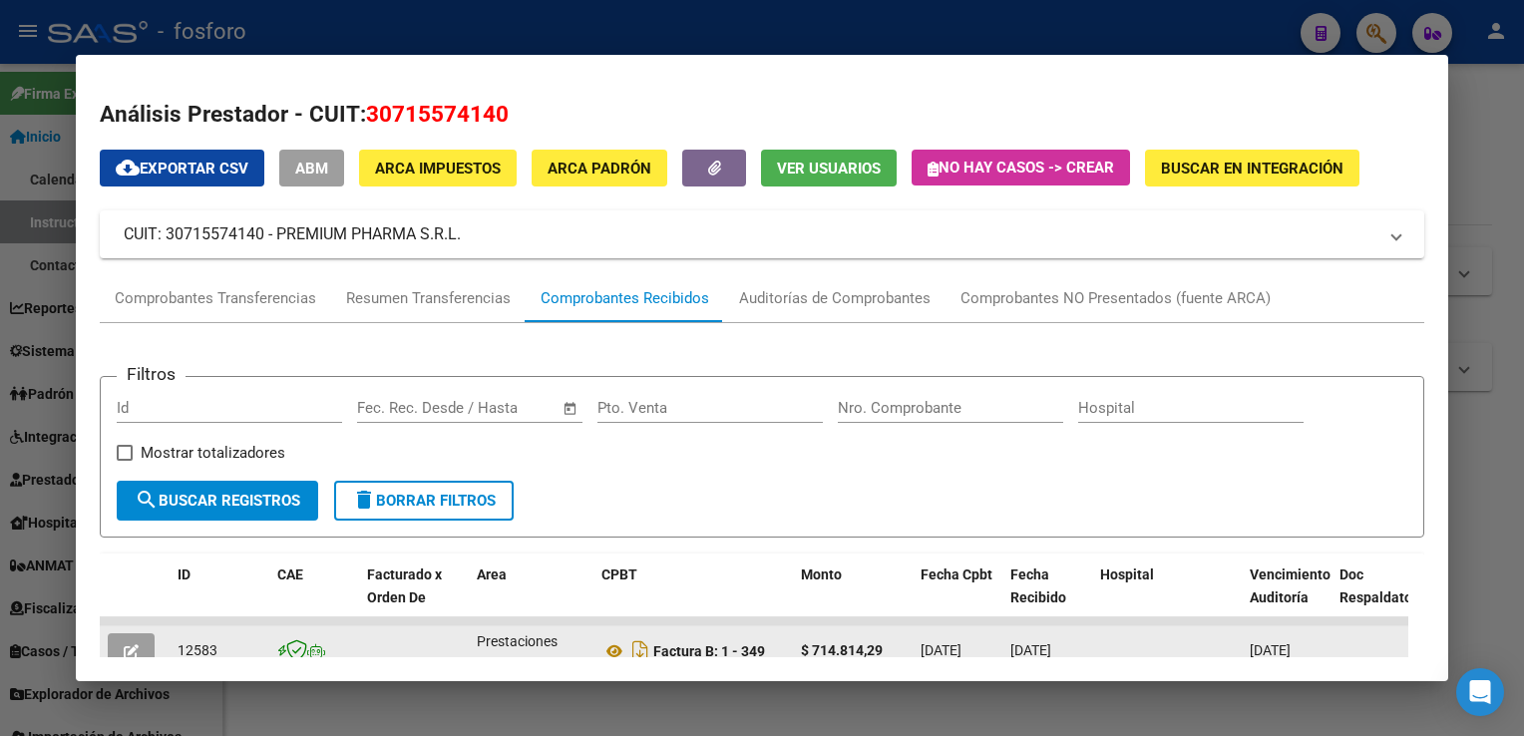
click at [1492, 605] on div at bounding box center [762, 368] width 1524 height 736
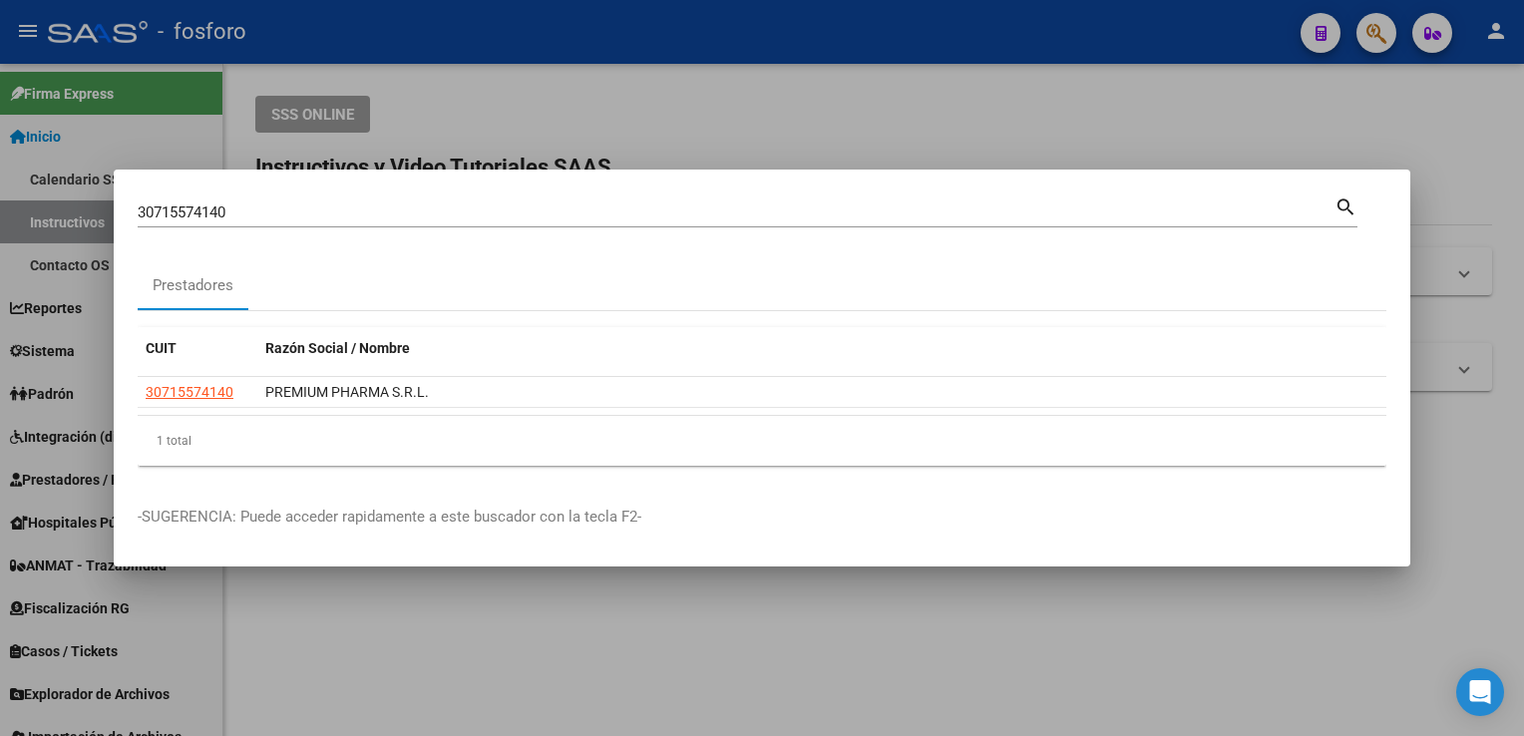
drag, startPoint x: 393, startPoint y: 211, endPoint x: 0, endPoint y: 225, distance: 393.3
click at [0, 225] on html "menu - fosforo person Firma Express Inicio Calendario SSS Instructivos Contacto…" at bounding box center [762, 368] width 1524 height 736
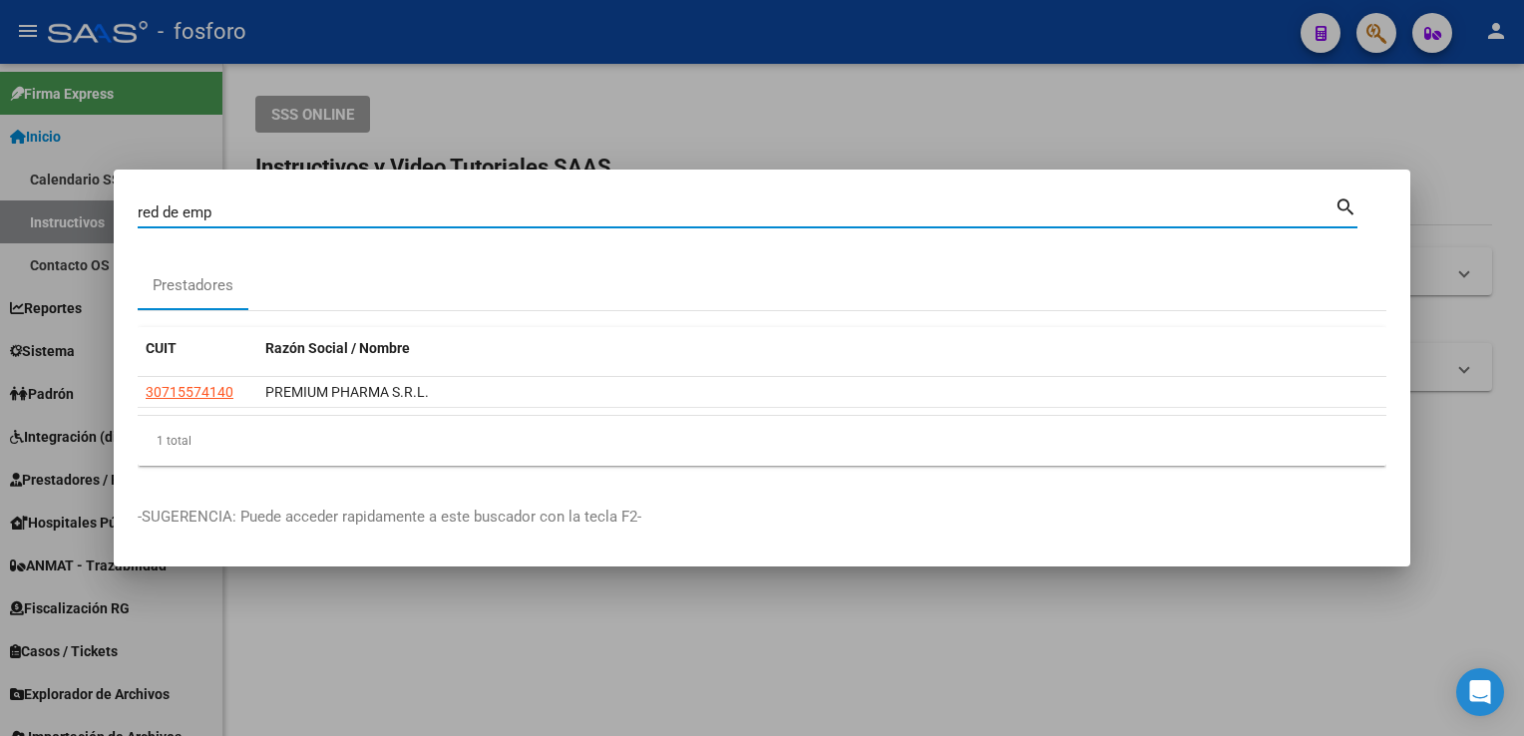
type input "red de emp"
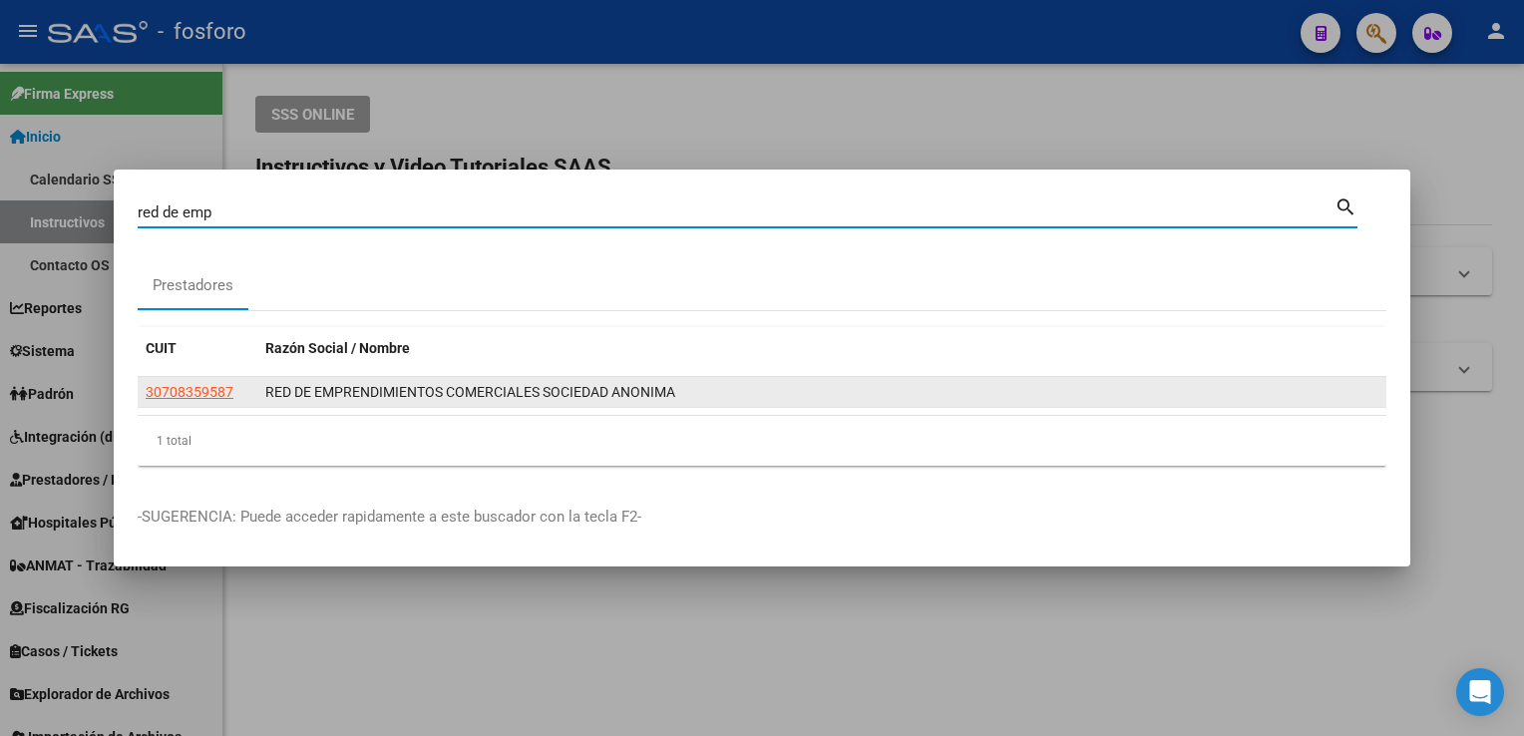
click at [187, 380] on datatable-body-cell "30708359587" at bounding box center [198, 392] width 120 height 31
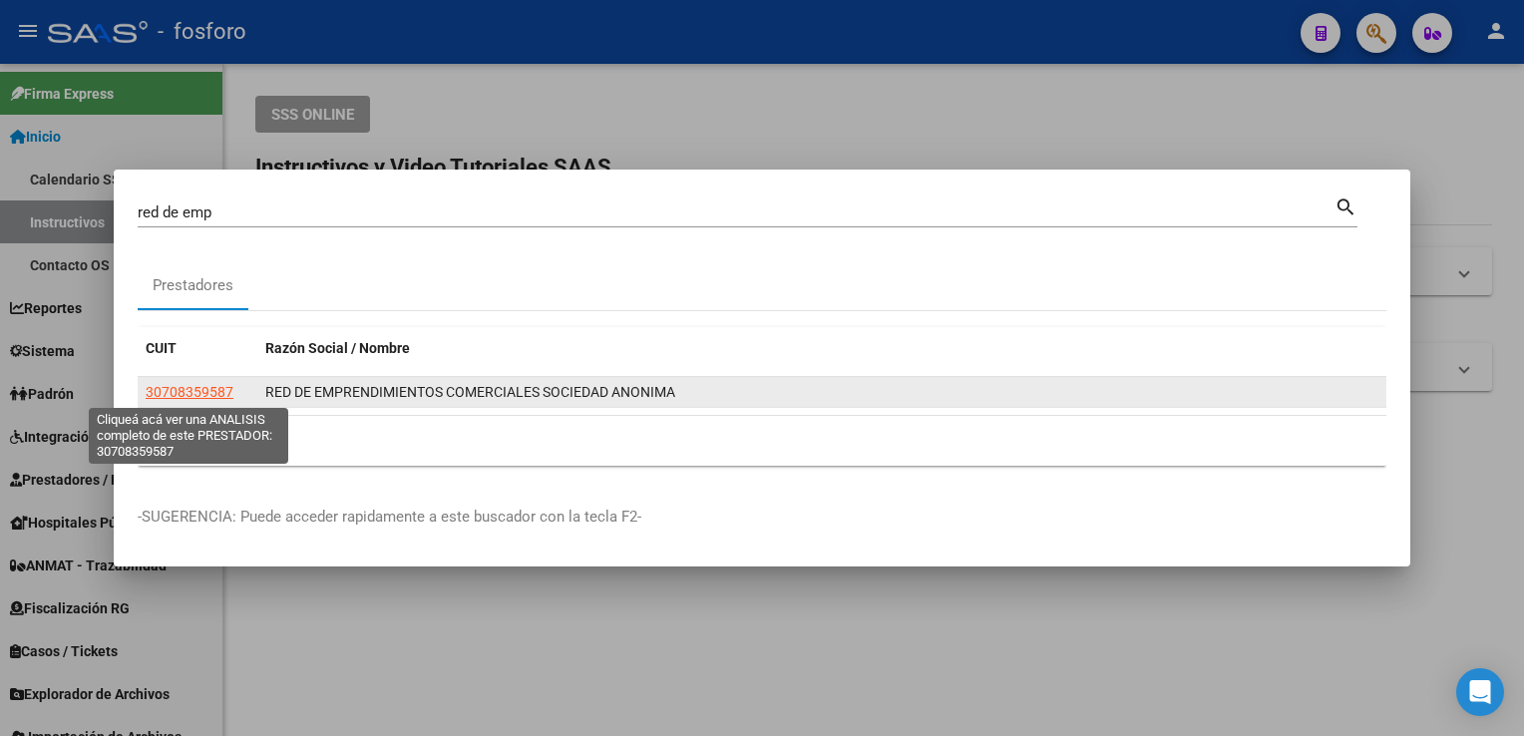
click at [188, 399] on span "30708359587" at bounding box center [190, 392] width 88 height 16
type textarea "30708359587"
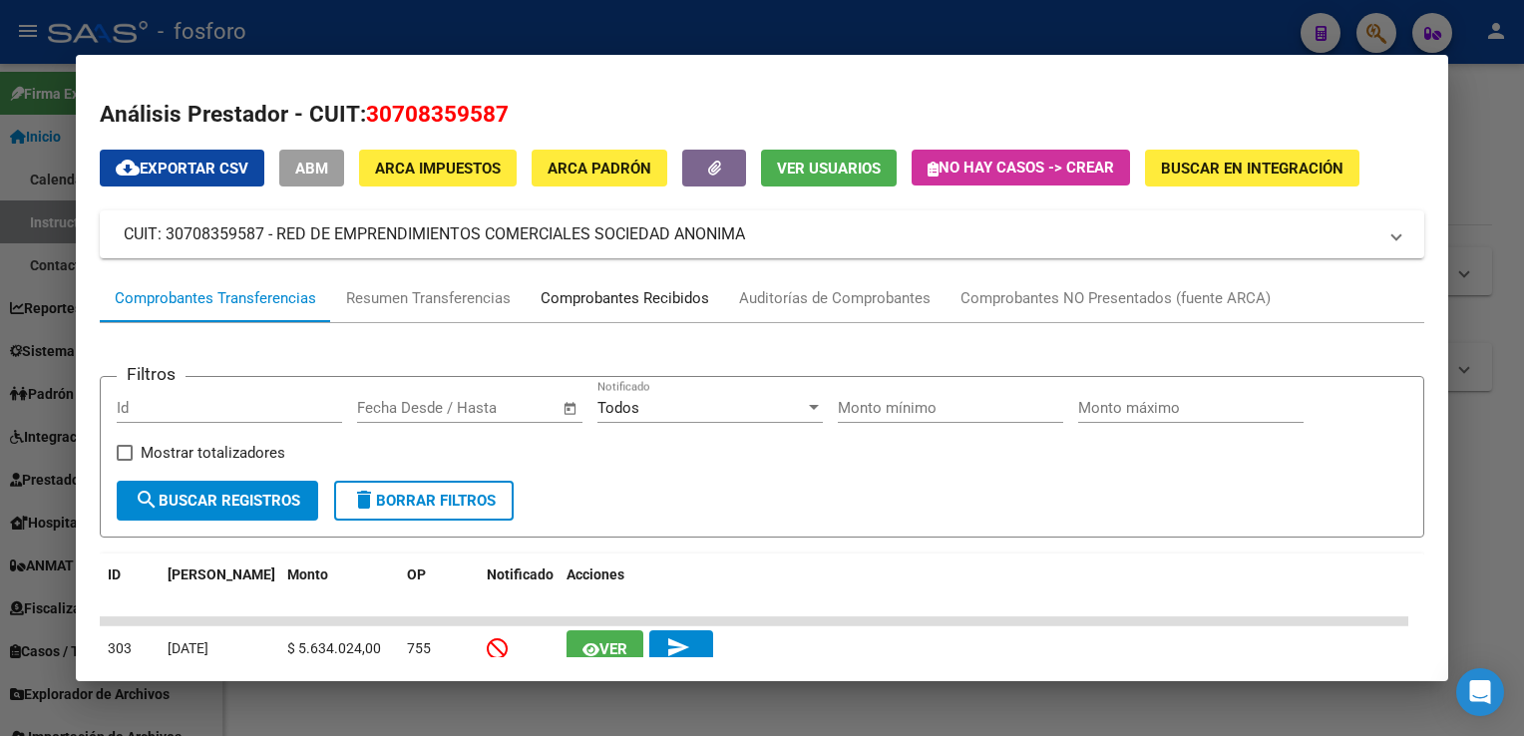
click at [580, 308] on div "Comprobantes Recibidos" at bounding box center [625, 298] width 169 height 23
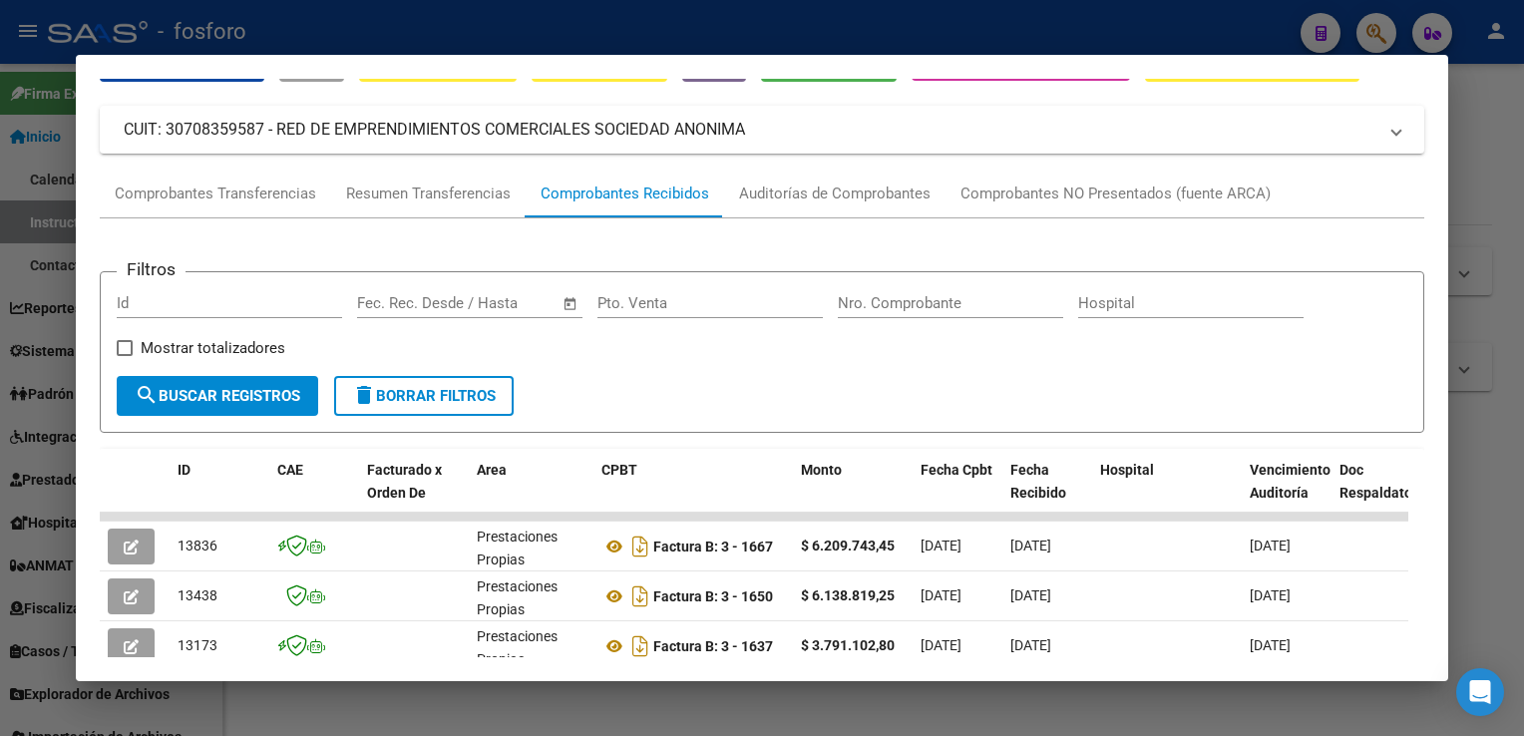
scroll to position [152, 0]
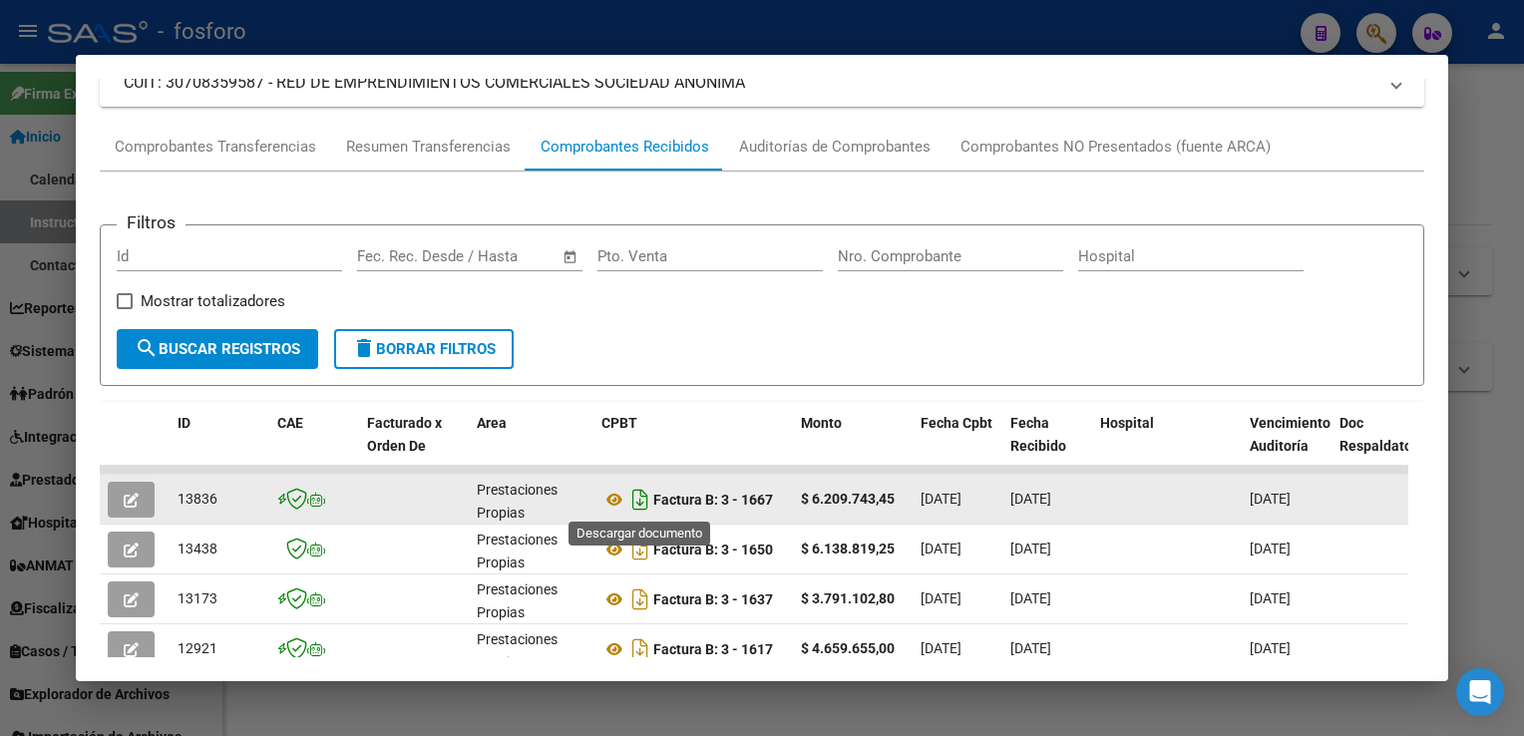
click at [642, 496] on icon "Descargar documento" at bounding box center [640, 500] width 26 height 32
click at [1497, 233] on div at bounding box center [762, 368] width 1524 height 736
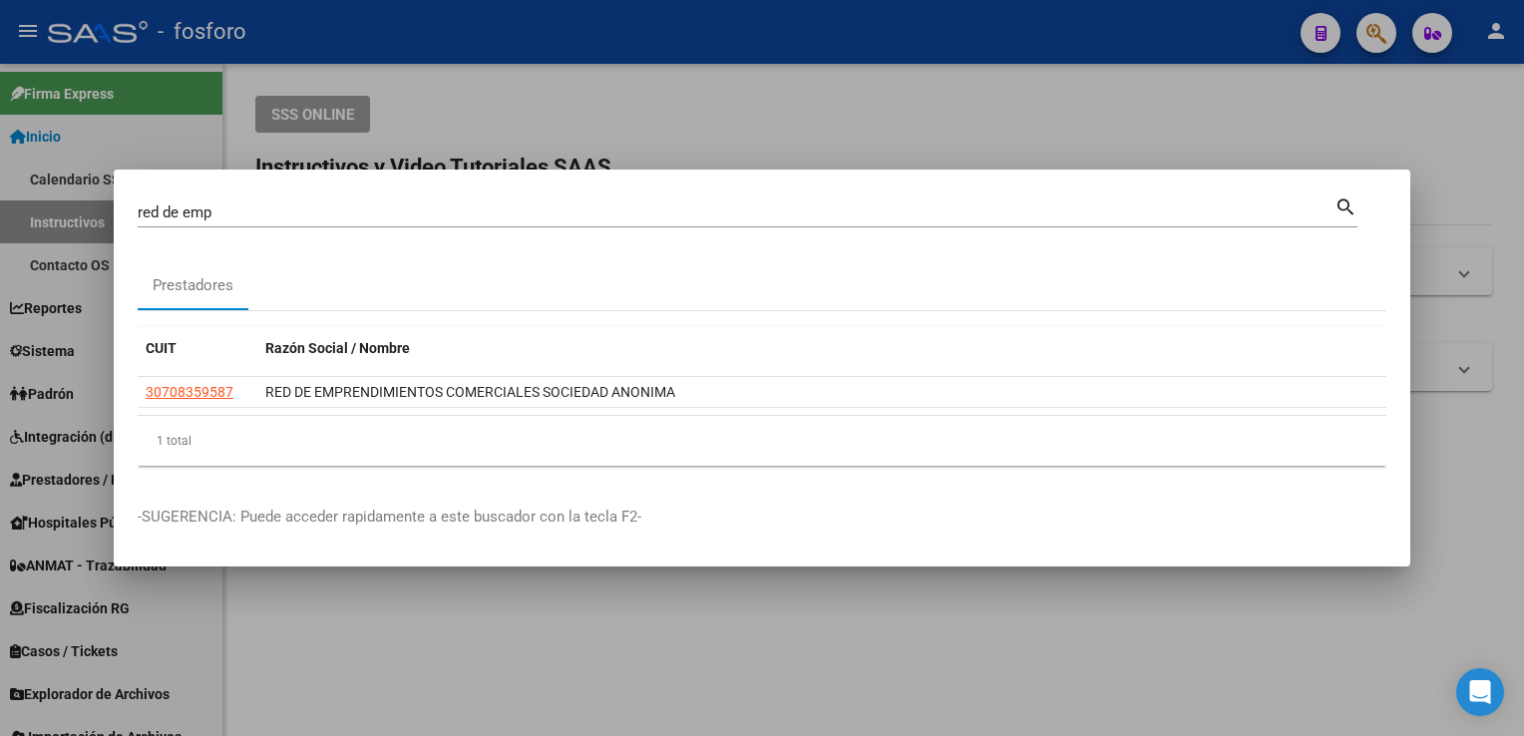
click at [462, 79] on div at bounding box center [762, 368] width 1524 height 736
